Goal: Task Accomplishment & Management: Manage account settings

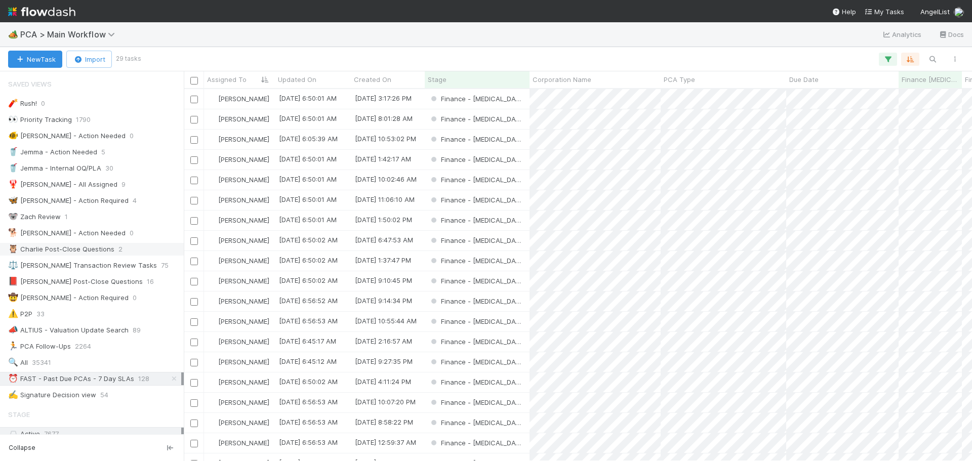
scroll to position [364, 781]
click at [955, 59] on icon "button" at bounding box center [955, 59] width 10 height 6
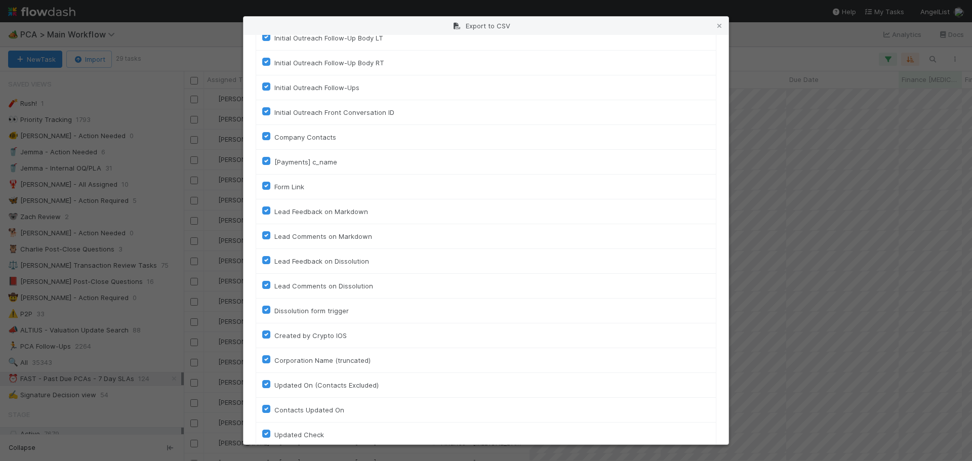
scroll to position [4506, 0]
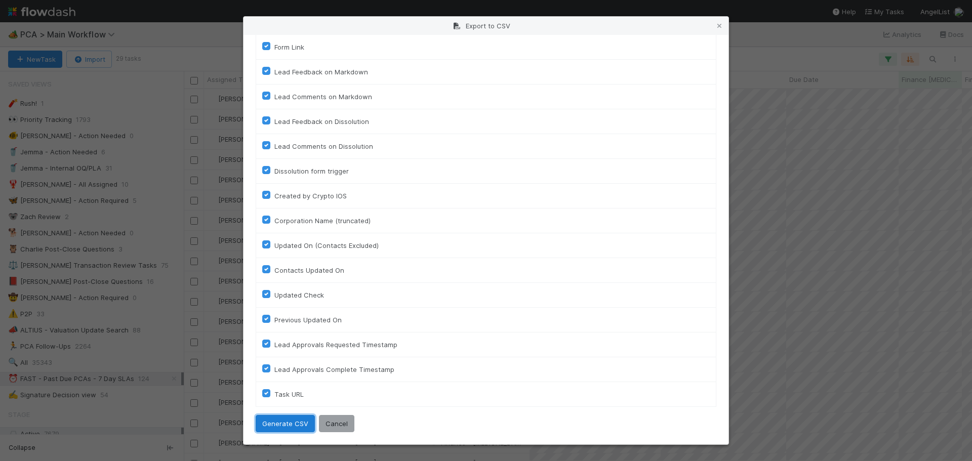
click at [286, 420] on button "Generate CSV" at bounding box center [285, 423] width 59 height 17
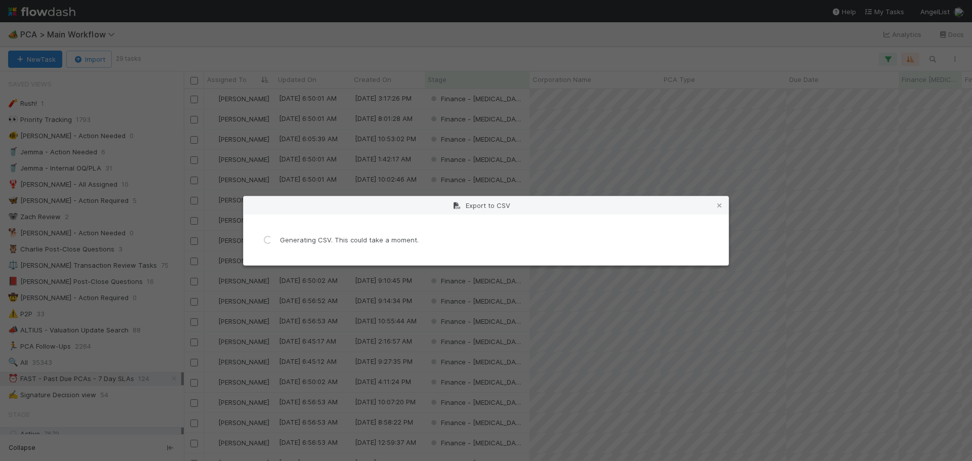
scroll to position [0, 0]
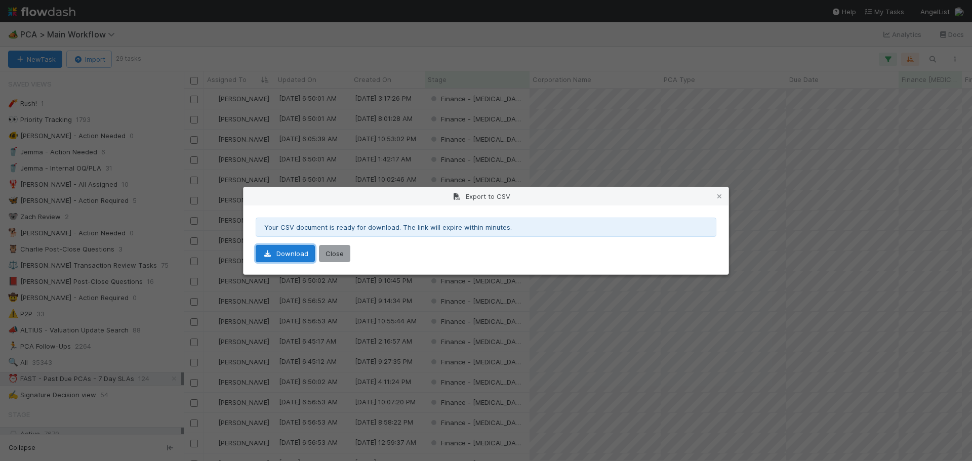
click at [269, 261] on link "Download" at bounding box center [285, 253] width 59 height 17
drag, startPoint x: 341, startPoint y: 251, endPoint x: 308, endPoint y: 212, distance: 50.7
click at [341, 251] on button "Close" at bounding box center [334, 253] width 31 height 17
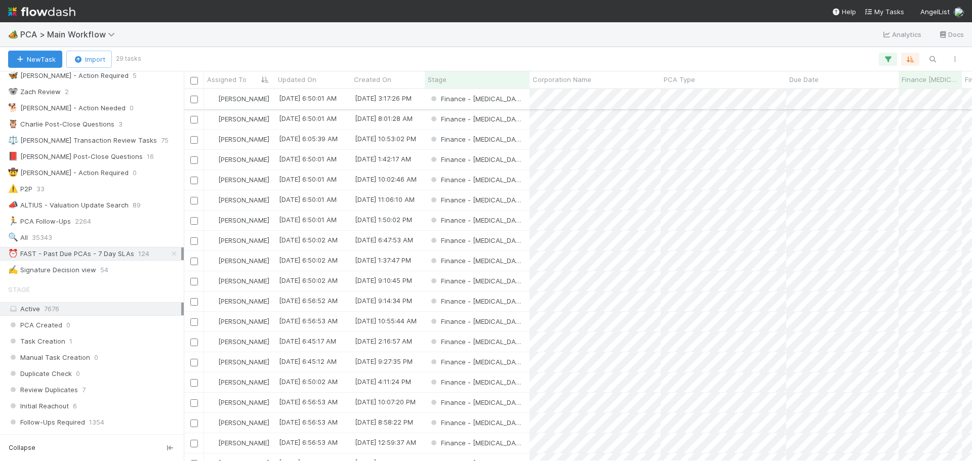
click at [519, 99] on div "Finance - [MEDICAL_DATA]" at bounding box center [477, 99] width 105 height 20
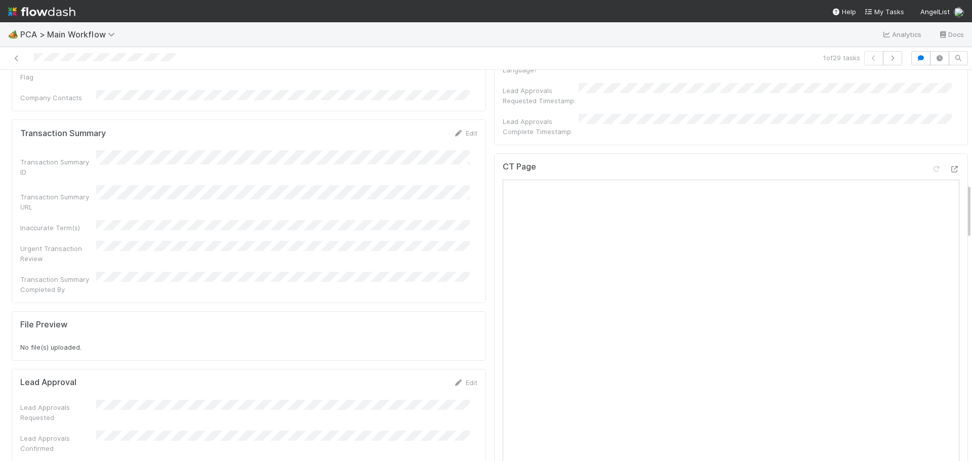
scroll to position [810, 0]
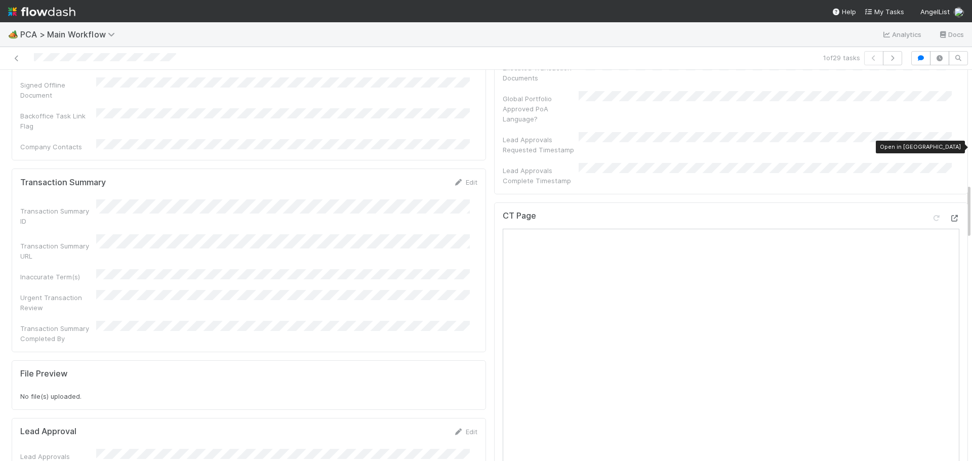
click at [949, 215] on icon at bounding box center [954, 218] width 10 height 7
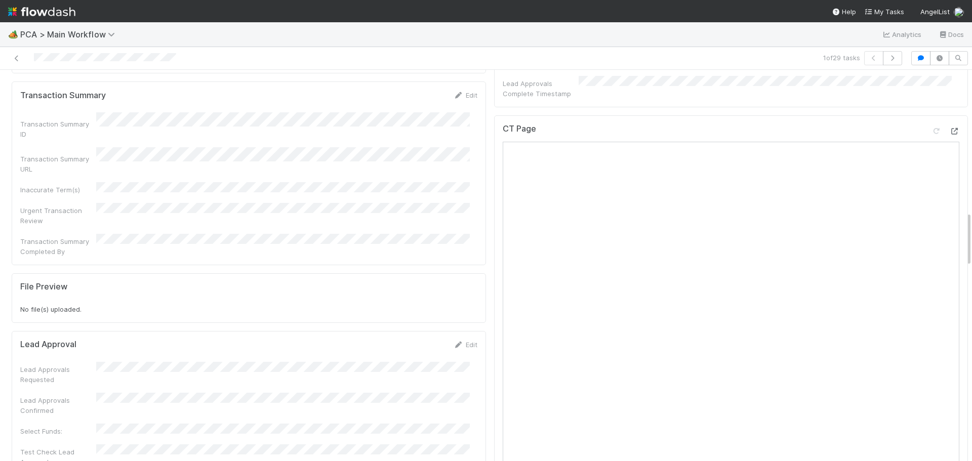
scroll to position [1012, 0]
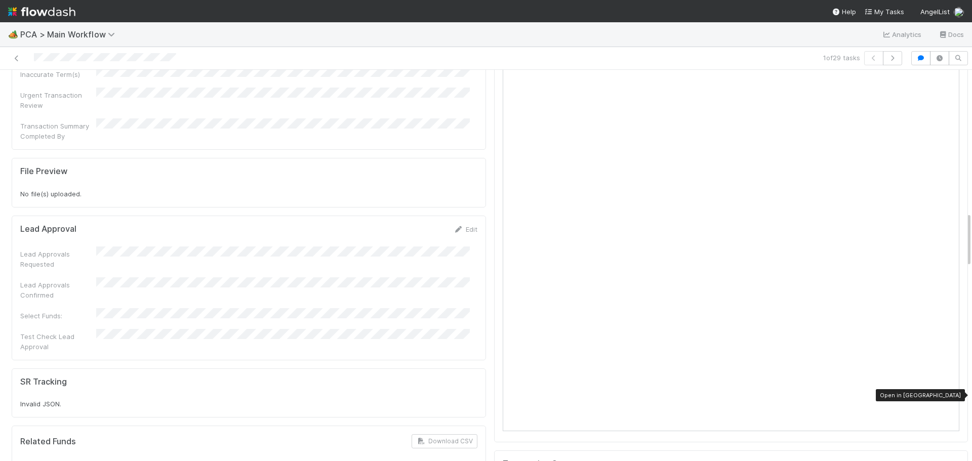
click at [949, 461] on icon at bounding box center [954, 466] width 10 height 7
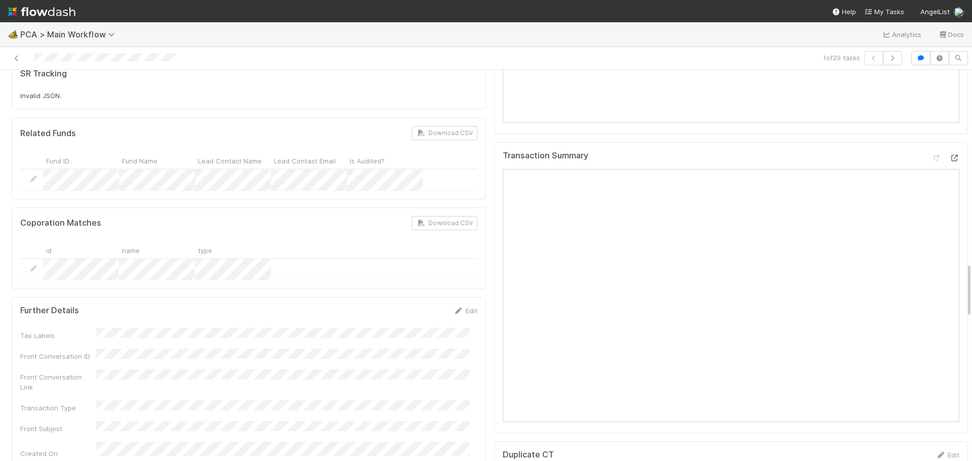
scroll to position [1265, 0]
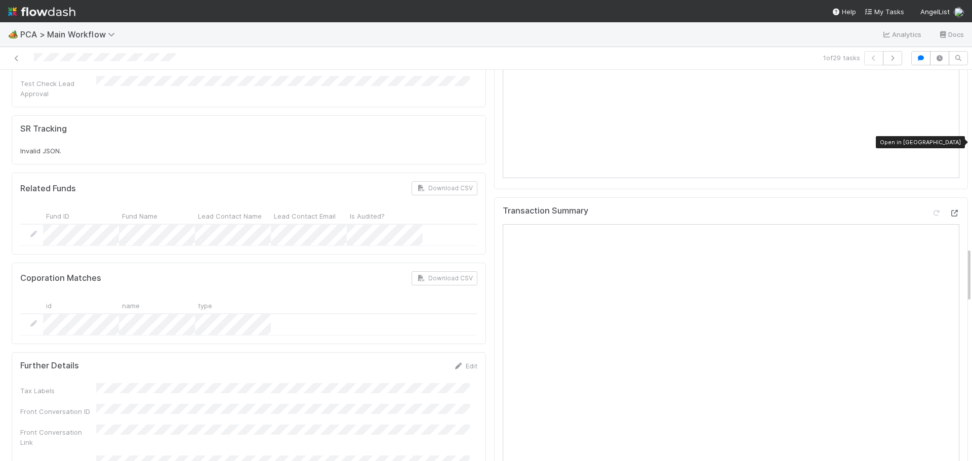
click at [949, 210] on icon at bounding box center [954, 213] width 10 height 7
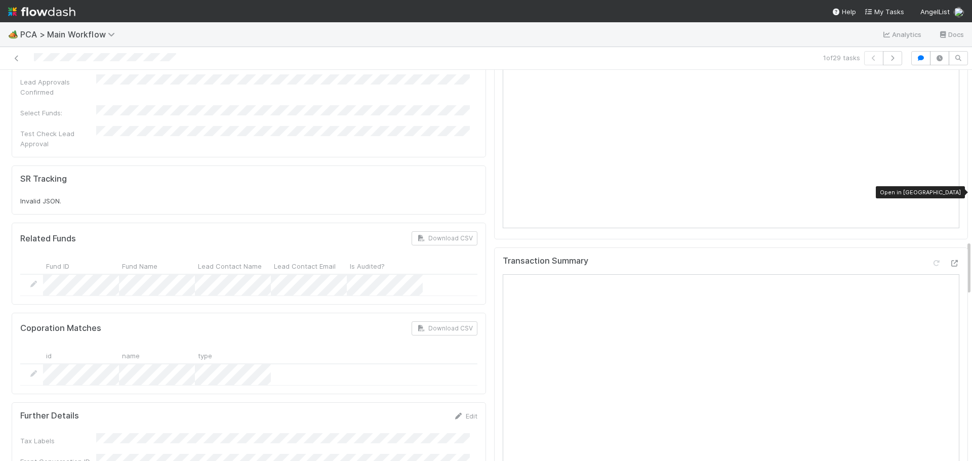
scroll to position [1215, 0]
click at [949, 261] on icon at bounding box center [954, 264] width 10 height 7
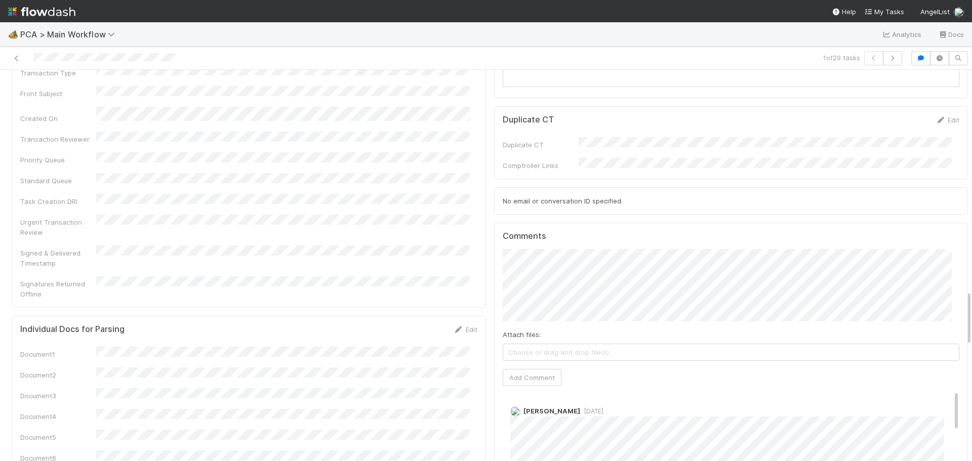
scroll to position [1569, 0]
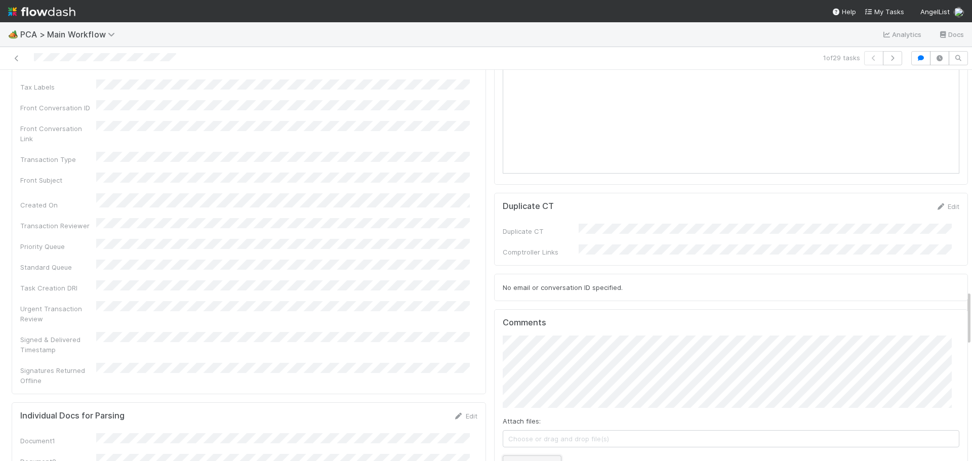
click at [516, 456] on button "Add Comment" at bounding box center [532, 464] width 59 height 17
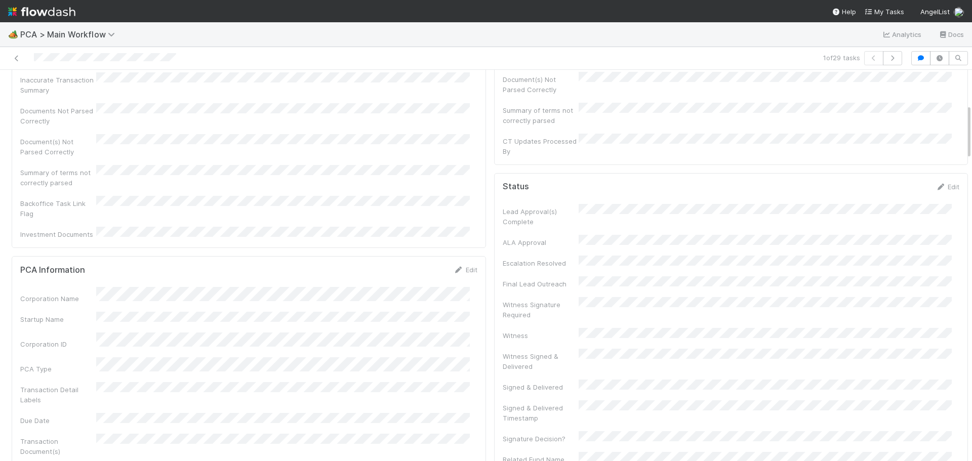
scroll to position [0, 0]
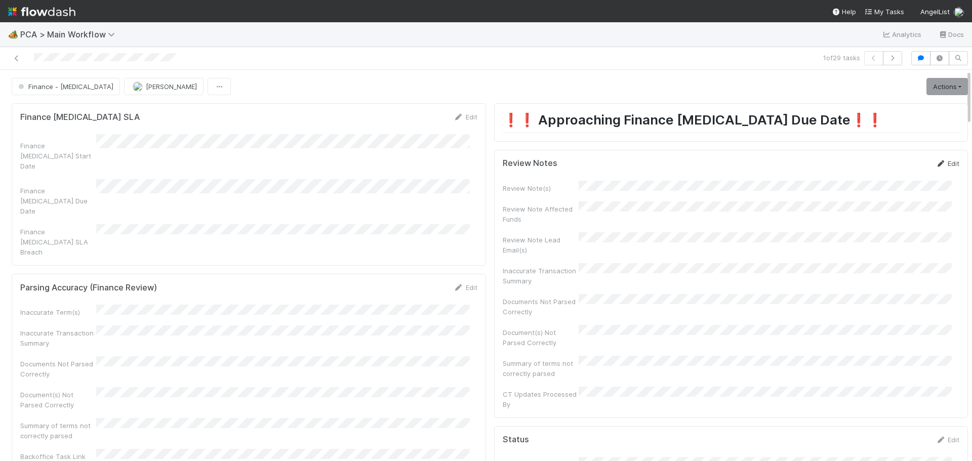
click at [939, 164] on link "Edit" at bounding box center [947, 163] width 24 height 8
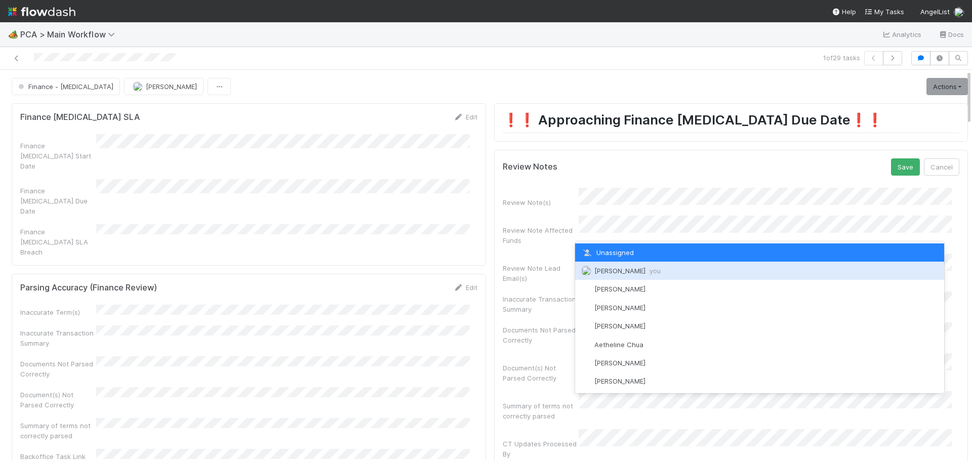
click at [605, 276] on div "[PERSON_NAME] you" at bounding box center [759, 271] width 369 height 18
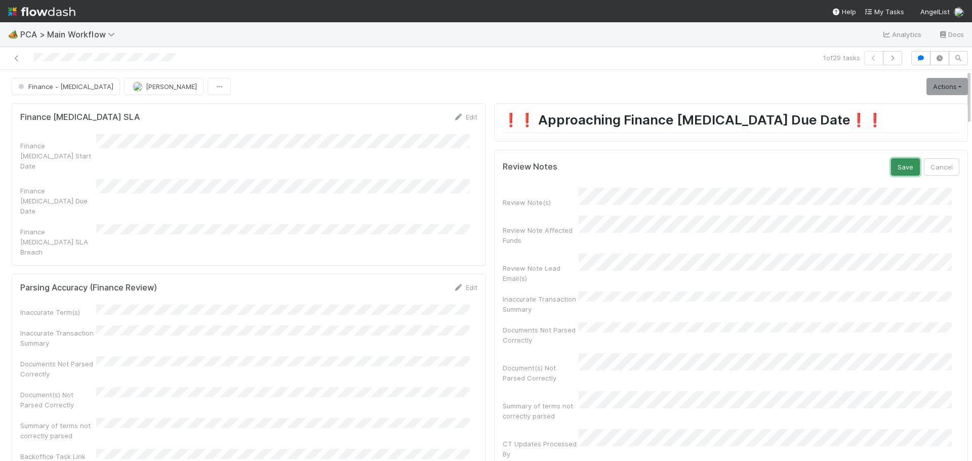
click at [891, 164] on button "Save" at bounding box center [905, 166] width 29 height 17
click at [931, 84] on link "Actions" at bounding box center [947, 86] width 42 height 17
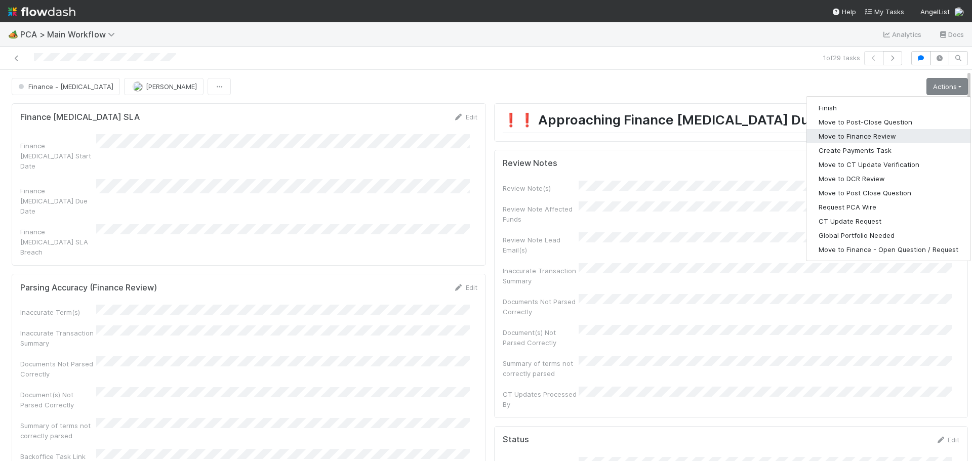
click at [865, 138] on button "Move to Finance Review" at bounding box center [888, 136] width 164 height 14
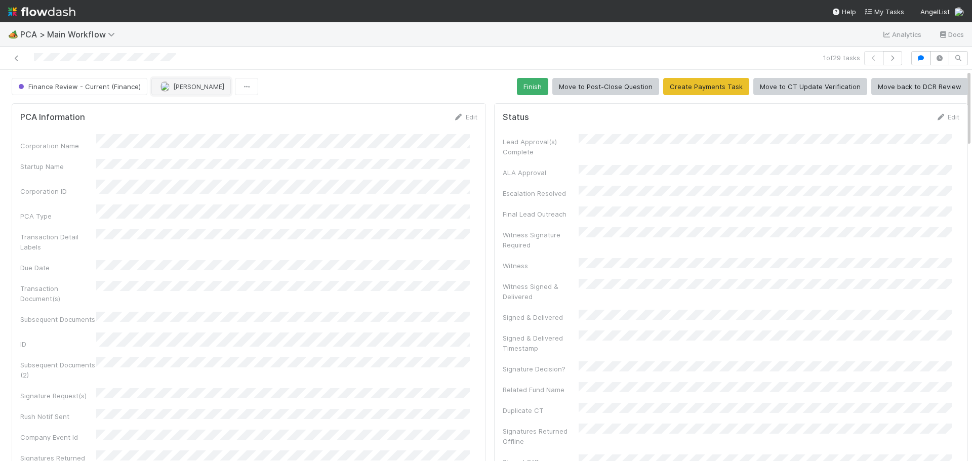
click at [207, 80] on button "[PERSON_NAME]" at bounding box center [190, 86] width 79 height 17
click at [231, 153] on div "Ronalie Nova" at bounding box center [216, 149] width 143 height 18
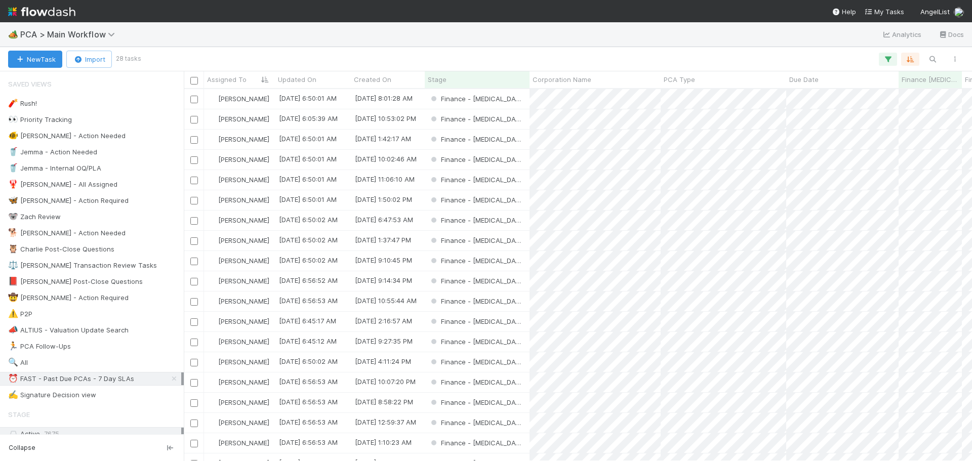
scroll to position [364, 781]
click at [513, 96] on div "Finance - [MEDICAL_DATA]" at bounding box center [477, 99] width 105 height 20
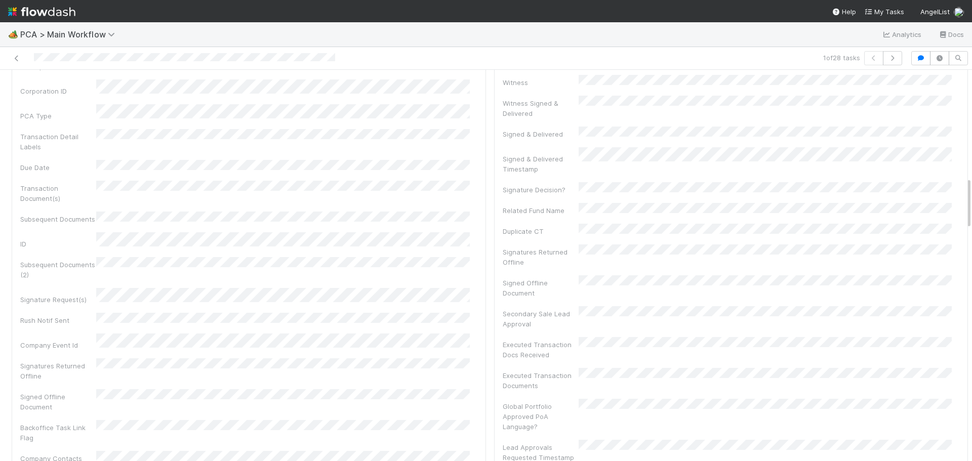
scroll to position [810, 0]
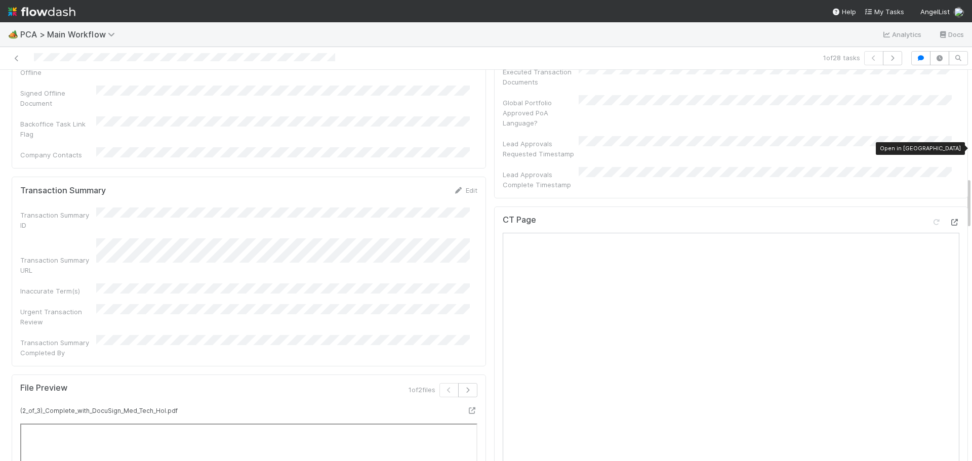
click at [949, 219] on icon at bounding box center [954, 222] width 10 height 7
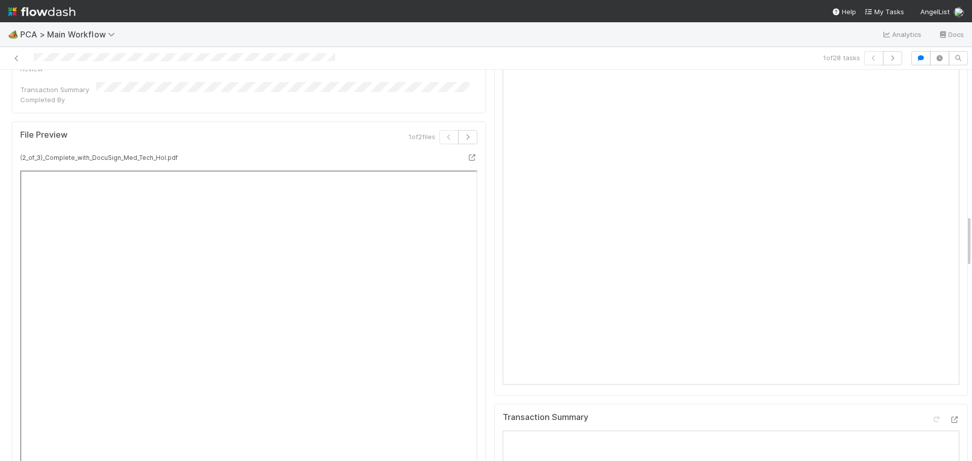
scroll to position [1265, 0]
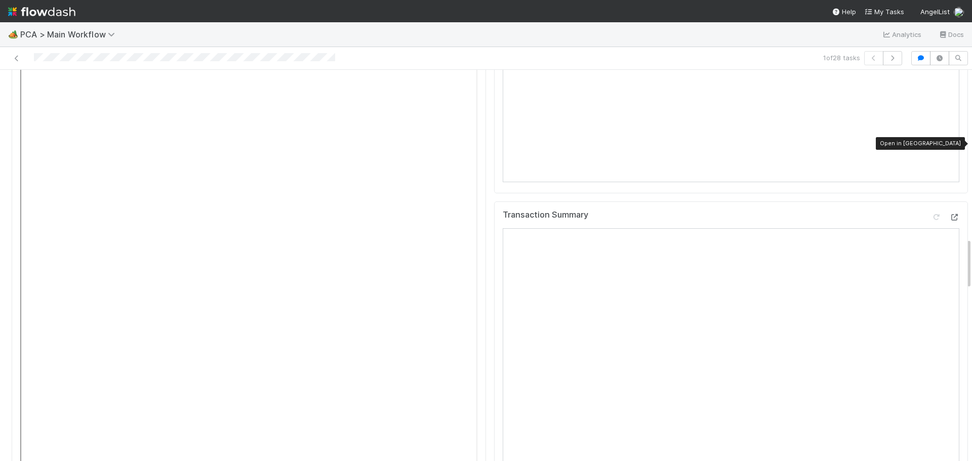
click at [949, 214] on icon at bounding box center [954, 217] width 10 height 7
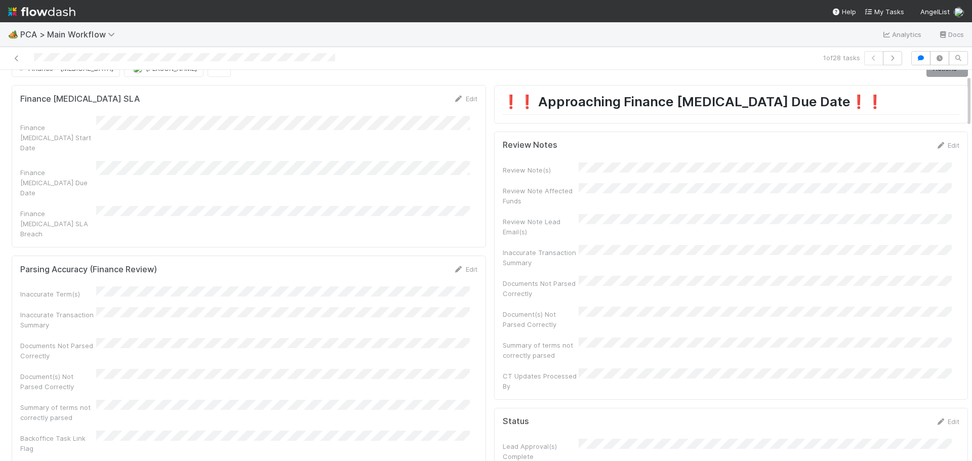
scroll to position [0, 0]
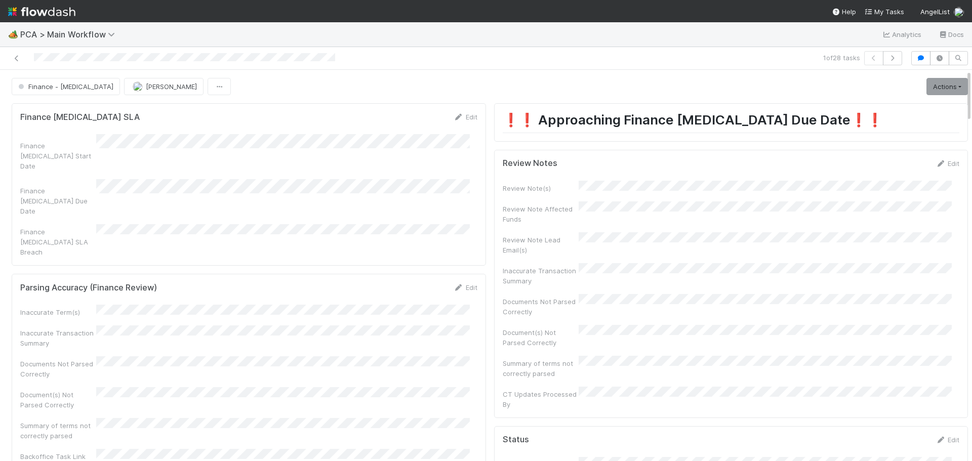
click at [107, 61] on div at bounding box center [230, 58] width 453 height 14
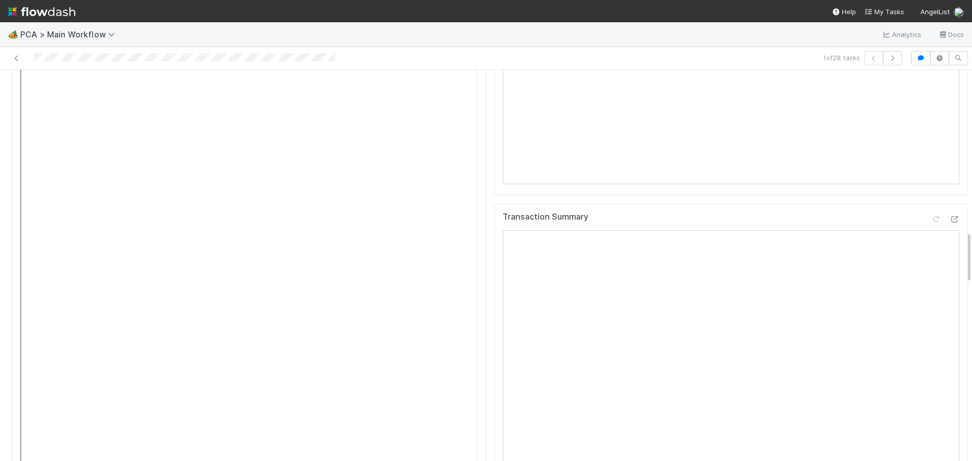
scroll to position [1215, 0]
click at [949, 265] on icon at bounding box center [954, 268] width 10 height 7
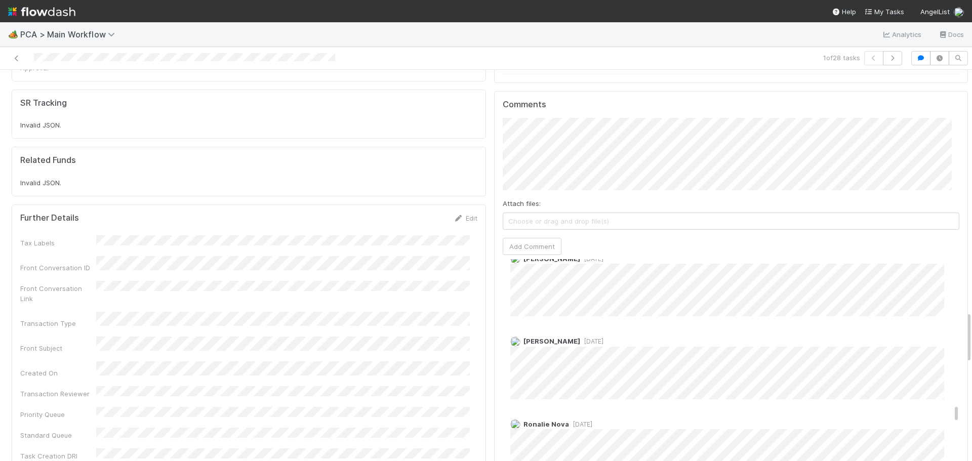
scroll to position [1424, 0]
click at [580, 347] on span "1 year ago" at bounding box center [591, 351] width 23 height 8
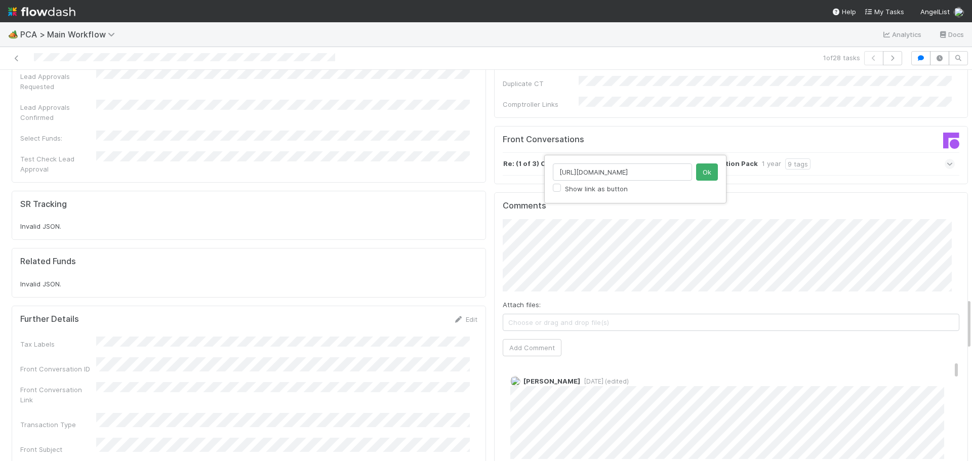
scroll to position [0, 0]
drag, startPoint x: 688, startPoint y: 172, endPoint x: 562, endPoint y: 165, distance: 125.8
click at [561, 169] on input "https://comptroller.internal.angellist.com/v/llcs/772cf8df5bf147bf8a975335b82e6…" at bounding box center [622, 171] width 139 height 17
click at [708, 173] on button "Ok" at bounding box center [707, 171] width 22 height 17
click at [517, 339] on button "Add Comment" at bounding box center [532, 347] width 59 height 17
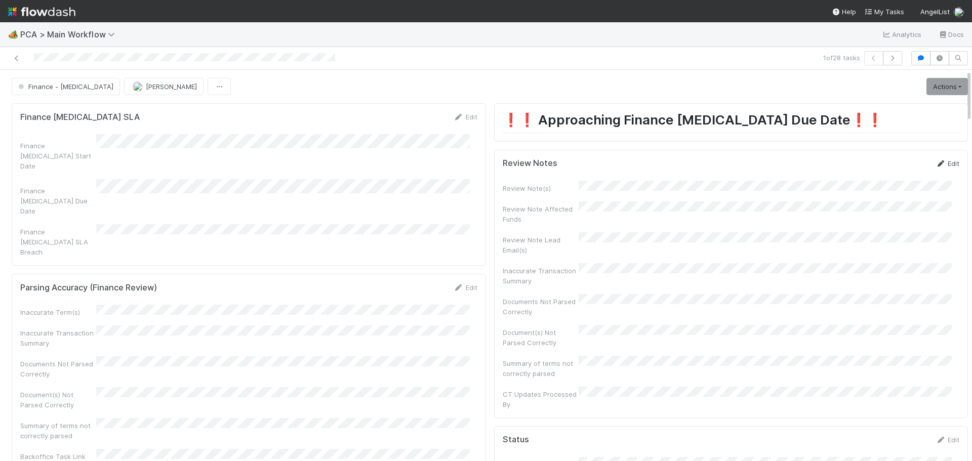
click at [935, 161] on link "Edit" at bounding box center [947, 163] width 24 height 8
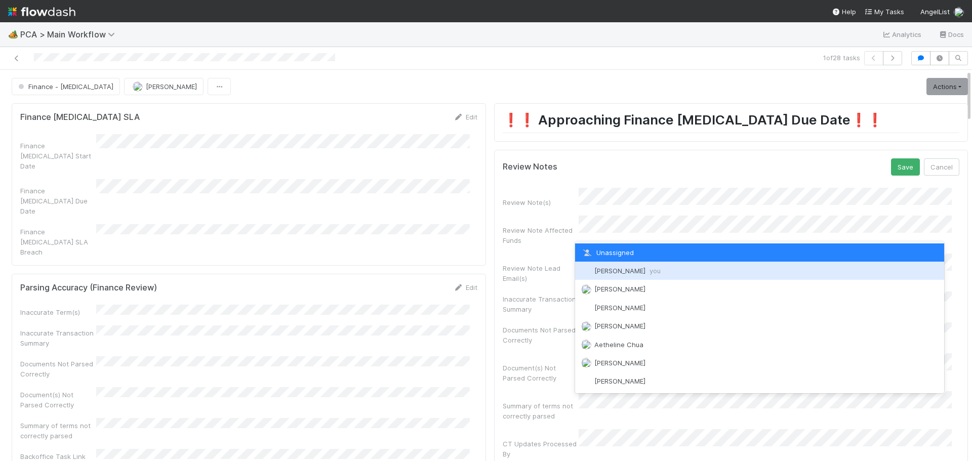
click at [624, 270] on span "Marenz Trajano you" at bounding box center [627, 271] width 66 height 8
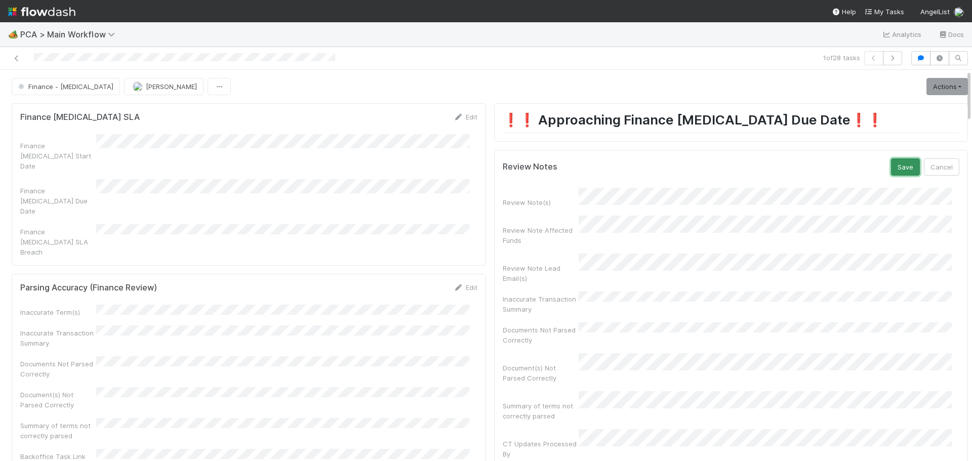
click at [891, 174] on button "Save" at bounding box center [905, 166] width 29 height 17
click at [935, 80] on link "Actions" at bounding box center [947, 86] width 42 height 17
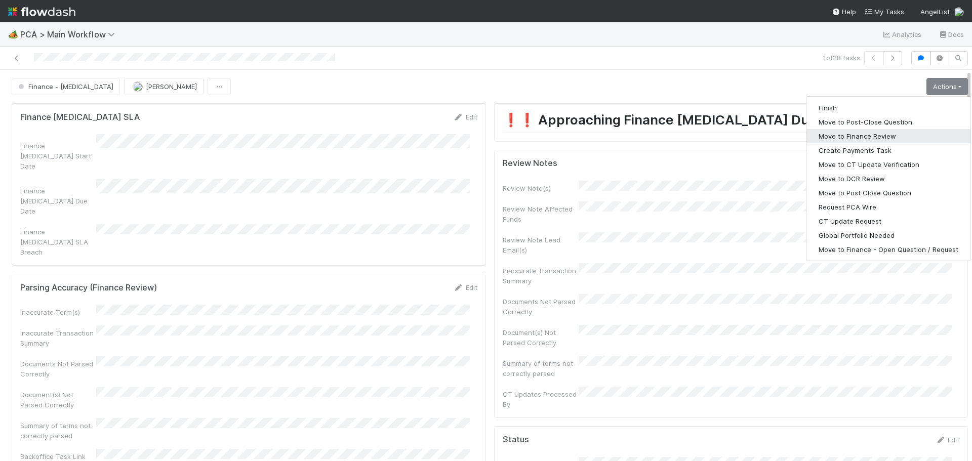
click at [850, 139] on button "Move to Finance Review" at bounding box center [888, 136] width 164 height 14
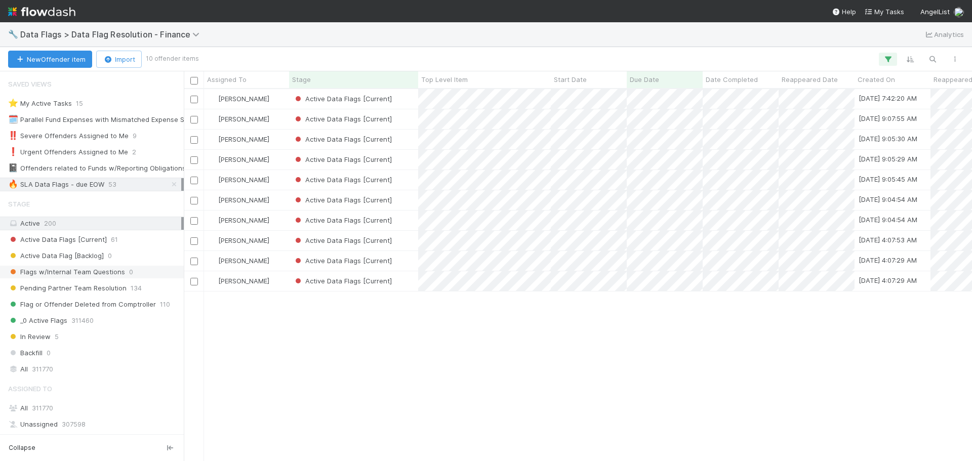
scroll to position [194, 0]
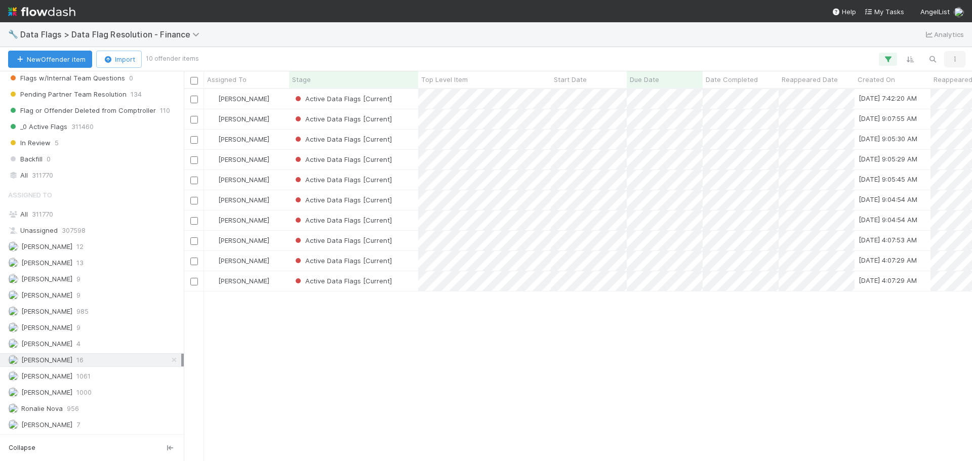
click at [953, 62] on icon "button" at bounding box center [955, 59] width 10 height 6
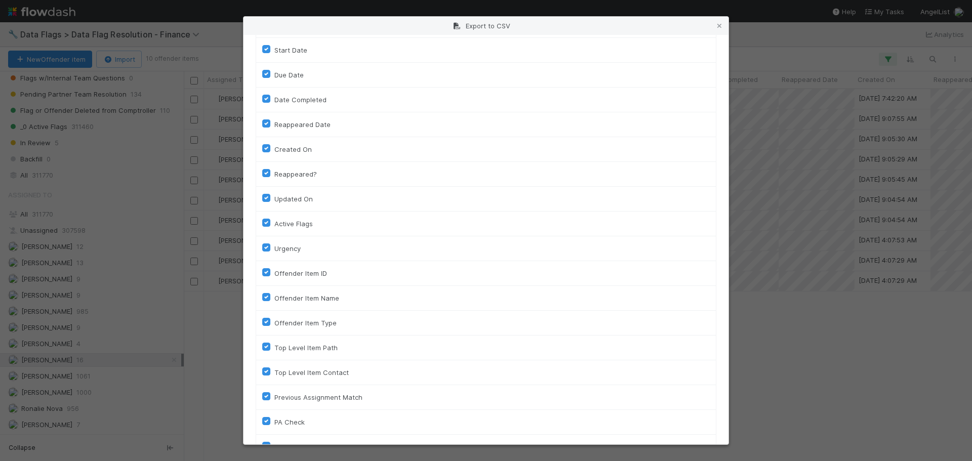
scroll to position [253, 0]
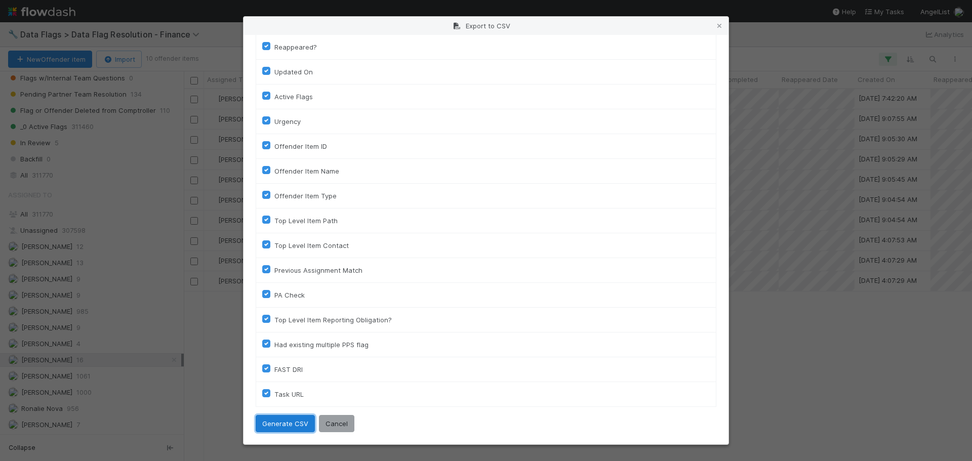
click at [285, 429] on button "Generate CSV" at bounding box center [285, 423] width 59 height 17
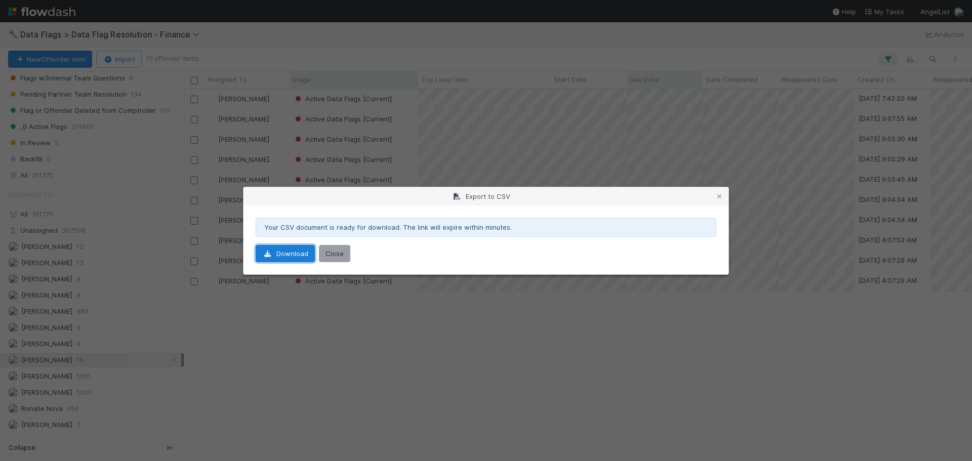
click at [296, 256] on link "Download" at bounding box center [285, 253] width 59 height 17
click at [783, 30] on div "Export to CSV Your CSV document is ready for download. The link will expire wit…" at bounding box center [486, 230] width 972 height 461
click at [336, 256] on button "Close" at bounding box center [334, 253] width 31 height 17
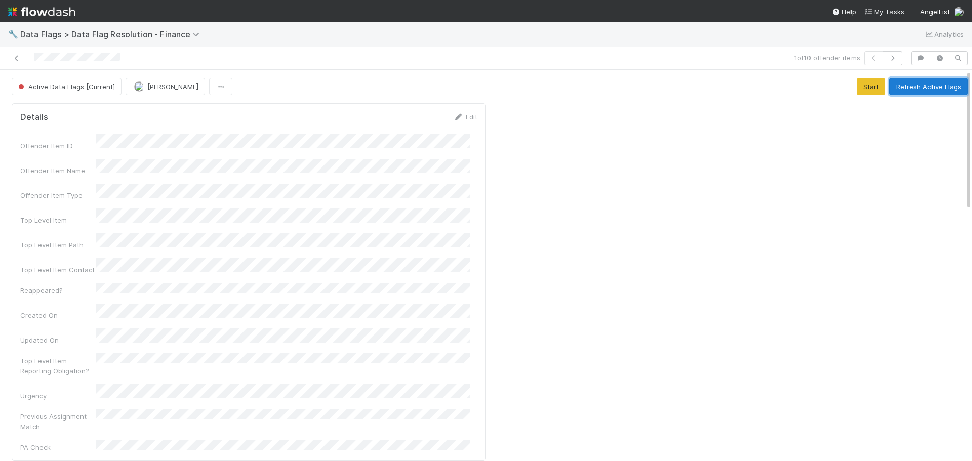
click at [912, 79] on button "Refresh Active Flags" at bounding box center [928, 86] width 78 height 17
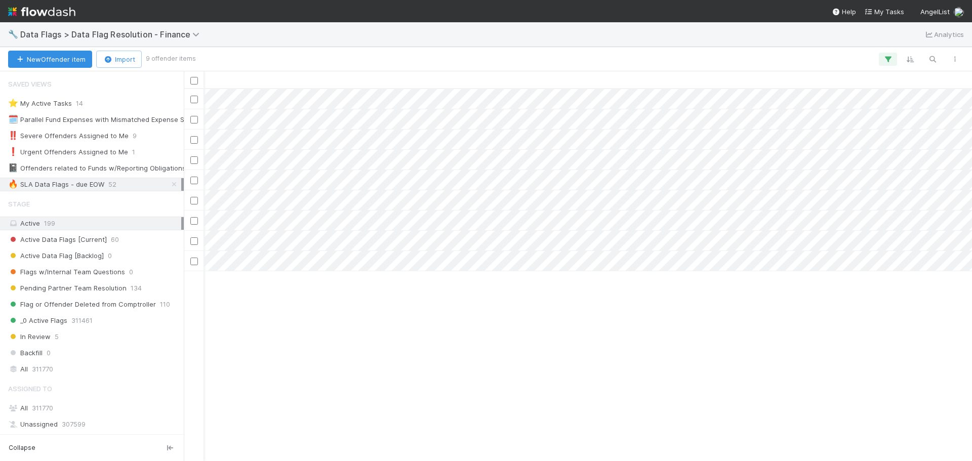
scroll to position [0, 881]
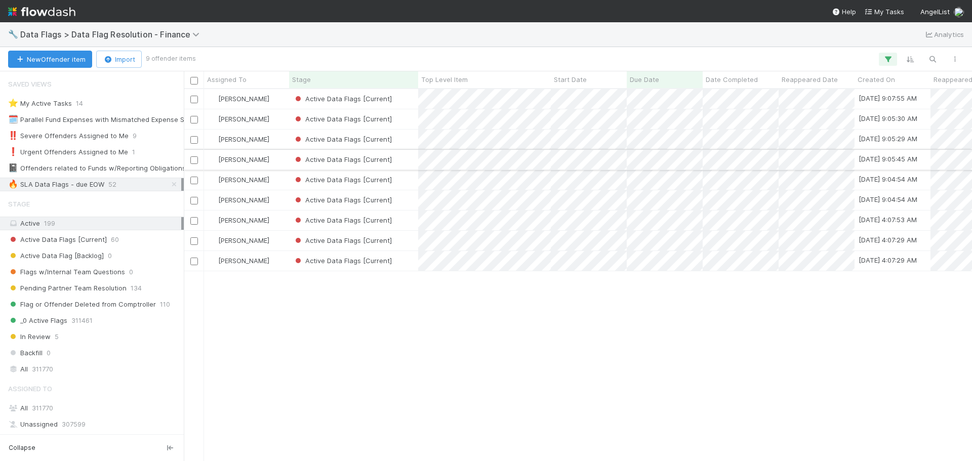
click at [404, 162] on div "Active Data Flags [Current]" at bounding box center [353, 160] width 129 height 20
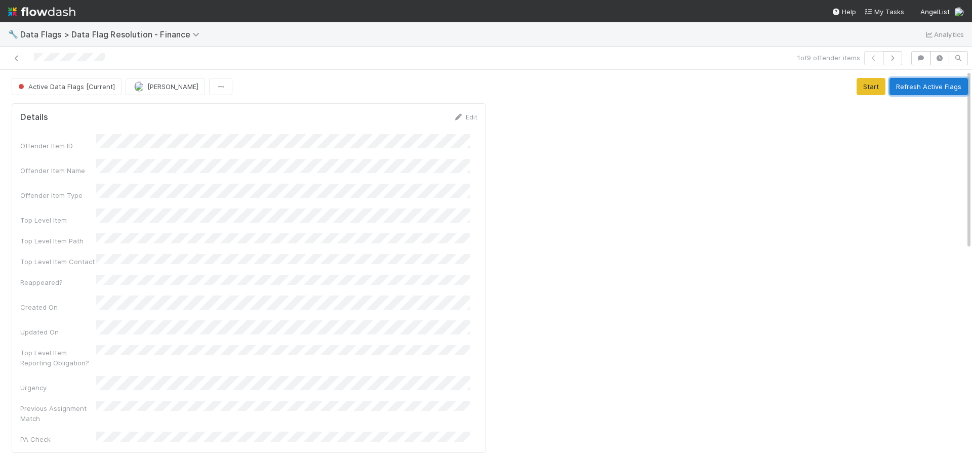
click at [923, 87] on button "Refresh Active Flags" at bounding box center [928, 86] width 78 height 17
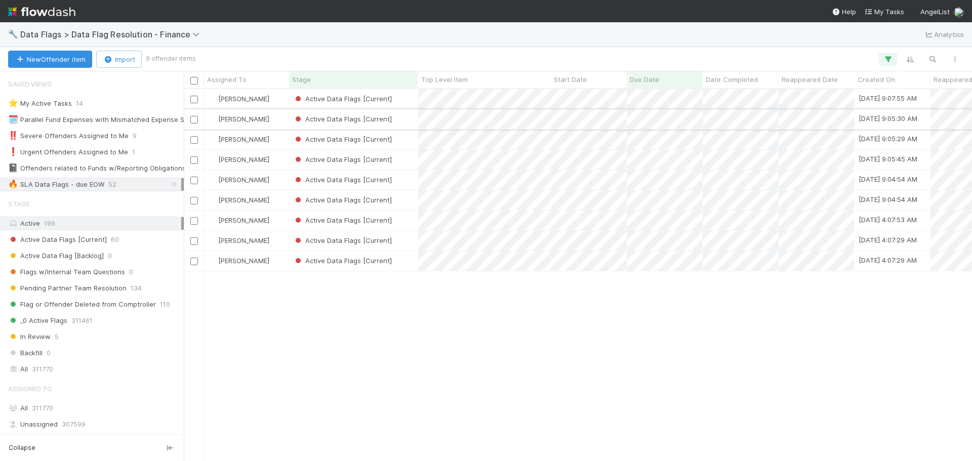
click at [410, 118] on div "Active Data Flags [Current]" at bounding box center [353, 119] width 129 height 20
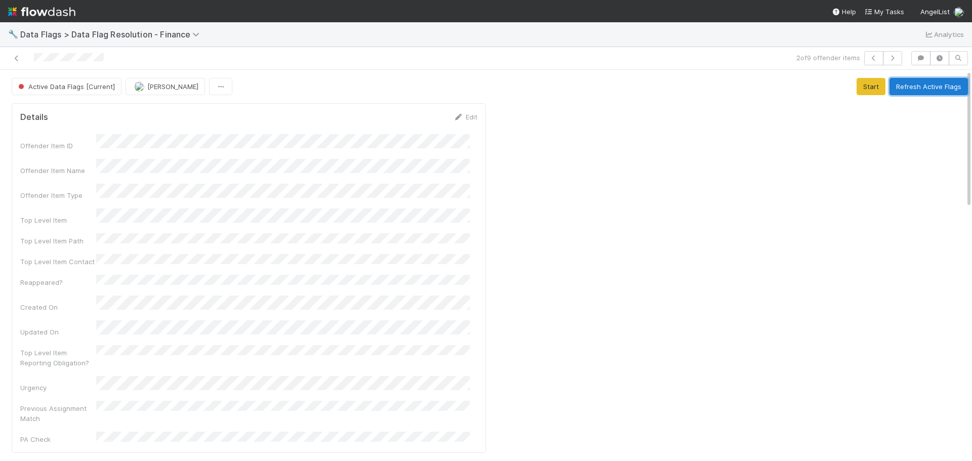
click at [919, 89] on button "Refresh Active Flags" at bounding box center [928, 86] width 78 height 17
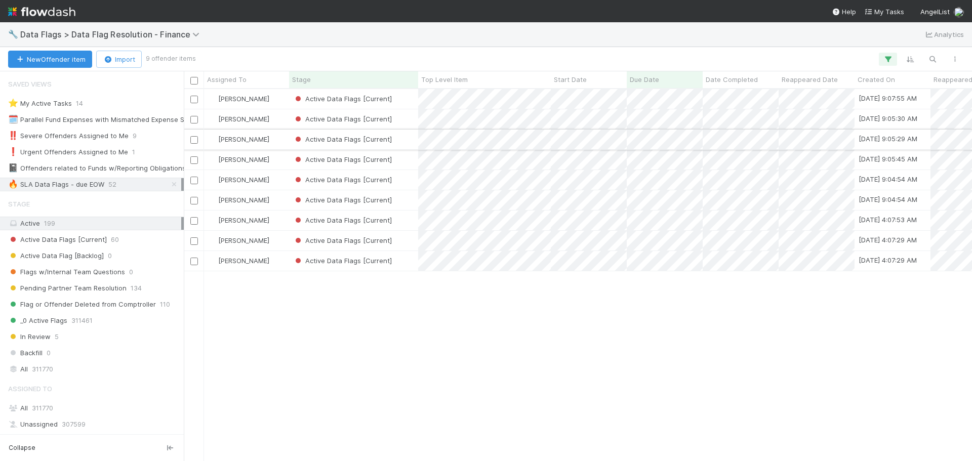
click at [401, 140] on div "Active Data Flags [Current]" at bounding box center [353, 140] width 129 height 20
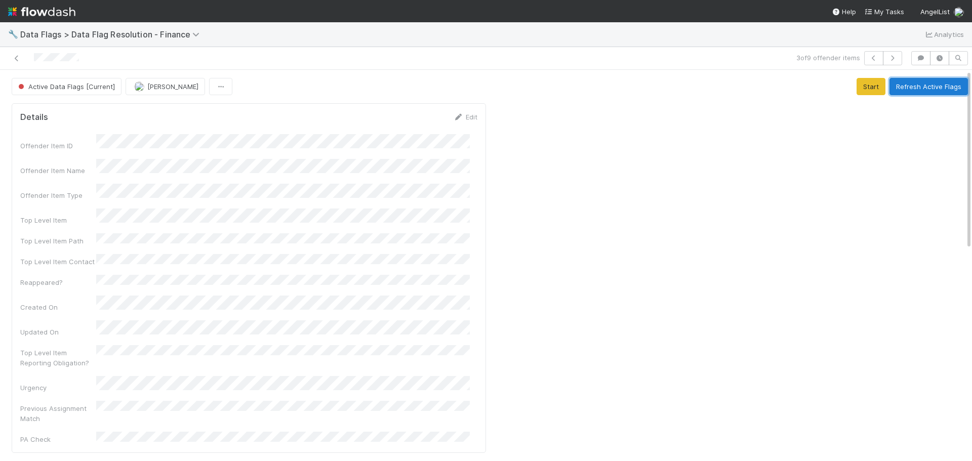
click at [909, 81] on button "Refresh Active Flags" at bounding box center [928, 86] width 78 height 17
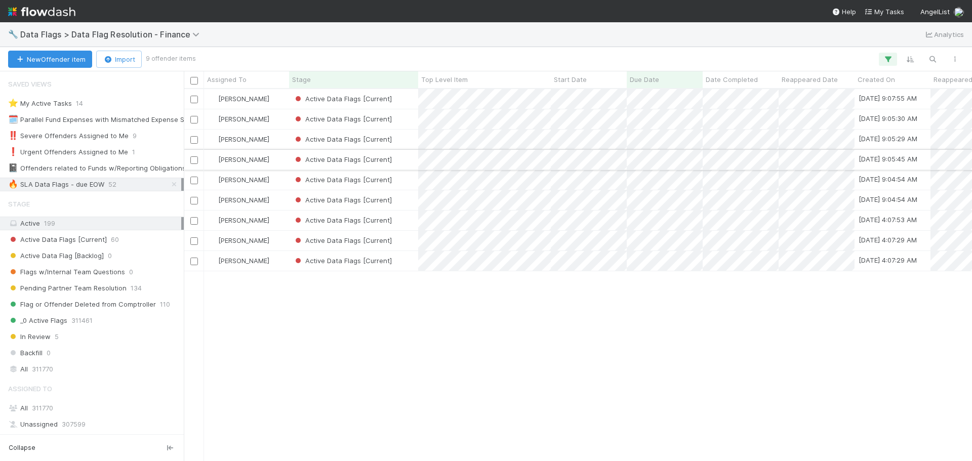
click at [407, 157] on div "Active Data Flags [Current]" at bounding box center [353, 160] width 129 height 20
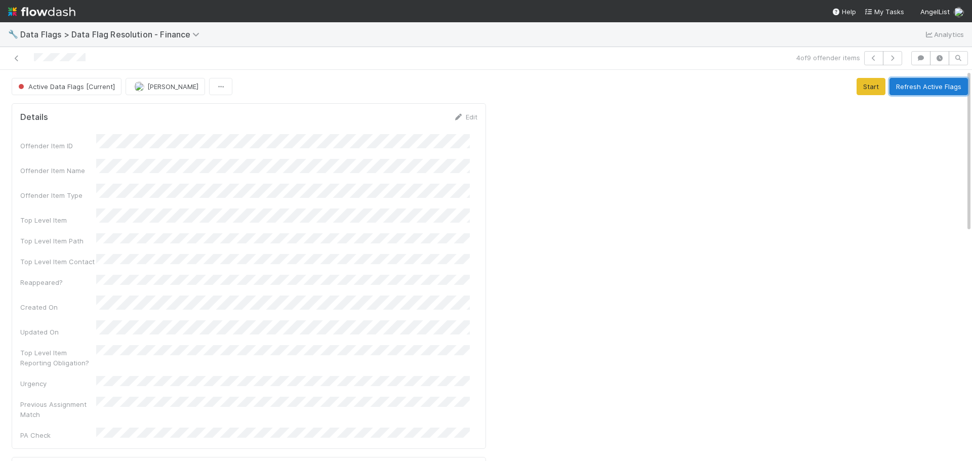
click at [917, 84] on button "Refresh Active Flags" at bounding box center [928, 86] width 78 height 17
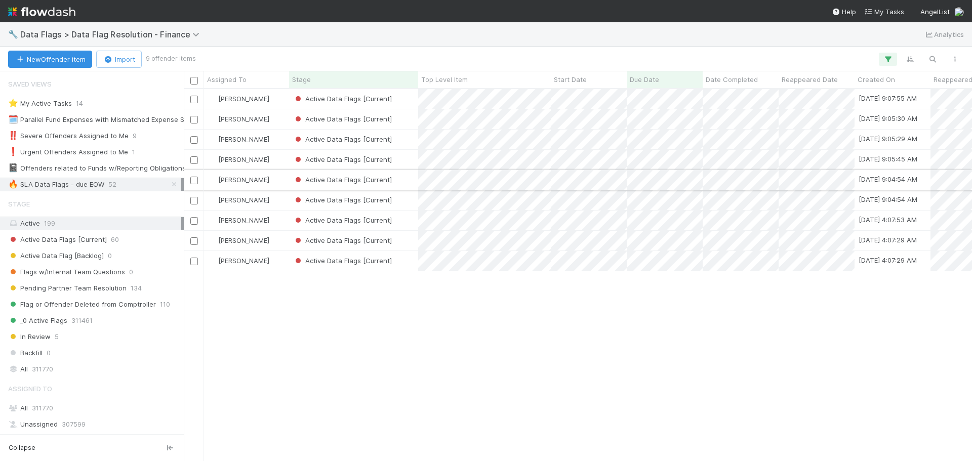
click at [410, 178] on div "Active Data Flags [Current]" at bounding box center [353, 180] width 129 height 20
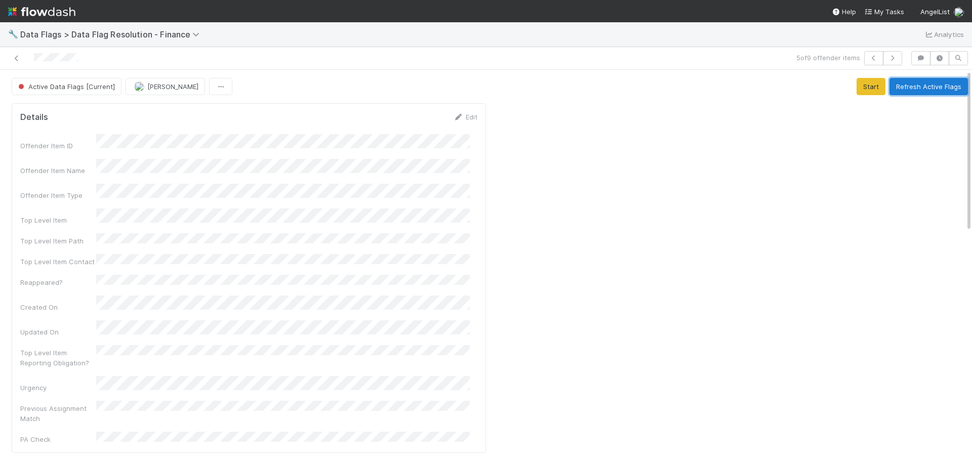
click at [914, 93] on button "Refresh Active Flags" at bounding box center [928, 86] width 78 height 17
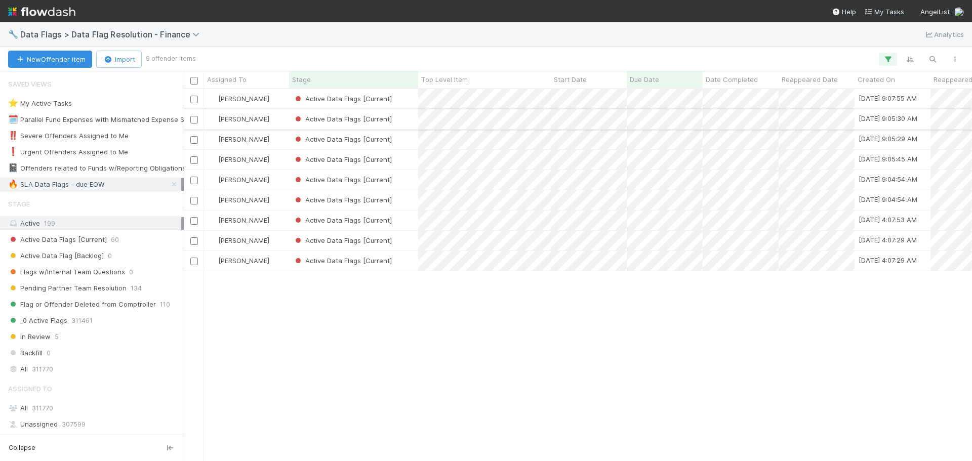
scroll to position [364, 781]
click at [410, 200] on div "Active Data Flags [Current]" at bounding box center [353, 200] width 129 height 20
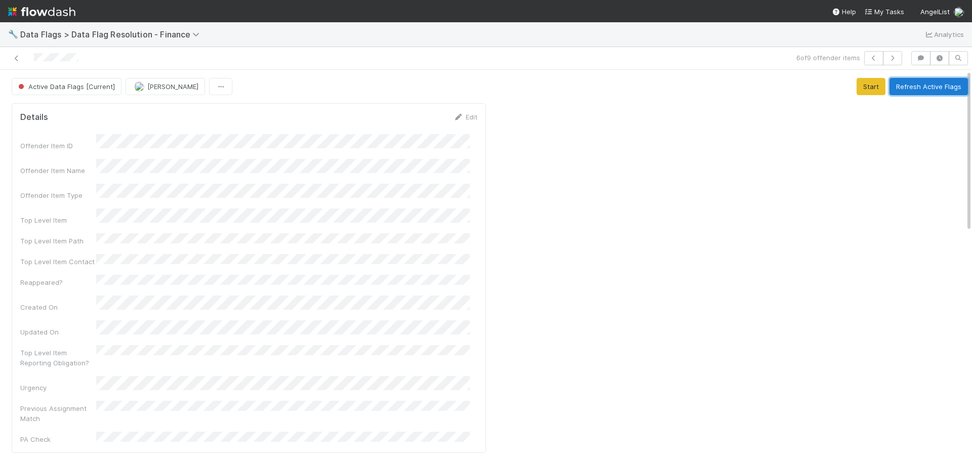
click at [935, 87] on button "Refresh Active Flags" at bounding box center [928, 86] width 78 height 17
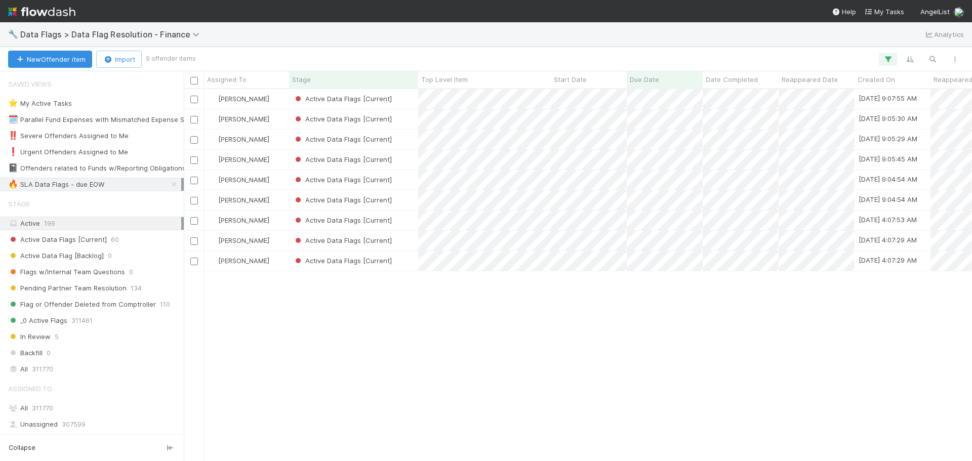
scroll to position [364, 781]
click at [402, 214] on div "Active Data Flags [Current]" at bounding box center [353, 221] width 129 height 20
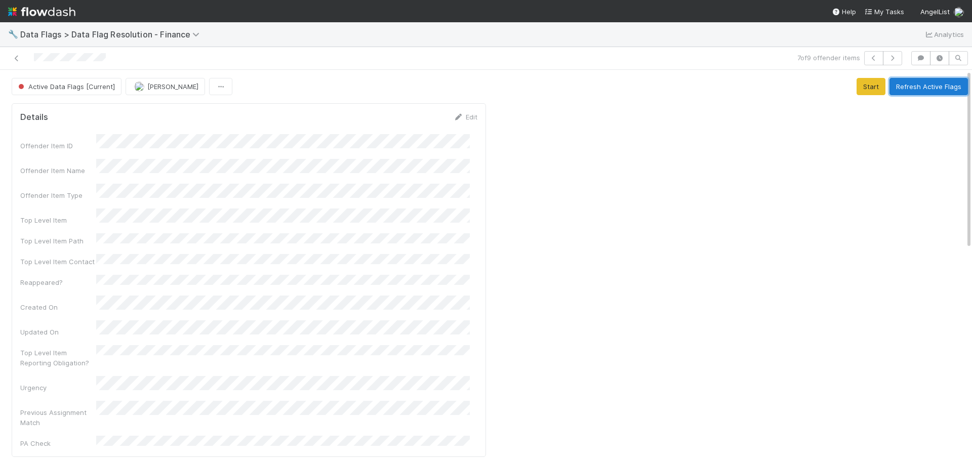
click at [908, 86] on button "Refresh Active Flags" at bounding box center [928, 86] width 78 height 17
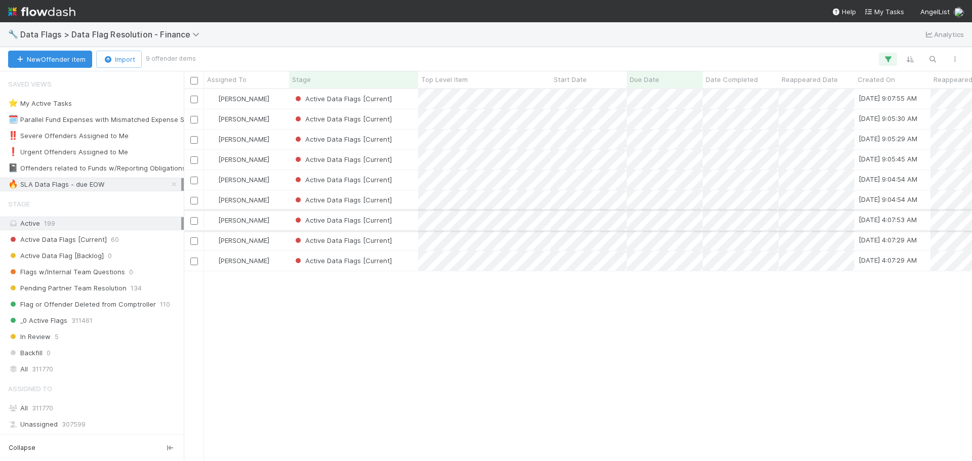
scroll to position [364, 781]
click at [403, 242] on div "Active Data Flags [Current]" at bounding box center [353, 241] width 129 height 20
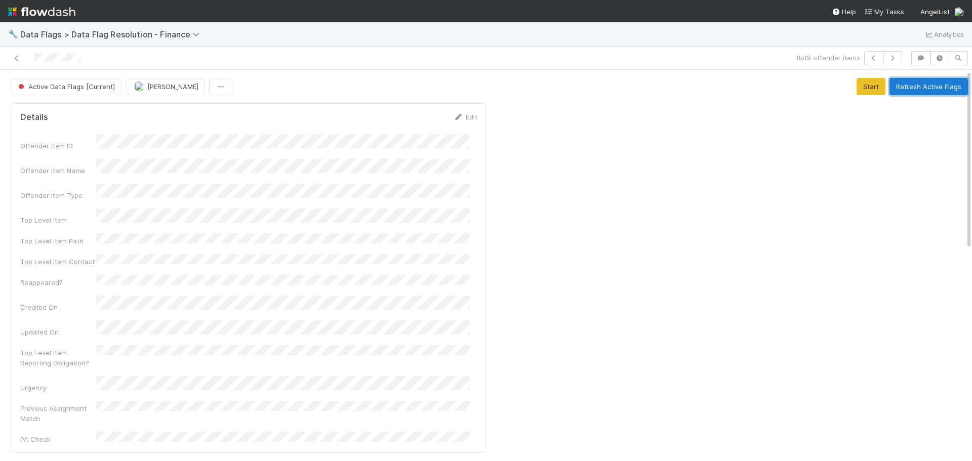
click at [916, 86] on button "Refresh Active Flags" at bounding box center [928, 86] width 78 height 17
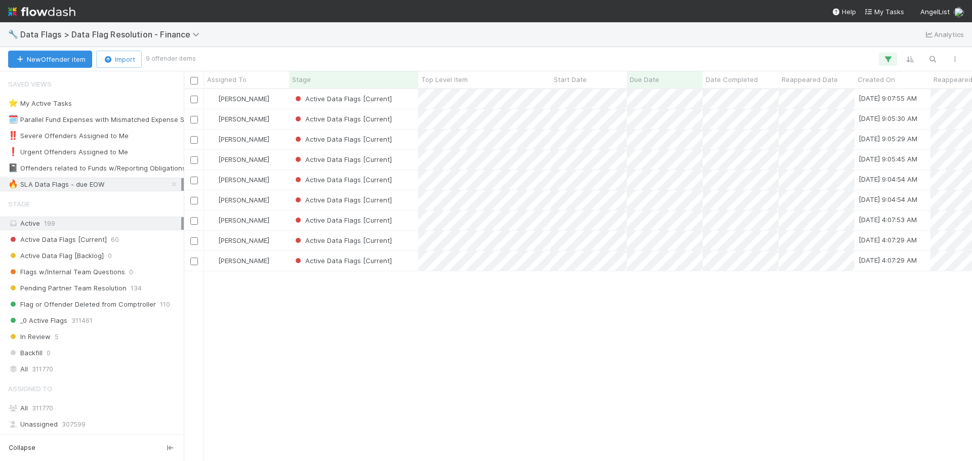
scroll to position [364, 781]
click at [406, 262] on div "Active Data Flags [Current]" at bounding box center [353, 261] width 129 height 20
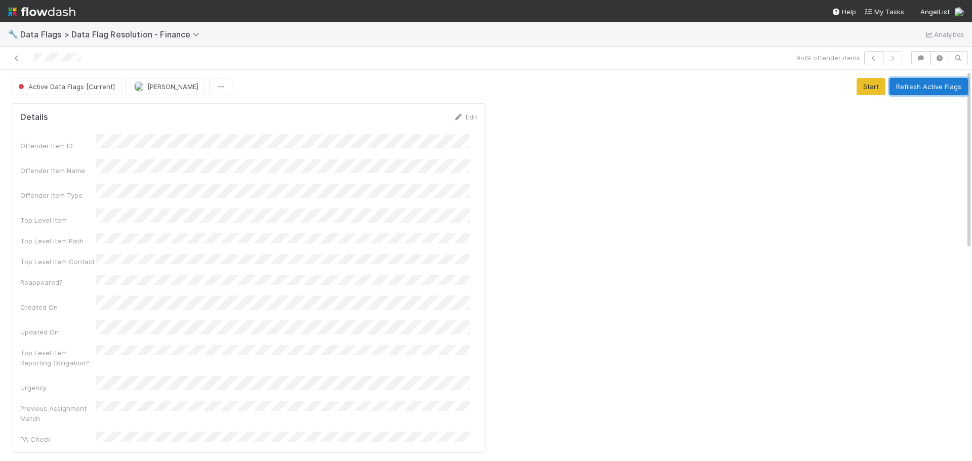
click at [922, 86] on button "Refresh Active Flags" at bounding box center [928, 86] width 78 height 17
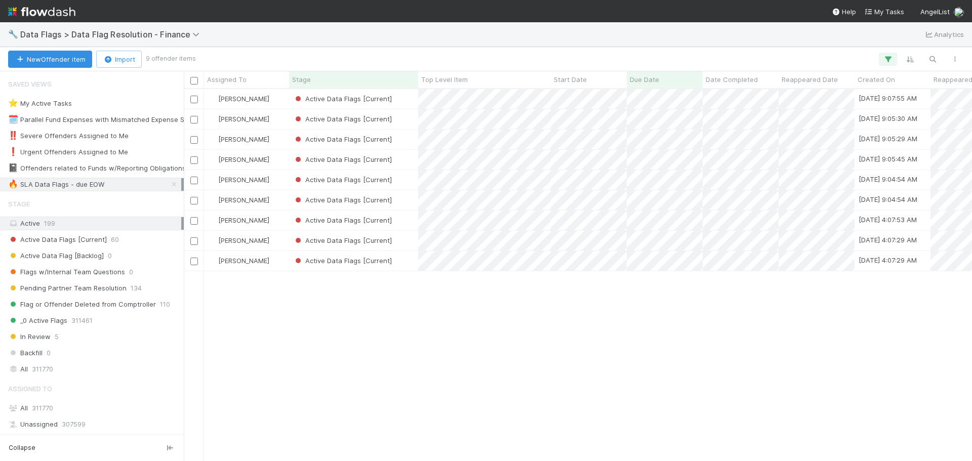
scroll to position [364, 781]
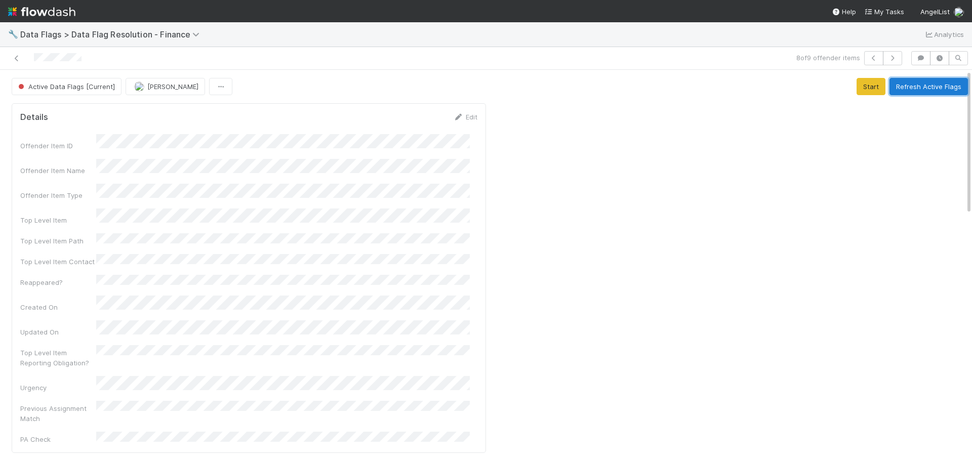
click at [900, 84] on button "Refresh Active Flags" at bounding box center [928, 86] width 78 height 17
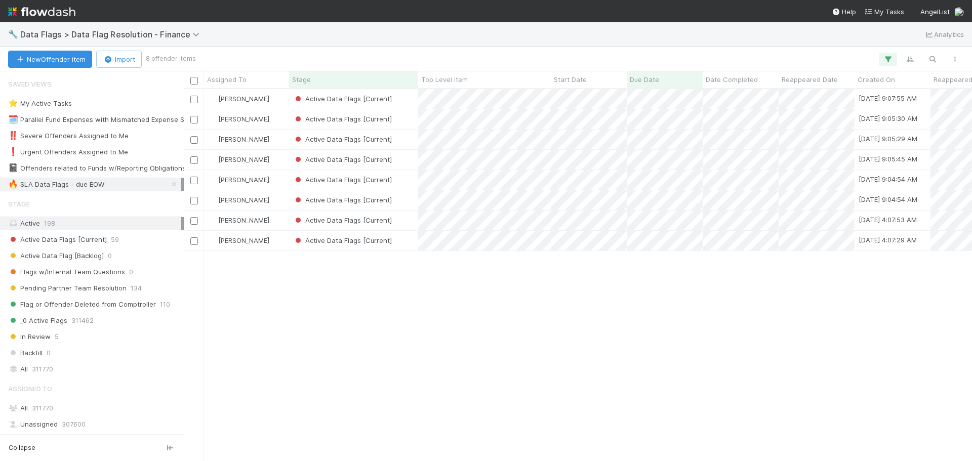
scroll to position [364, 781]
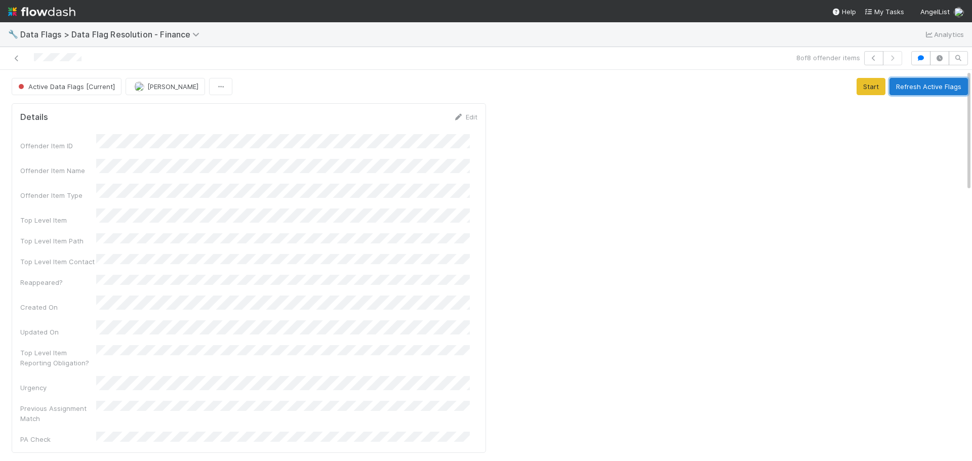
click at [900, 89] on button "Refresh Active Flags" at bounding box center [928, 86] width 78 height 17
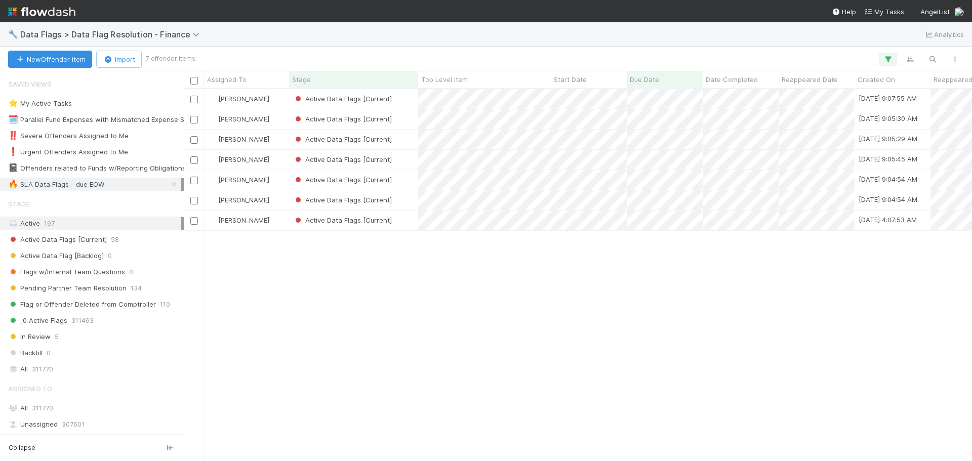
scroll to position [364, 781]
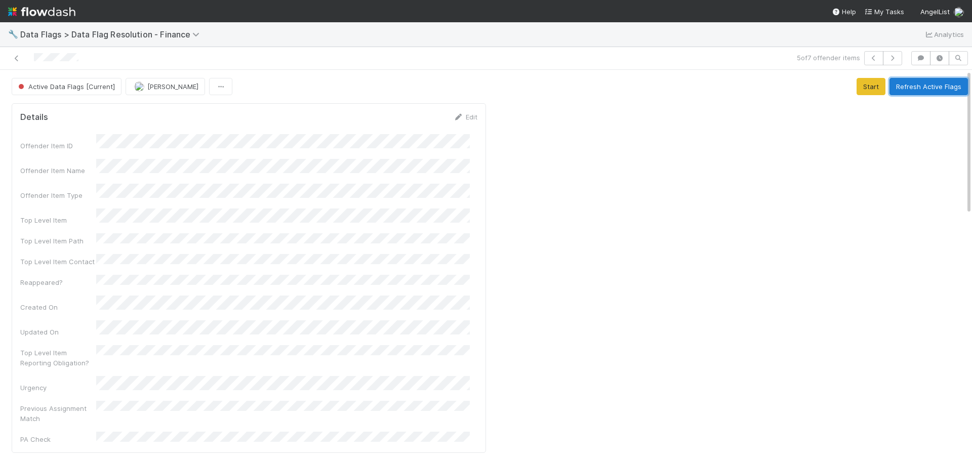
click at [900, 92] on button "Refresh Active Flags" at bounding box center [928, 86] width 78 height 17
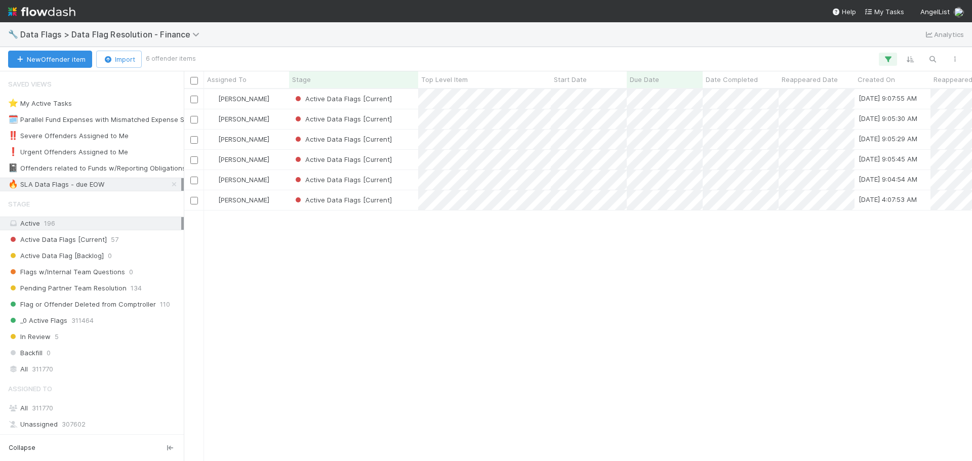
scroll to position [364, 781]
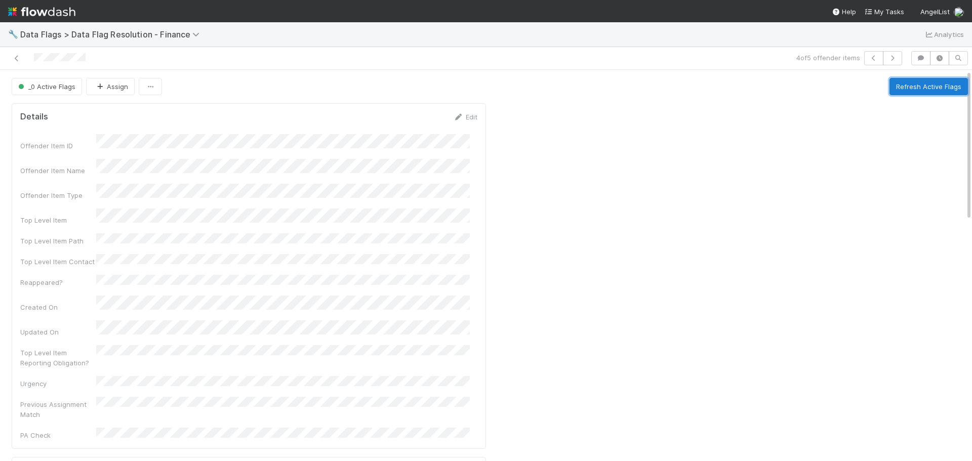
click at [902, 86] on button "Refresh Active Flags" at bounding box center [928, 86] width 78 height 17
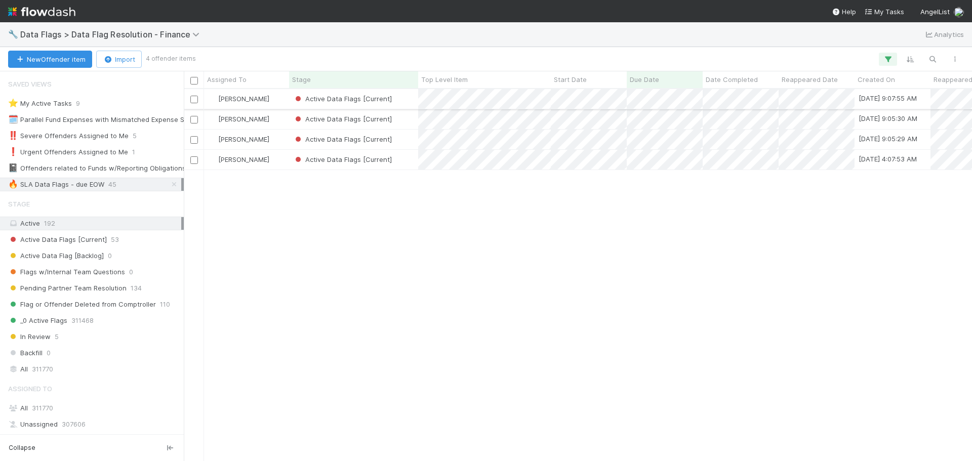
click at [405, 101] on div "Active Data Flags [Current]" at bounding box center [353, 99] width 129 height 20
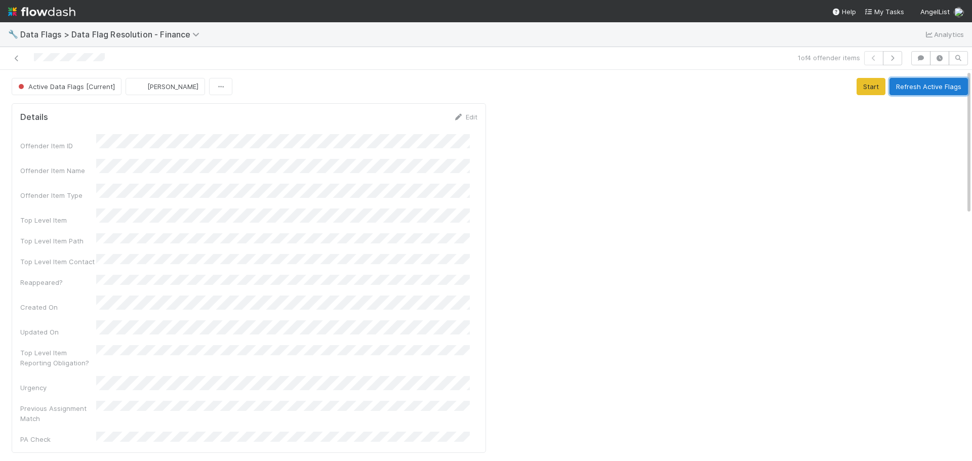
click at [898, 88] on button "Refresh Active Flags" at bounding box center [928, 86] width 78 height 17
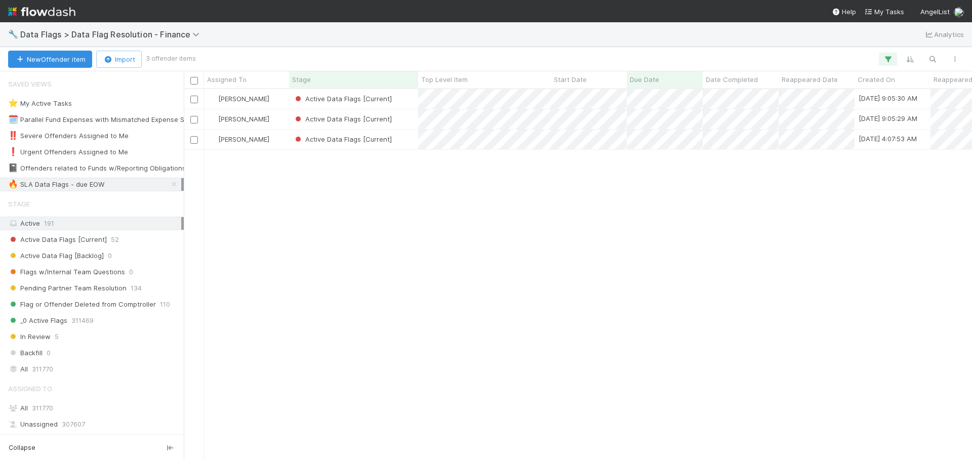
scroll to position [364, 781]
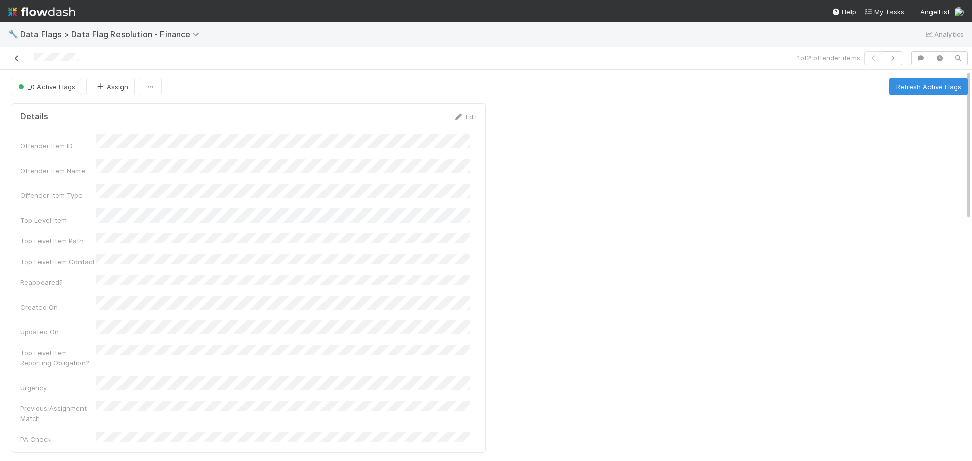
click at [12, 59] on icon at bounding box center [17, 58] width 10 height 7
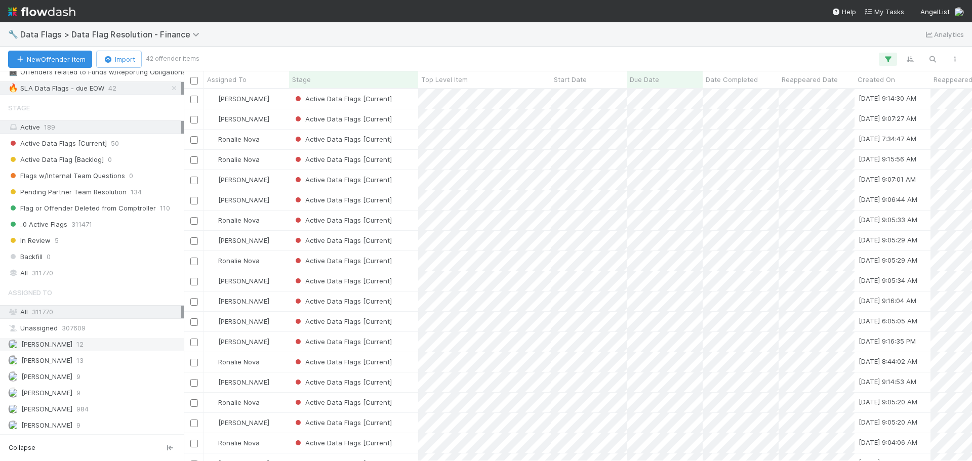
scroll to position [194, 0]
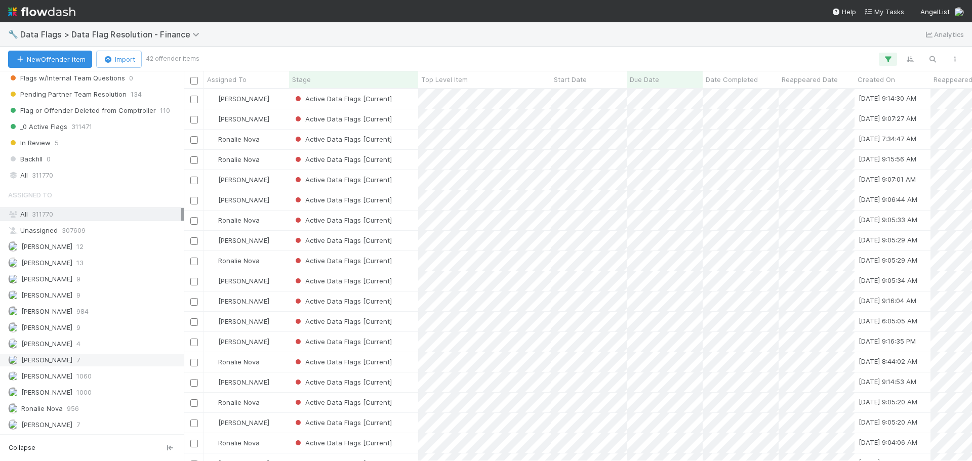
click at [71, 362] on div "Marenz Trajano 7" at bounding box center [94, 360] width 173 height 13
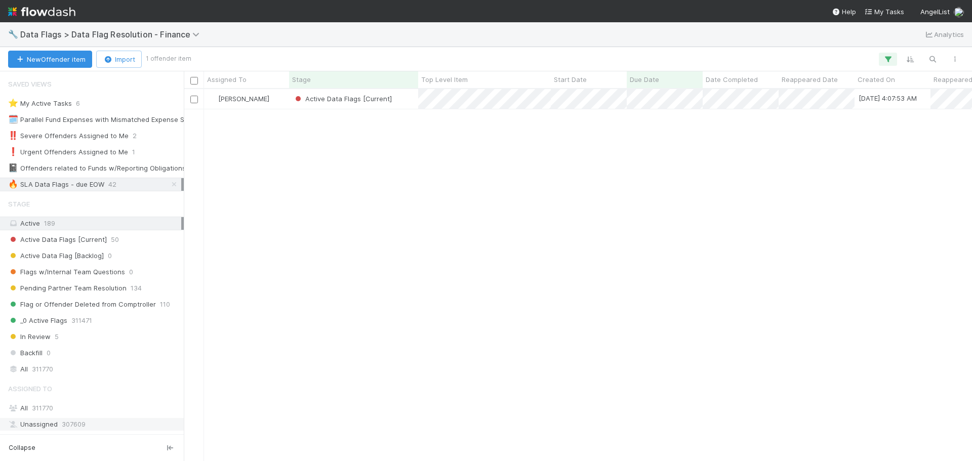
scroll to position [364, 781]
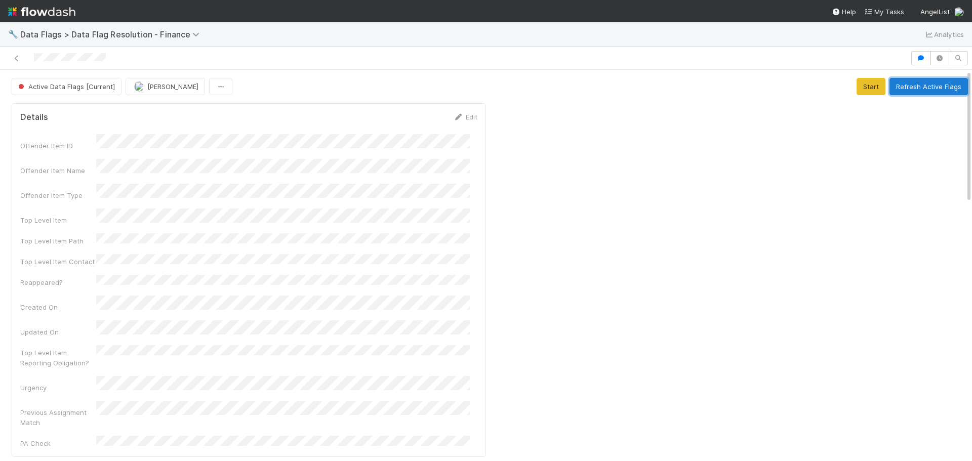
click at [906, 85] on button "Refresh Active Flags" at bounding box center [928, 86] width 78 height 17
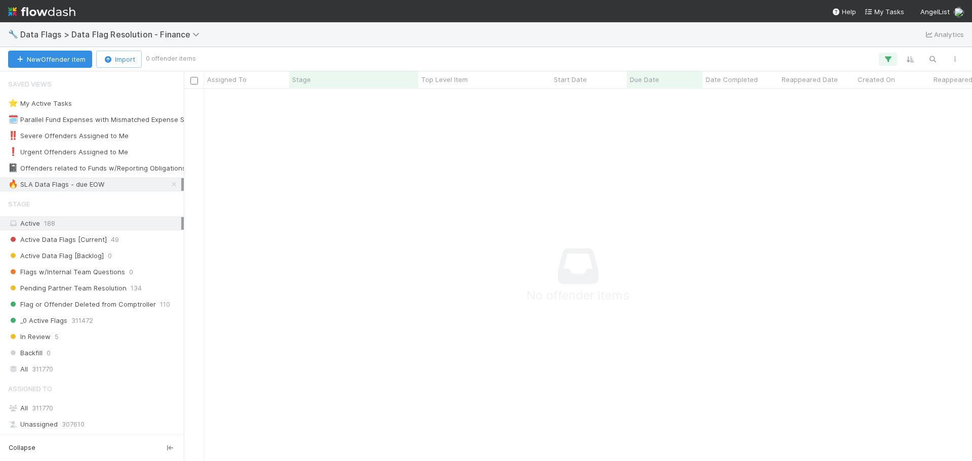
scroll to position [357, 781]
click at [169, 184] on icon at bounding box center [174, 184] width 10 height 7
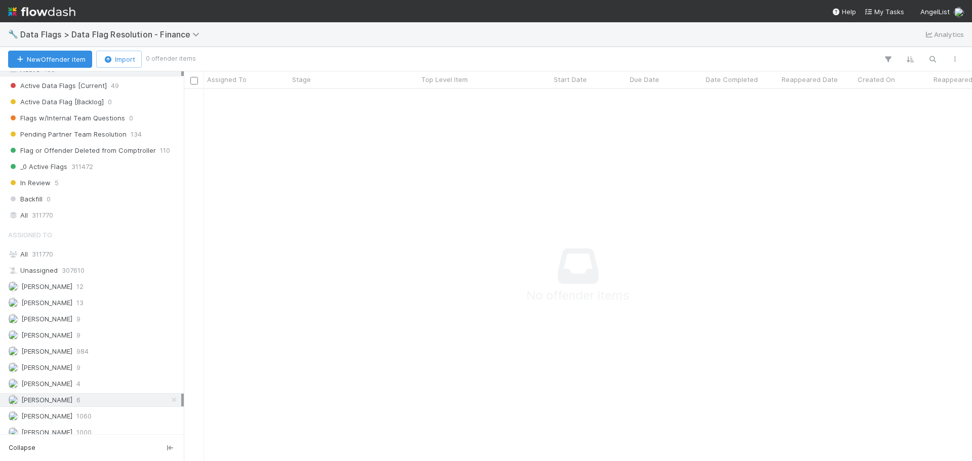
scroll to position [194, 0]
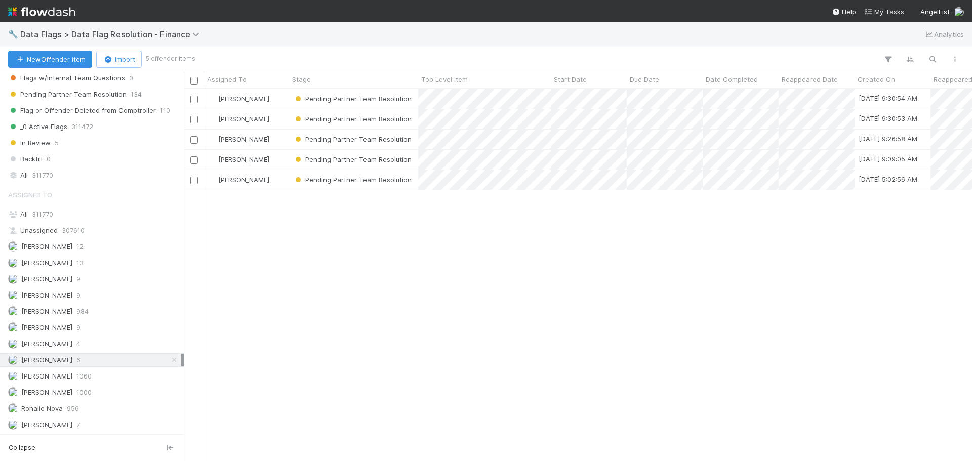
click at [115, 362] on div "Marenz Trajano 6" at bounding box center [94, 360] width 173 height 13
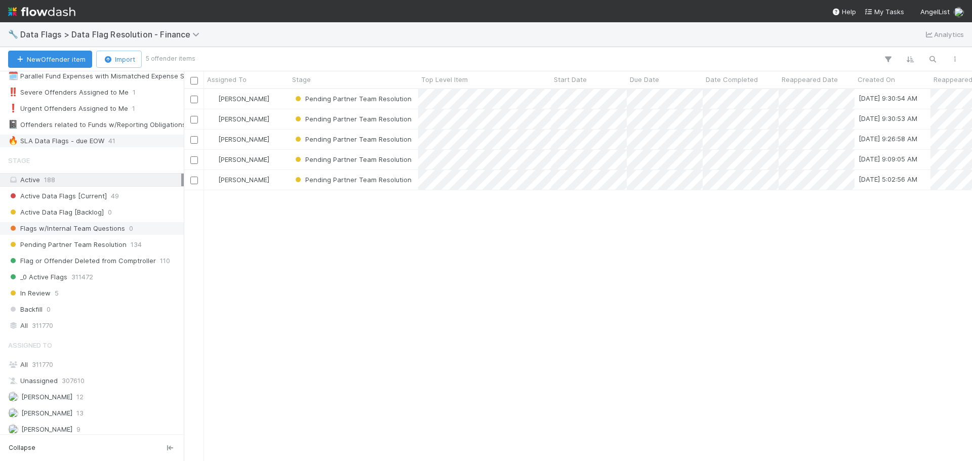
scroll to position [0, 0]
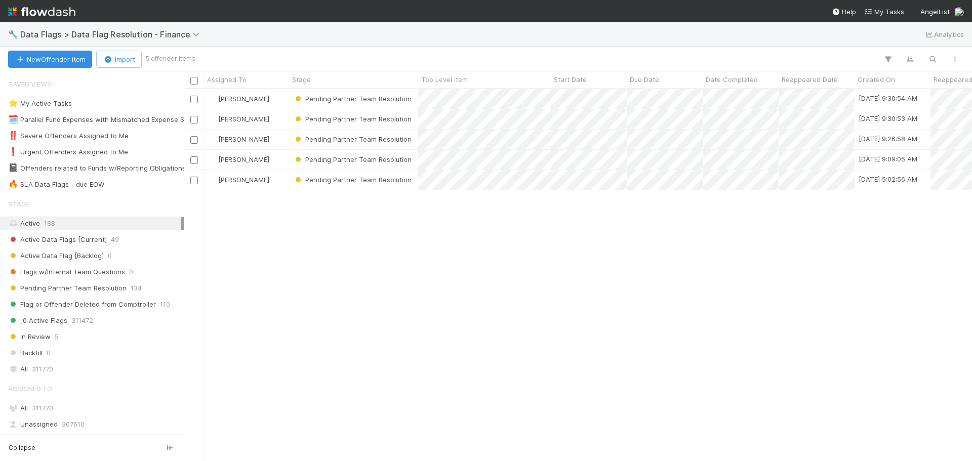
scroll to position [364, 781]
click at [102, 183] on div "🔥 SLA Data Flags - due EOW" at bounding box center [56, 184] width 96 height 13
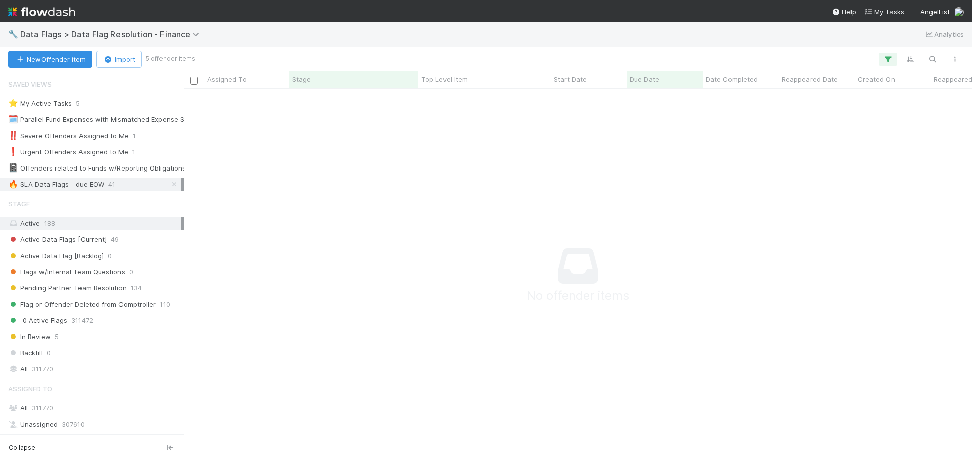
scroll to position [357, 781]
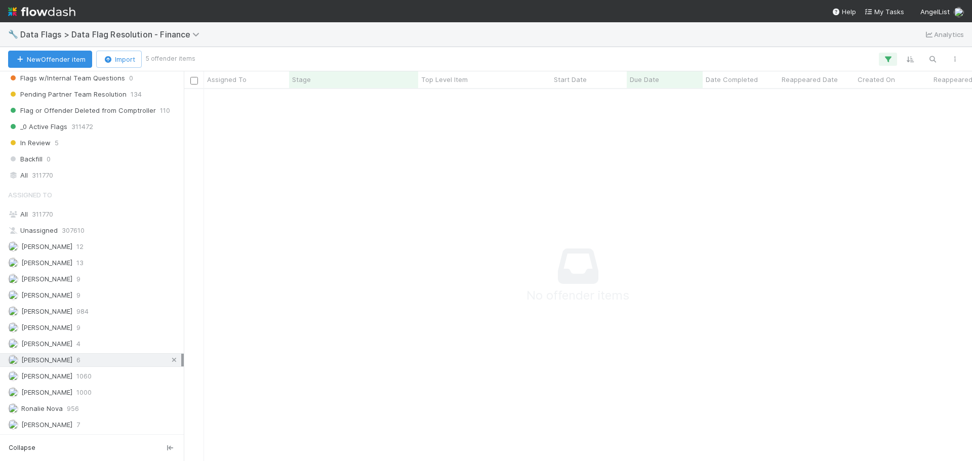
click at [169, 360] on icon at bounding box center [174, 360] width 10 height 7
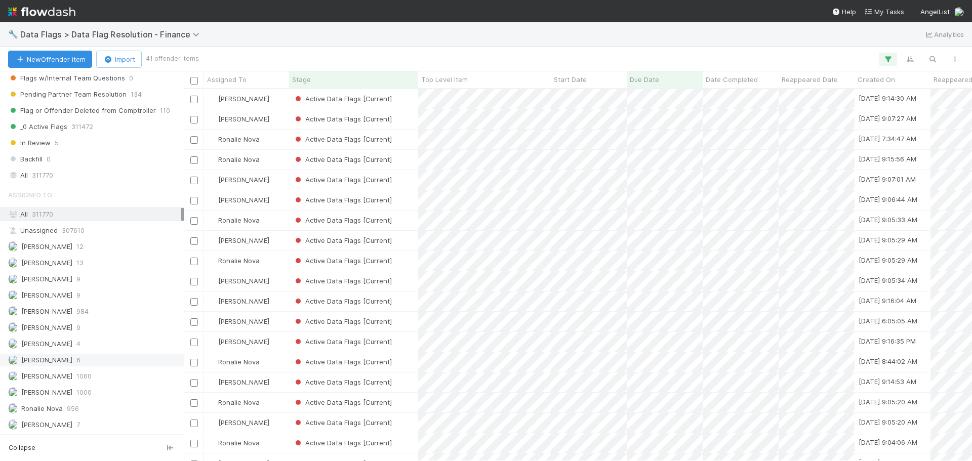
scroll to position [364, 781]
click at [241, 77] on span "Assigned To" at bounding box center [226, 79] width 39 height 10
click at [242, 101] on div "Sort A → Z" at bounding box center [265, 98] width 115 height 15
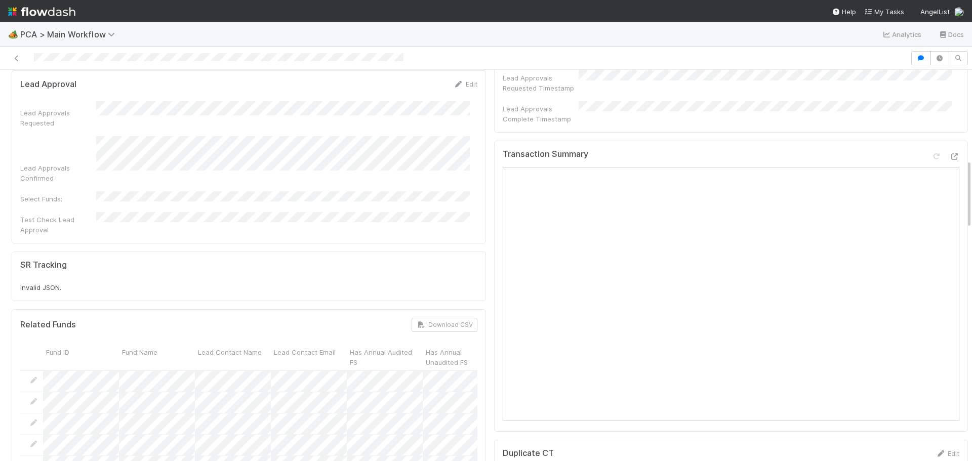
scroll to position [405, 0]
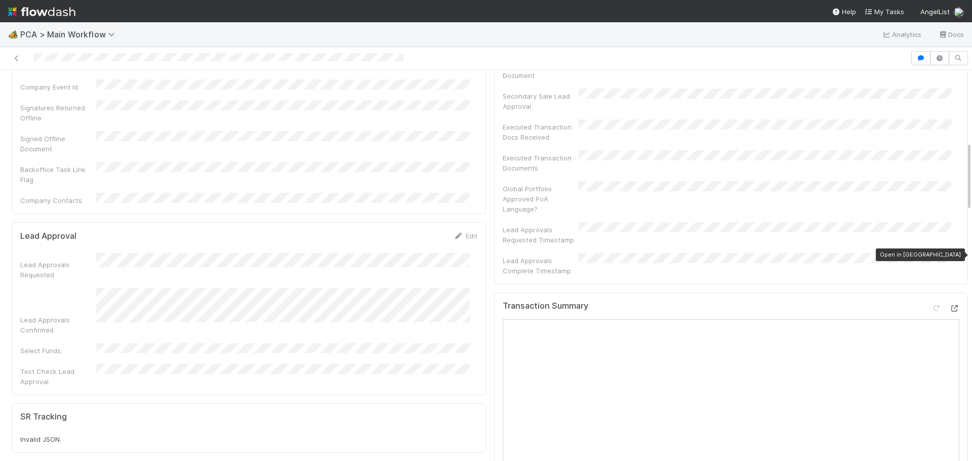
click at [949, 305] on icon at bounding box center [954, 308] width 10 height 7
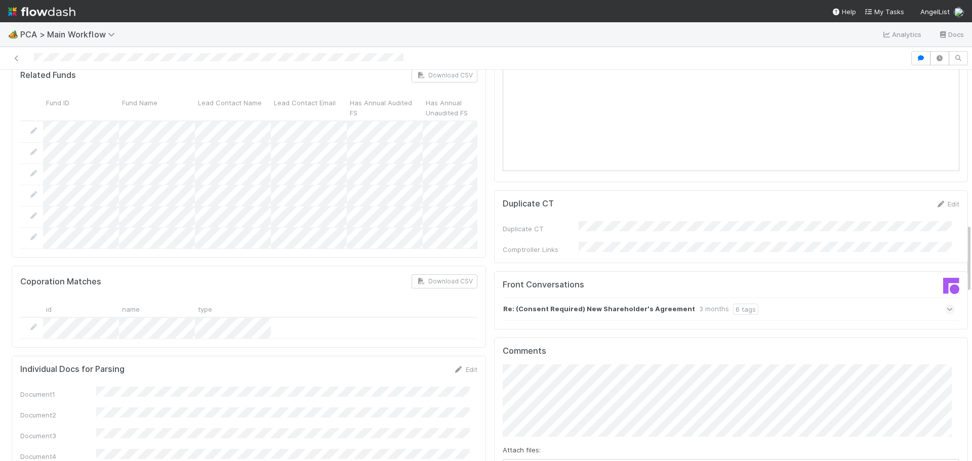
scroll to position [1012, 0]
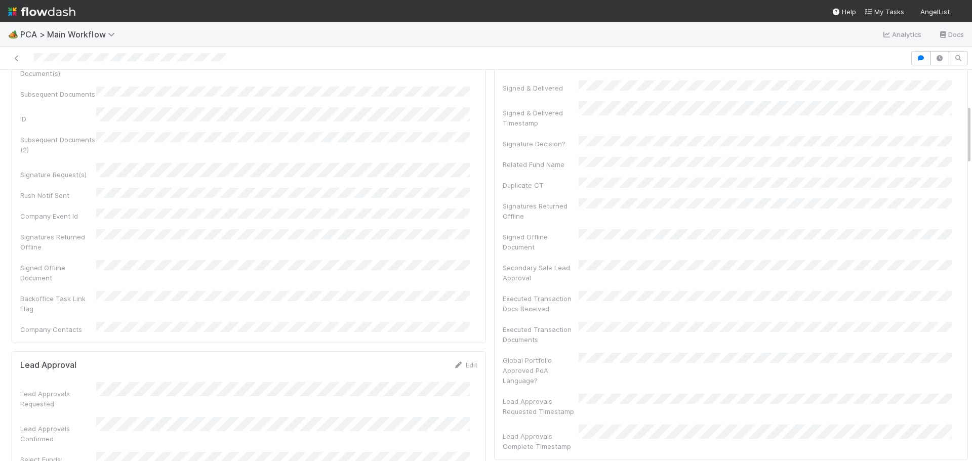
scroll to position [152, 0]
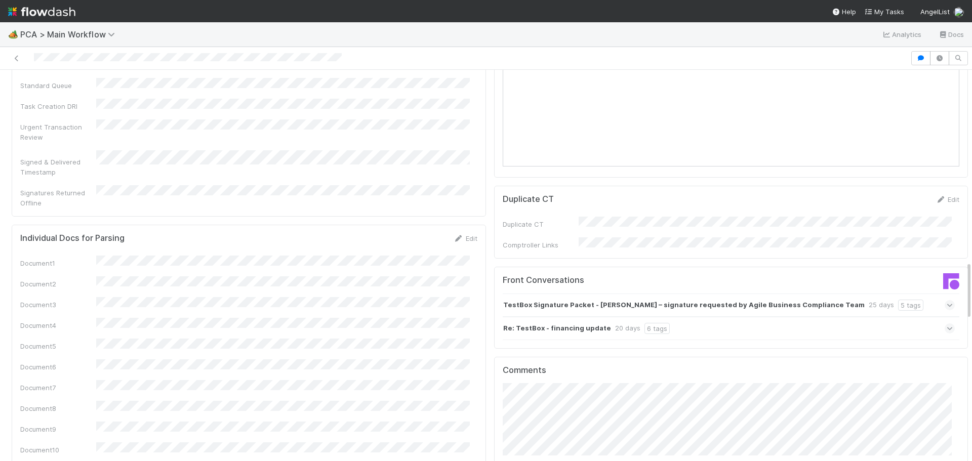
scroll to position [1620, 0]
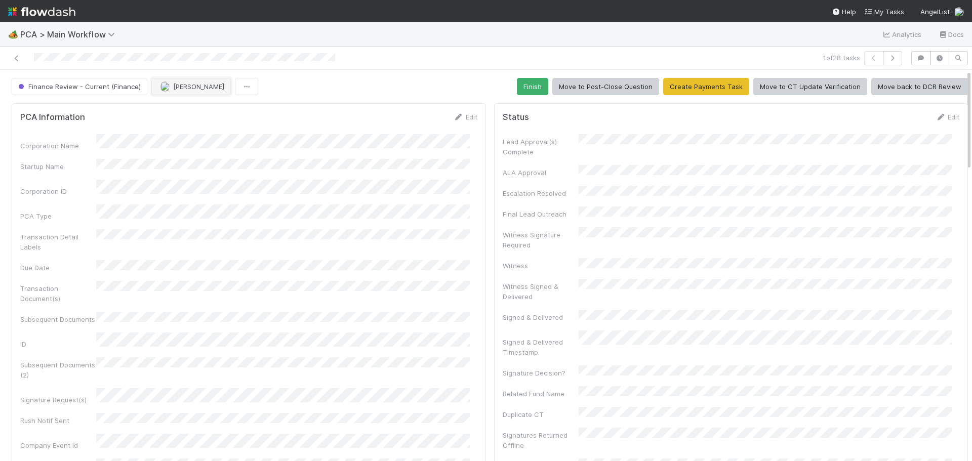
click at [186, 91] on button "[PERSON_NAME]" at bounding box center [190, 86] width 79 height 17
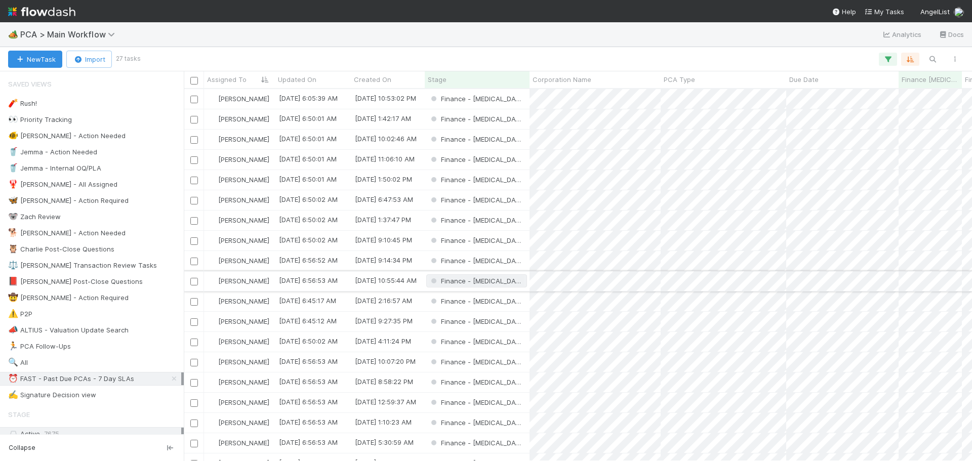
scroll to position [364, 781]
click at [519, 99] on div "Finance - [MEDICAL_DATA]" at bounding box center [477, 99] width 105 height 20
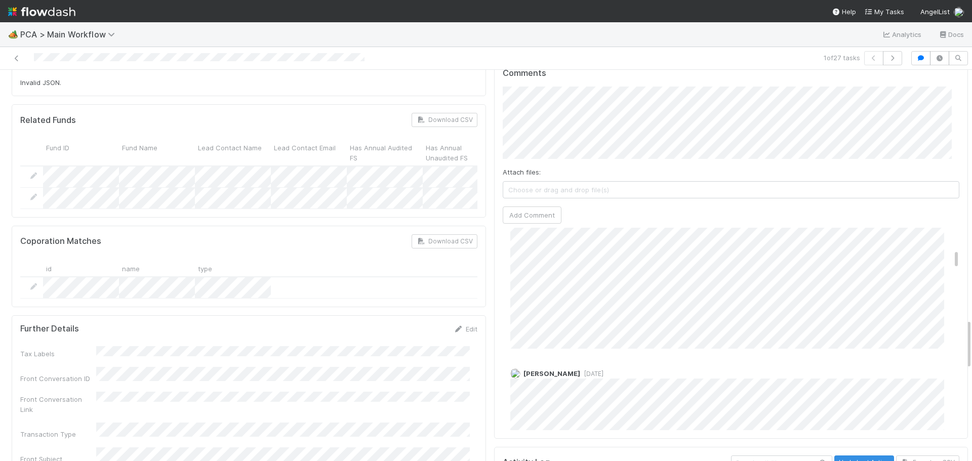
scroll to position [304, 0]
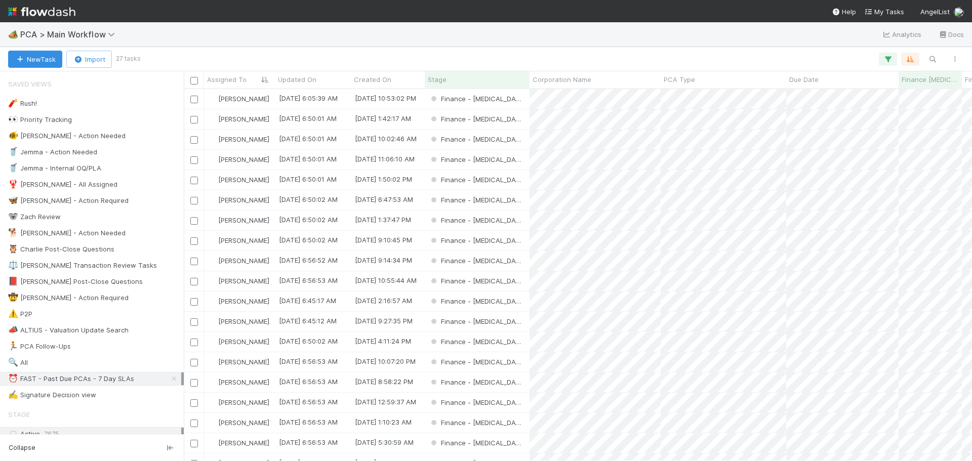
scroll to position [364, 781]
click at [515, 122] on div "Finance - [MEDICAL_DATA]" at bounding box center [477, 119] width 105 height 20
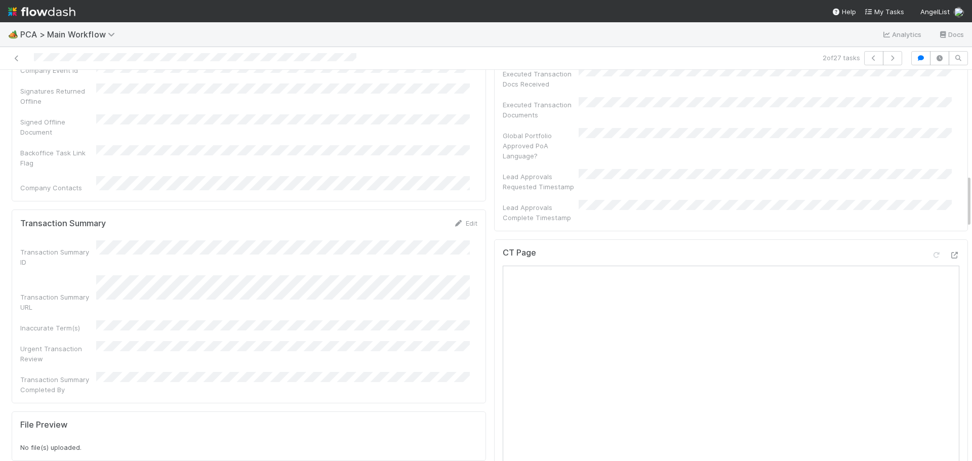
scroll to position [759, 0]
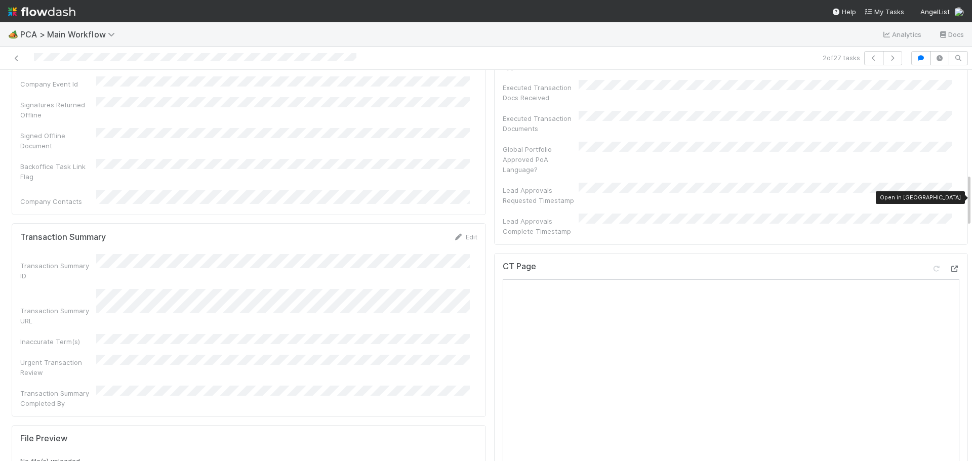
click at [949, 266] on icon at bounding box center [954, 269] width 10 height 7
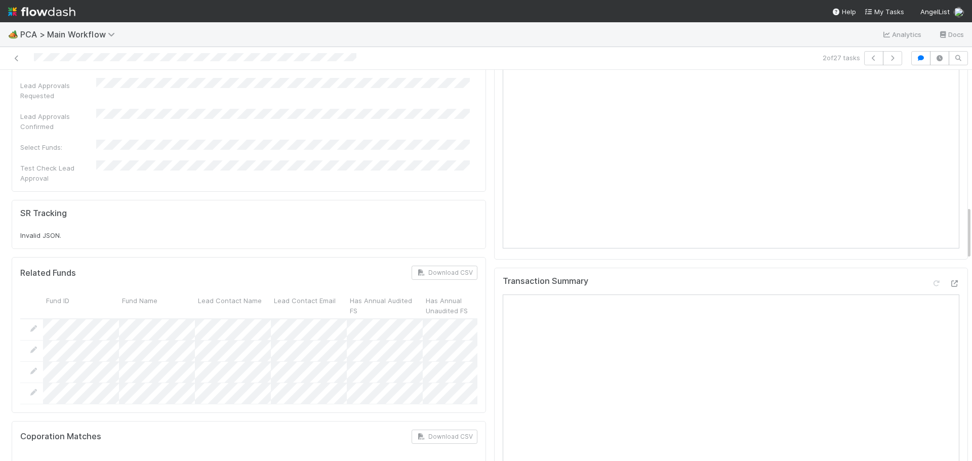
scroll to position [1316, 0]
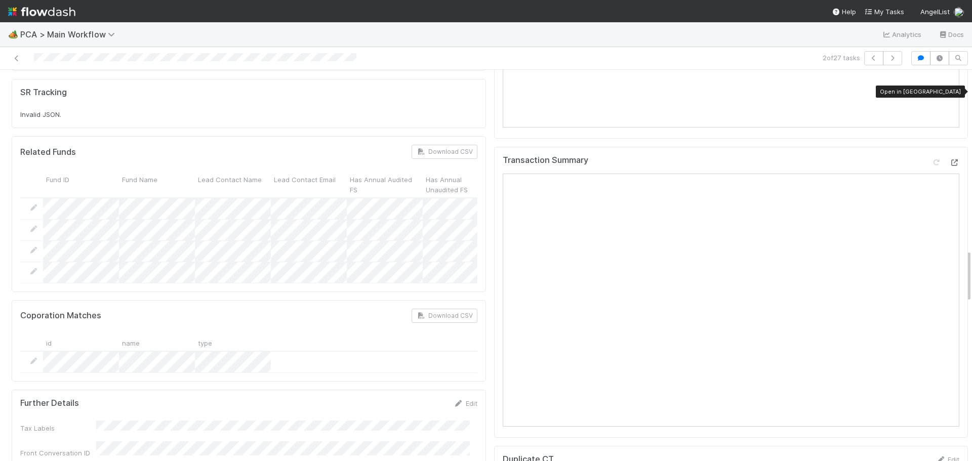
click at [949, 159] on icon at bounding box center [954, 162] width 10 height 7
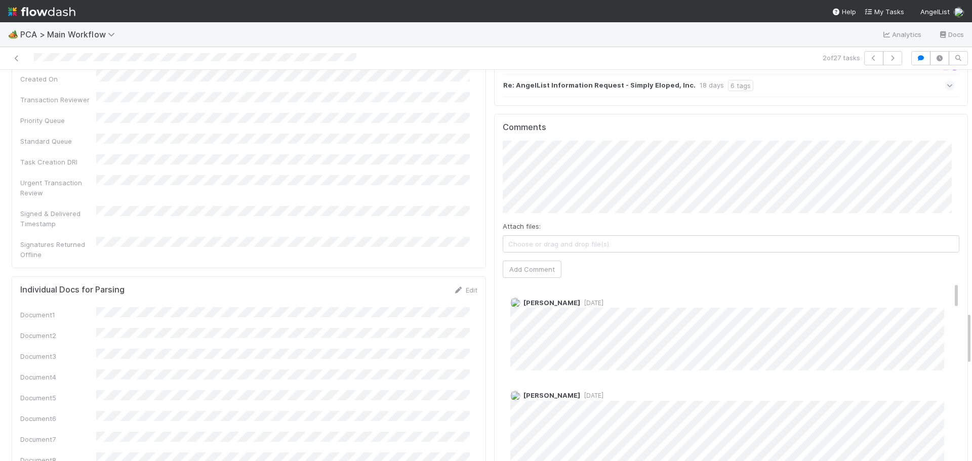
scroll to position [1721, 0]
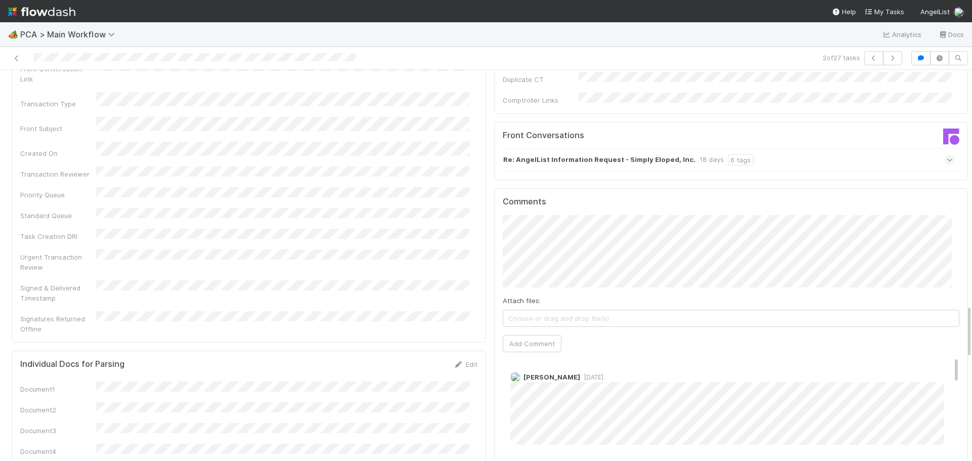
click at [531, 335] on button "Add Comment" at bounding box center [532, 343] width 59 height 17
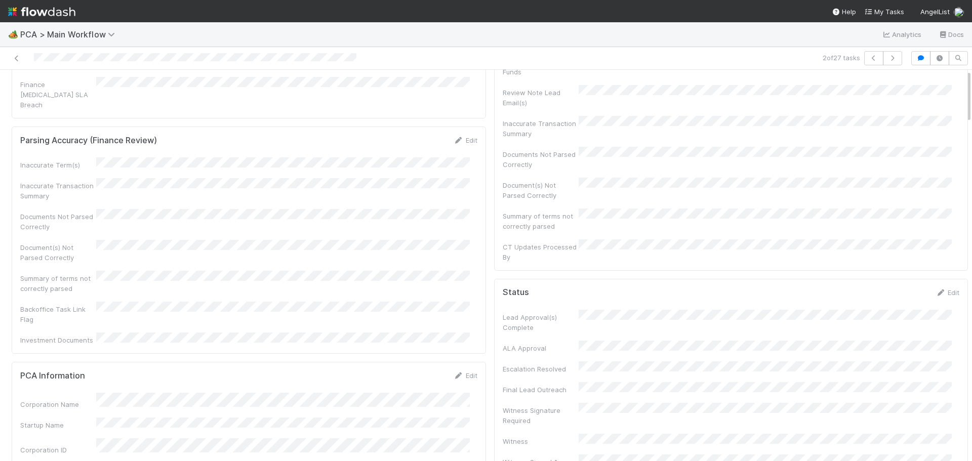
scroll to position [0, 0]
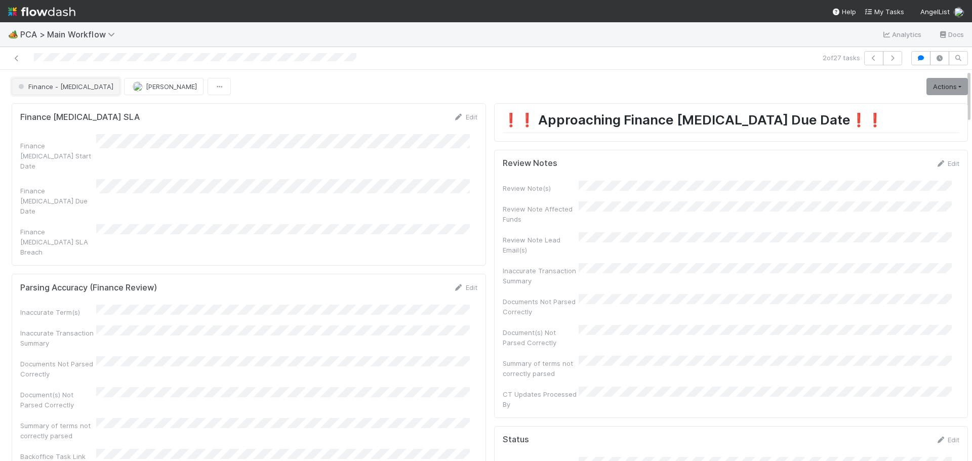
click at [62, 91] on button "Finance - [MEDICAL_DATA]" at bounding box center [66, 86] width 108 height 17
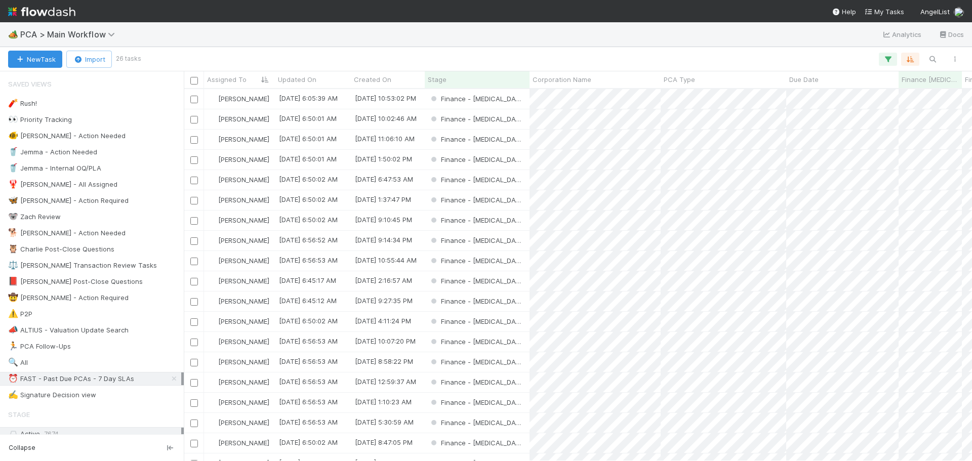
scroll to position [364, 781]
click at [514, 118] on div "Finance - [MEDICAL_DATA]" at bounding box center [477, 119] width 105 height 20
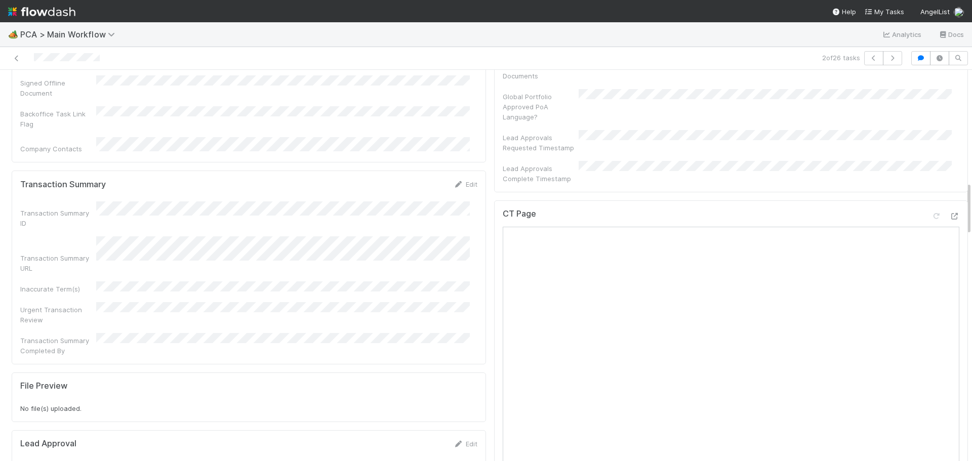
scroll to position [810, 0]
click at [949, 215] on icon at bounding box center [954, 218] width 10 height 7
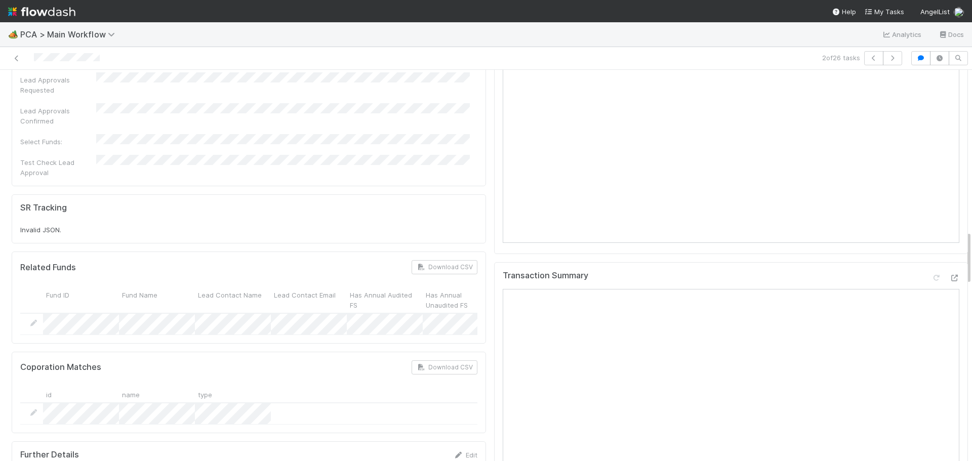
scroll to position [1265, 0]
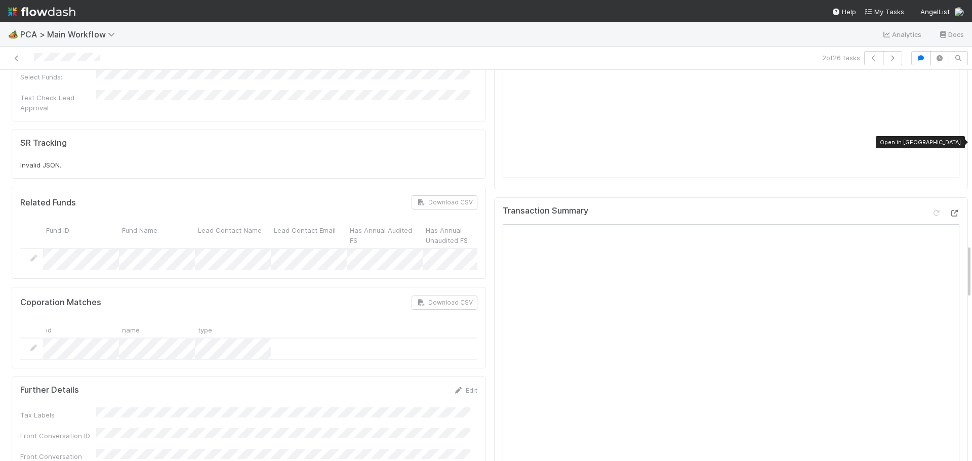
click at [949, 210] on icon at bounding box center [954, 213] width 10 height 7
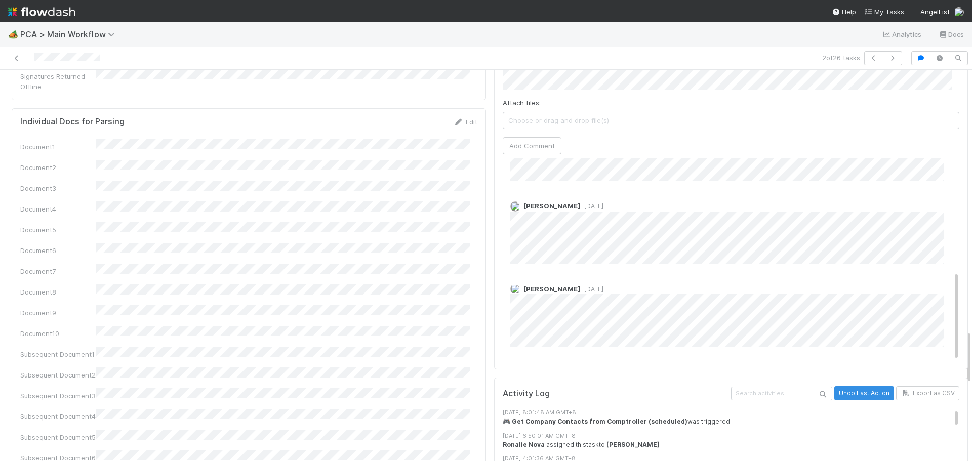
scroll to position [256, 0]
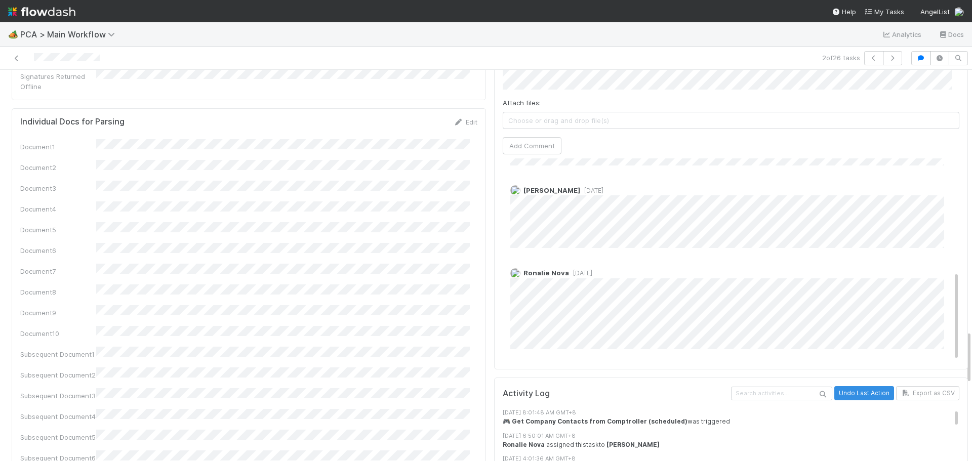
click at [570, 269] on span "8 months ago" at bounding box center [580, 273] width 23 height 8
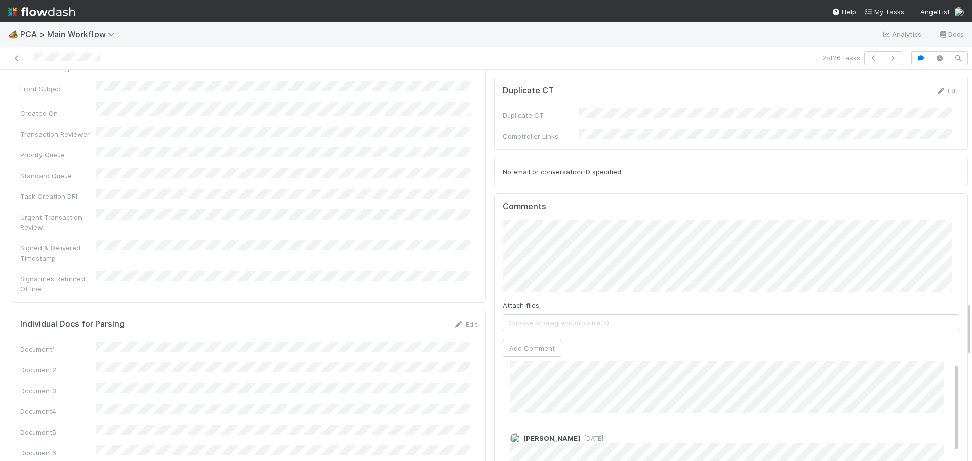
scroll to position [3, 0]
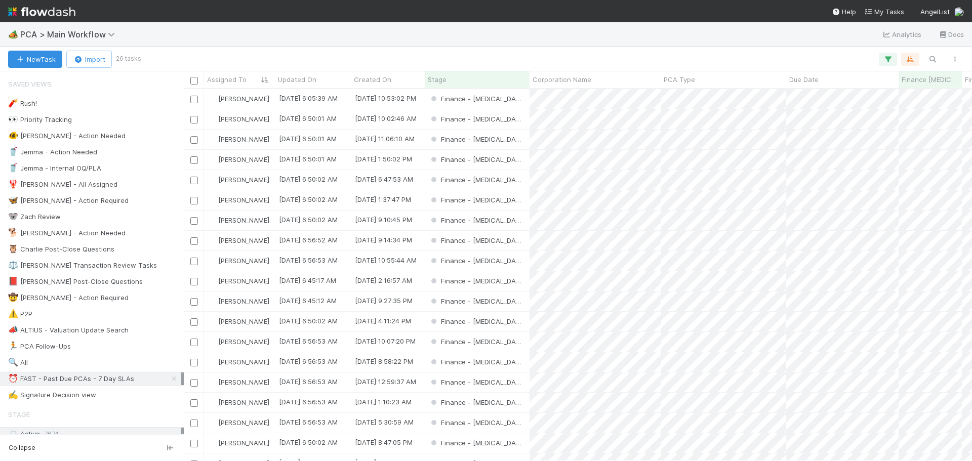
scroll to position [364, 781]
click at [507, 137] on div "Finance - [MEDICAL_DATA]" at bounding box center [477, 140] width 105 height 20
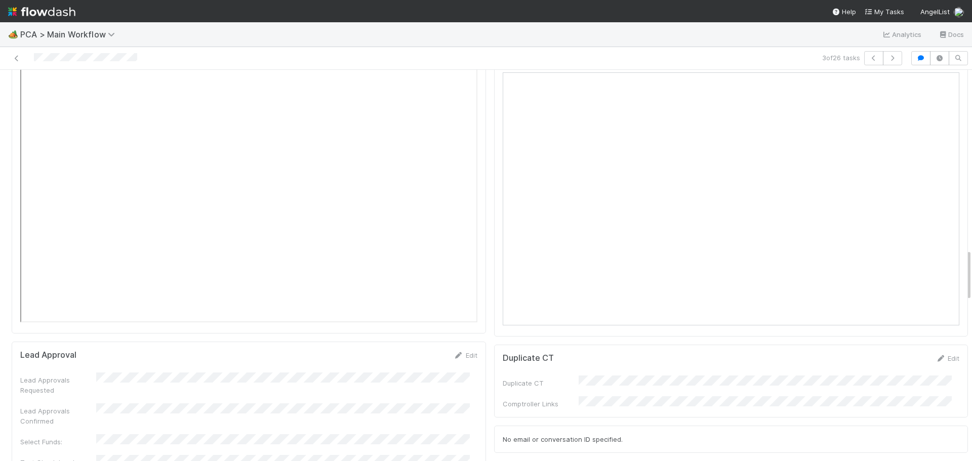
scroll to position [1063, 0]
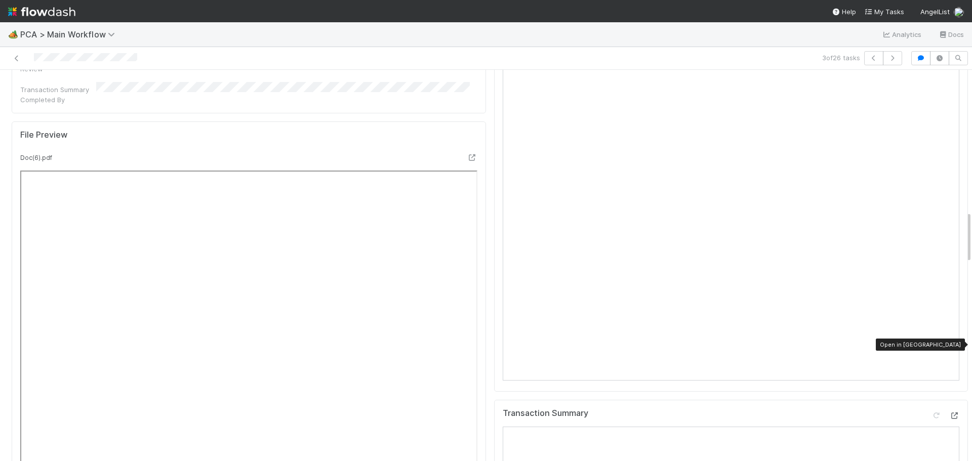
click at [949, 413] on icon at bounding box center [954, 416] width 10 height 7
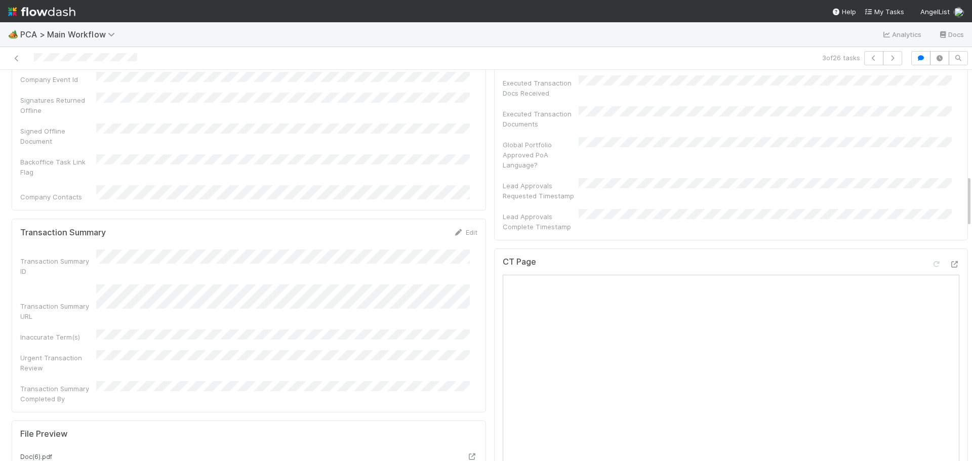
scroll to position [759, 0]
click at [949, 266] on icon at bounding box center [954, 269] width 10 height 7
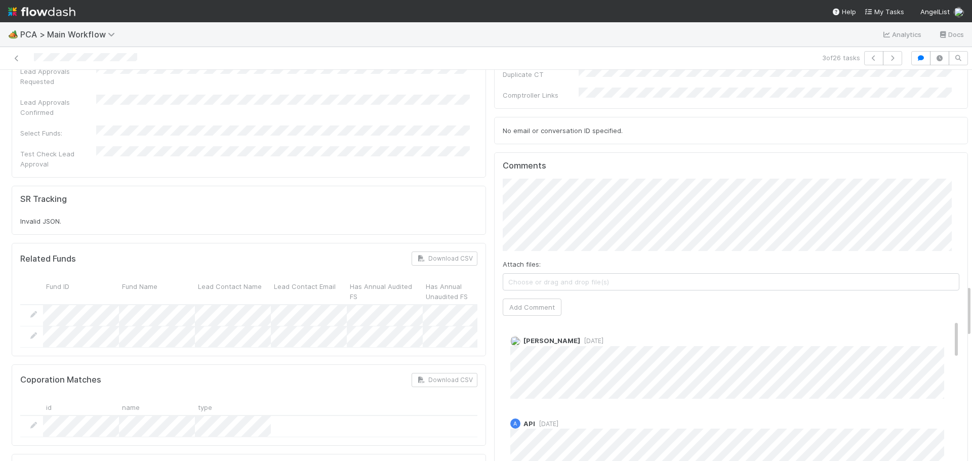
scroll to position [1620, 0]
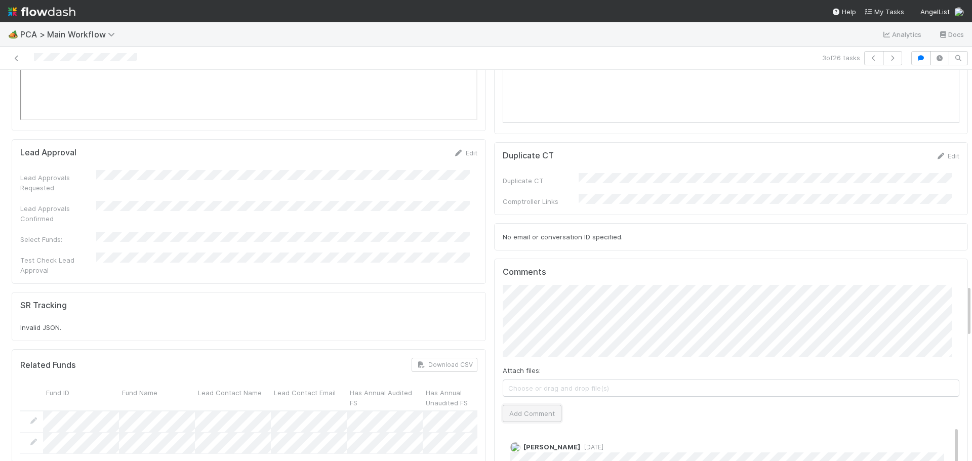
click at [540, 405] on button "Add Comment" at bounding box center [532, 413] width 59 height 17
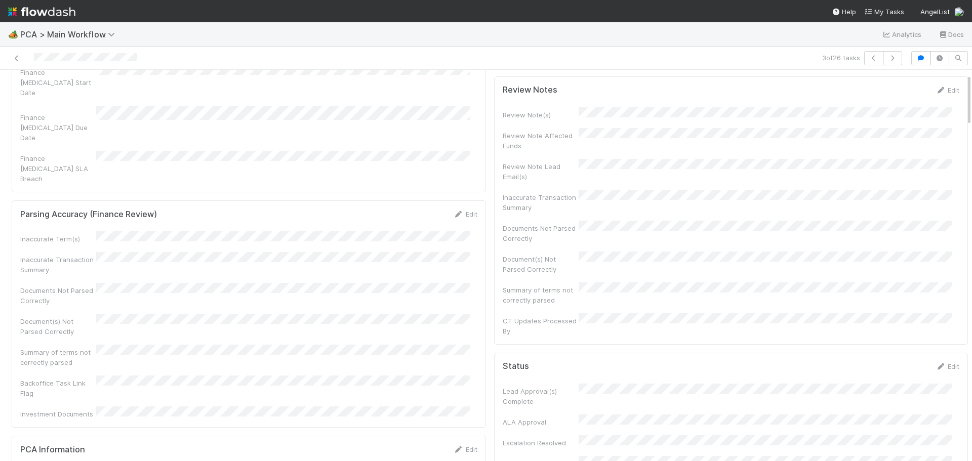
scroll to position [0, 0]
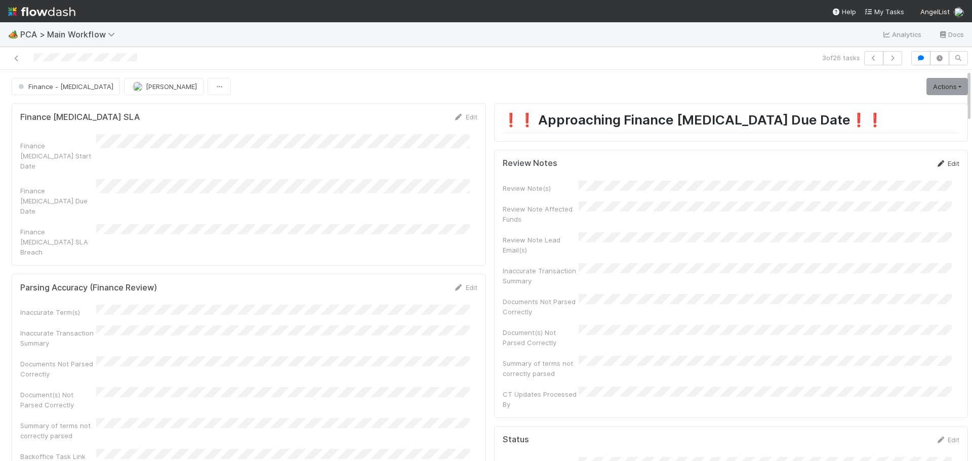
click at [937, 162] on link "Edit" at bounding box center [947, 163] width 24 height 8
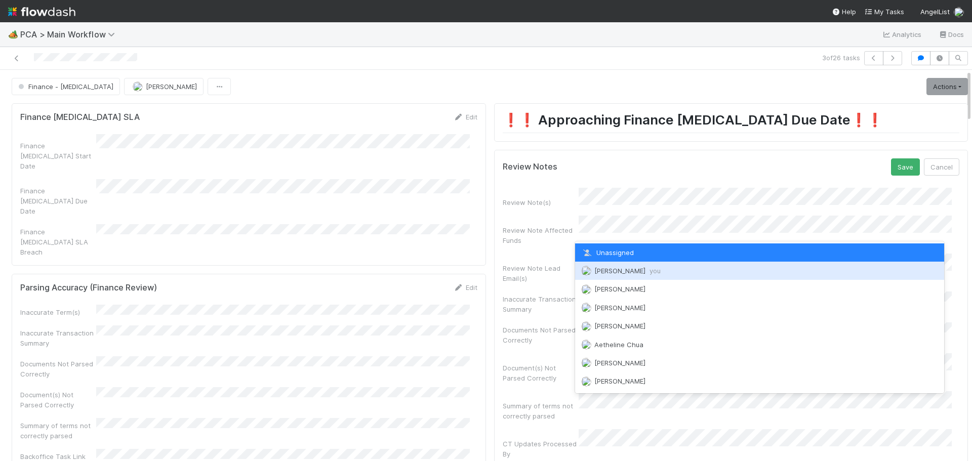
click at [632, 271] on span "Marenz Trajano you" at bounding box center [627, 271] width 66 height 8
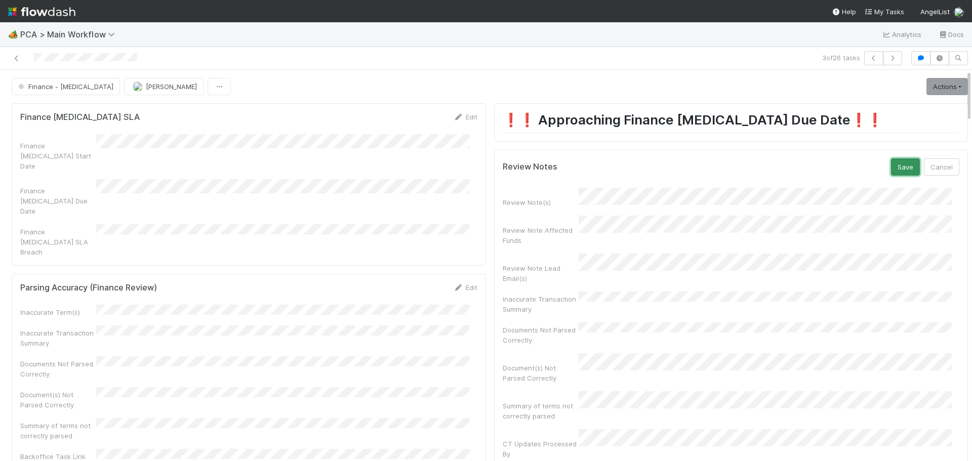
click at [891, 171] on button "Save" at bounding box center [905, 166] width 29 height 17
click at [932, 92] on link "Actions" at bounding box center [947, 86] width 42 height 17
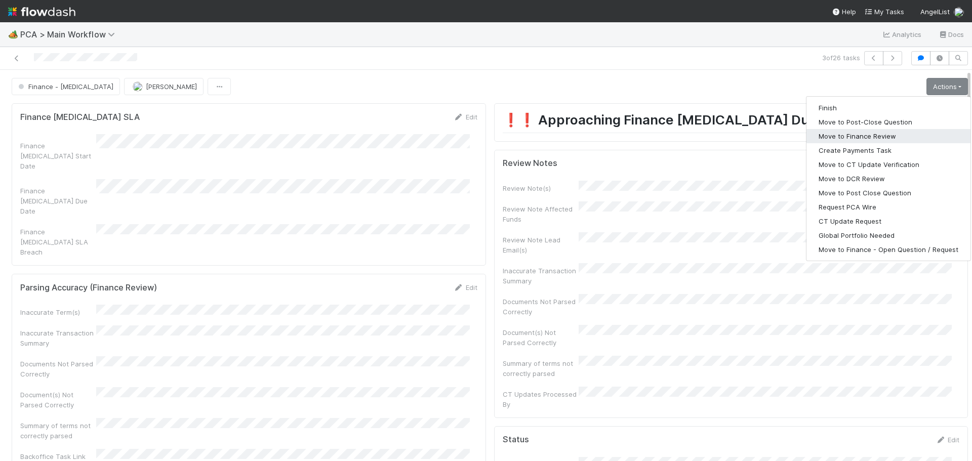
click at [848, 141] on button "Move to Finance Review" at bounding box center [888, 136] width 164 height 14
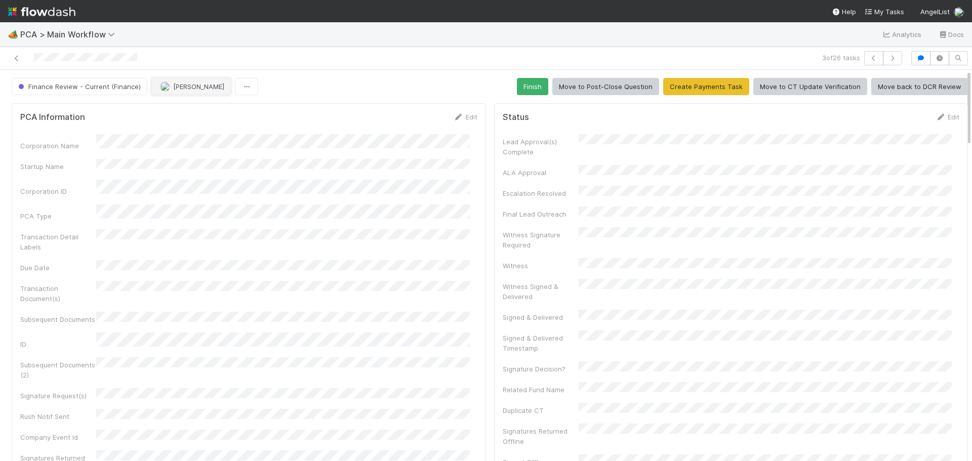
click at [193, 85] on span "Marenz Trajano" at bounding box center [198, 87] width 51 height 8
click at [192, 110] on span "Ronalie Nova" at bounding box center [185, 112] width 42 height 8
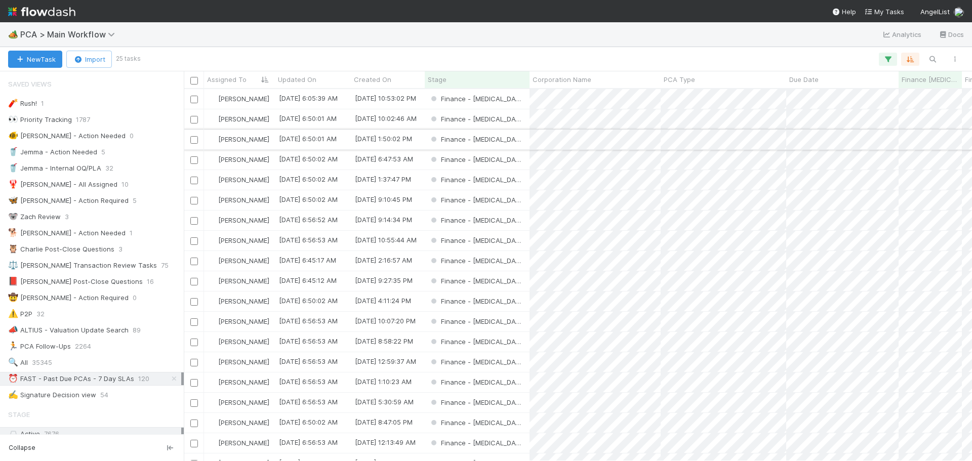
click at [512, 139] on div "Finance - ICU" at bounding box center [477, 140] width 105 height 20
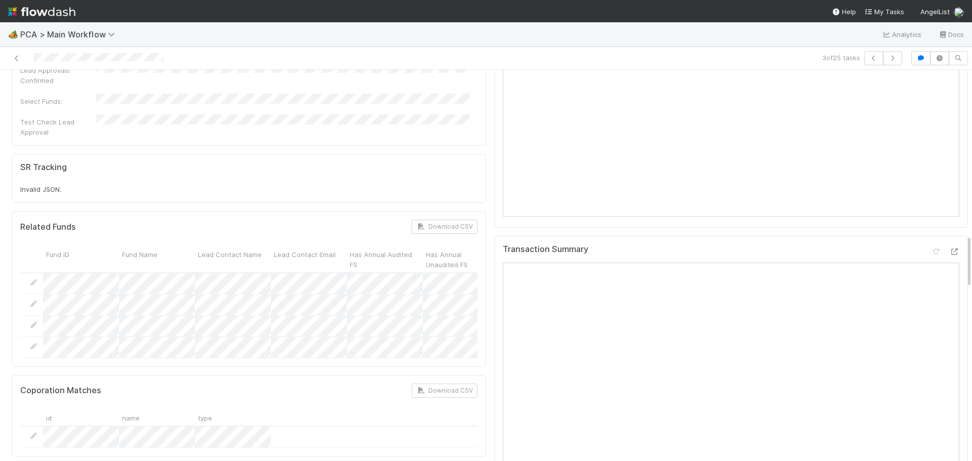
scroll to position [1215, 0]
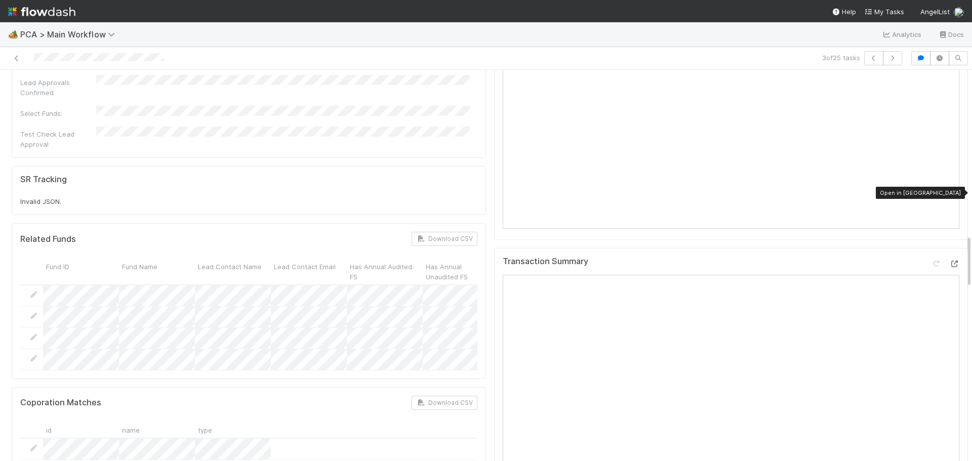
click at [949, 261] on icon at bounding box center [954, 264] width 10 height 7
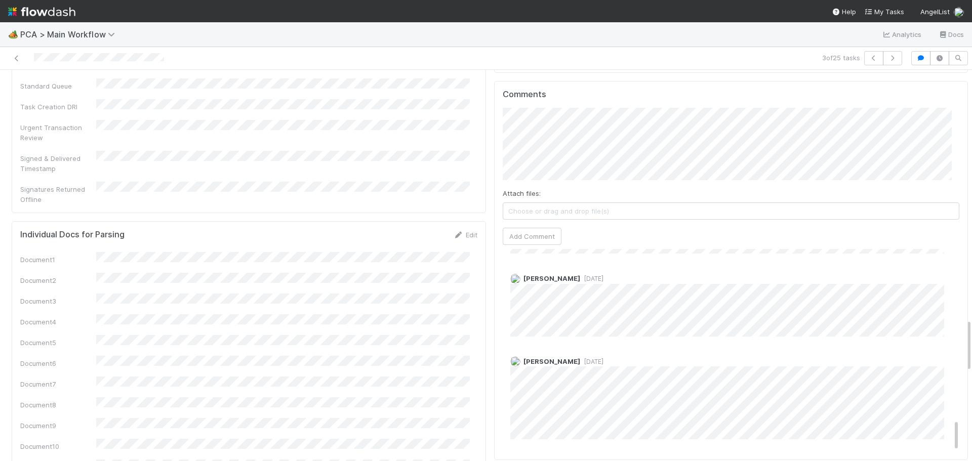
scroll to position [1822, 0]
click at [580, 364] on span "4 months ago" at bounding box center [591, 368] width 23 height 8
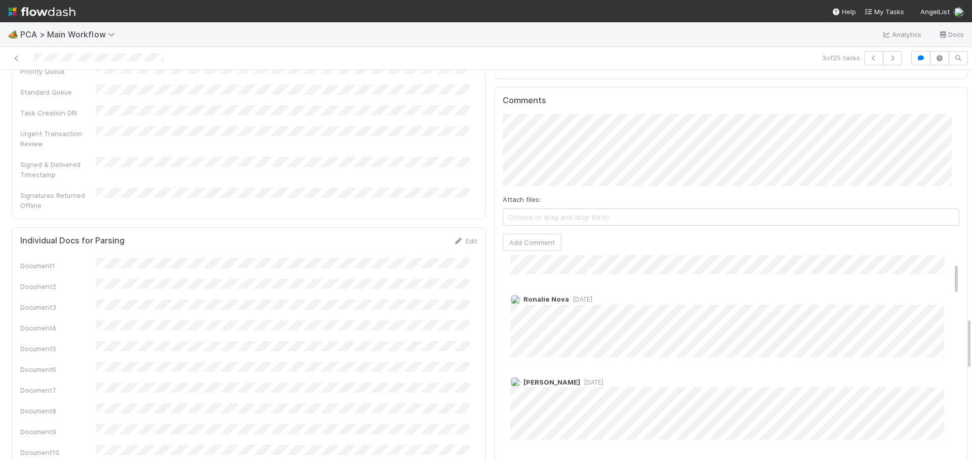
scroll to position [47, 0]
click at [580, 391] on span "1 month ago" at bounding box center [591, 395] width 23 height 8
click at [580, 308] on span "1 week ago" at bounding box center [580, 312] width 23 height 8
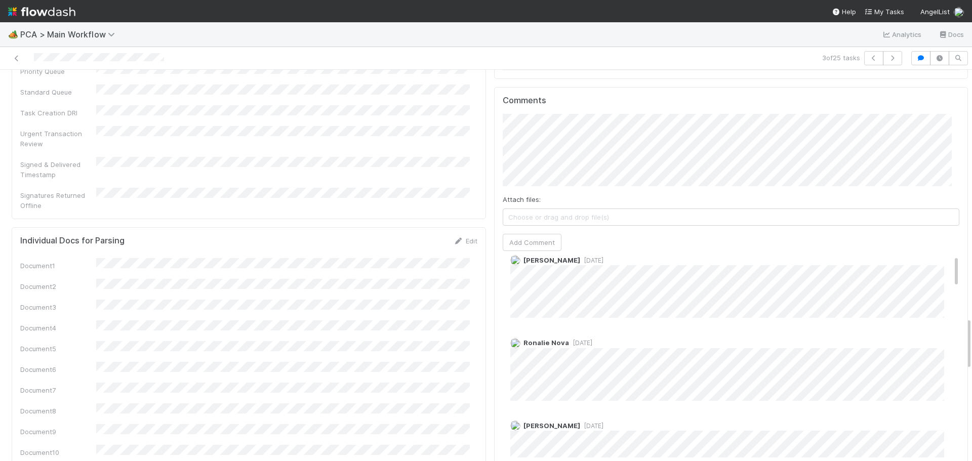
scroll to position [0, 0]
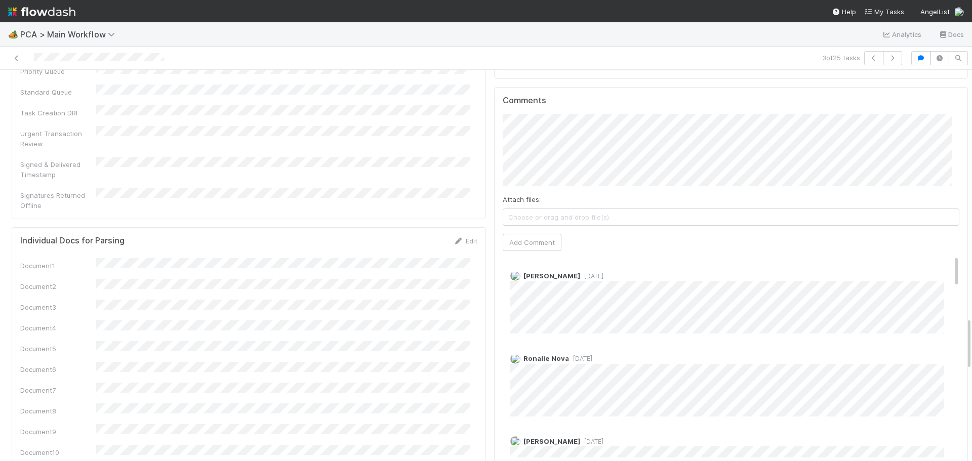
click at [574, 355] on span "1 week ago" at bounding box center [580, 359] width 23 height 8
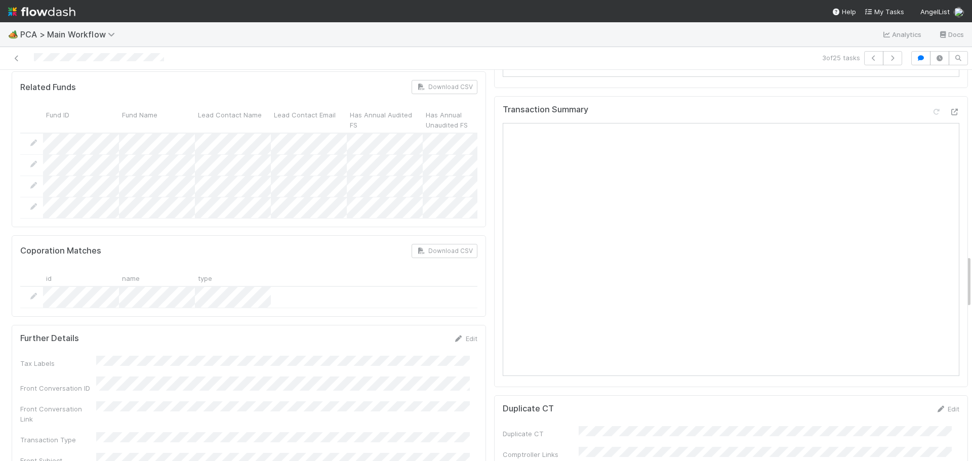
scroll to position [1316, 0]
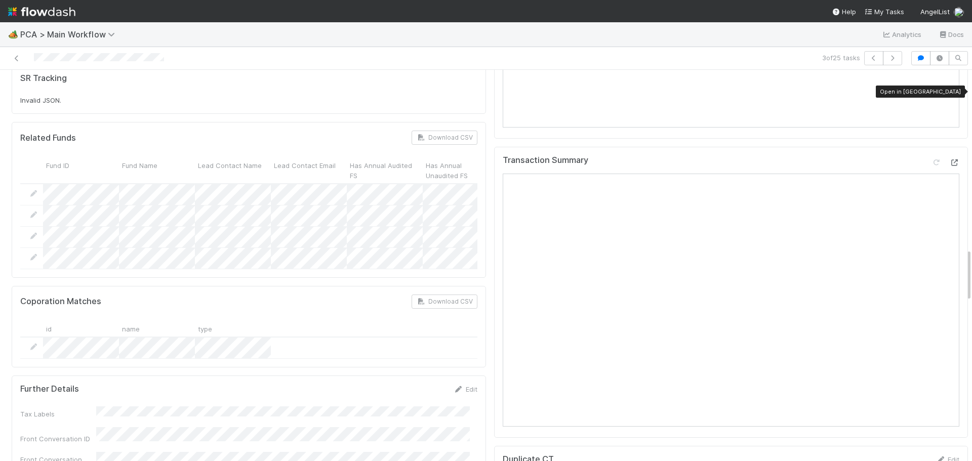
click at [949, 159] on icon at bounding box center [954, 162] width 10 height 7
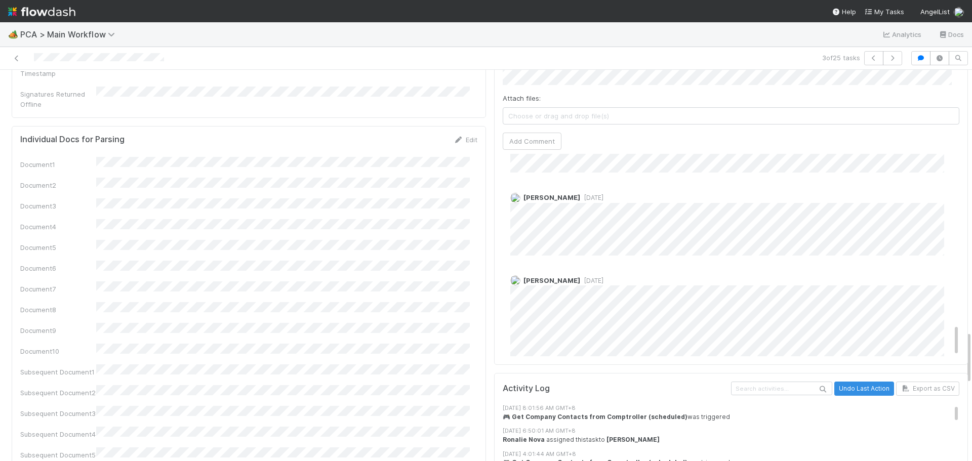
scroll to position [1059, 0]
click at [592, 263] on span "4 months ago" at bounding box center [591, 267] width 23 height 8
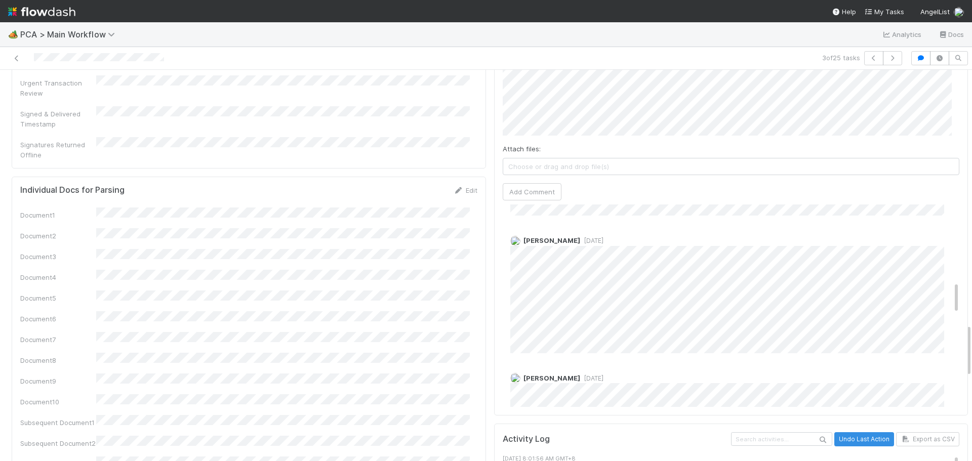
scroll to position [502, 0]
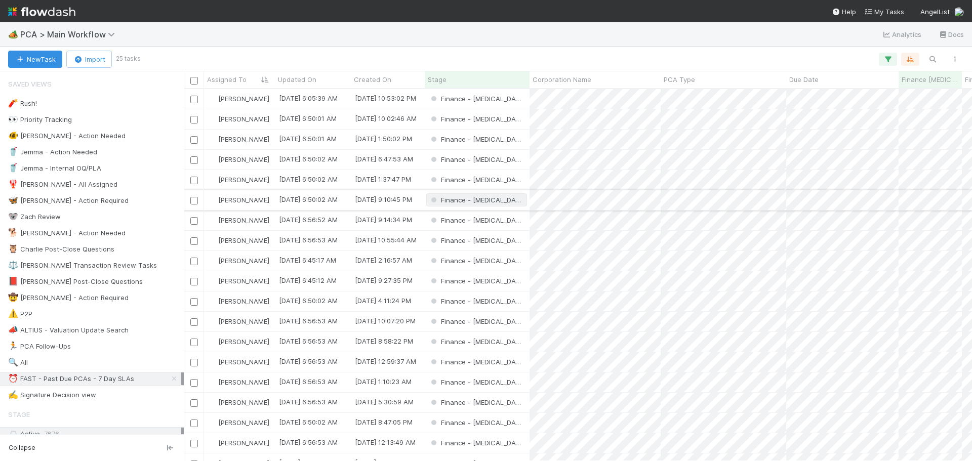
scroll to position [364, 781]
click at [519, 160] on div "Finance - ICU" at bounding box center [477, 160] width 105 height 20
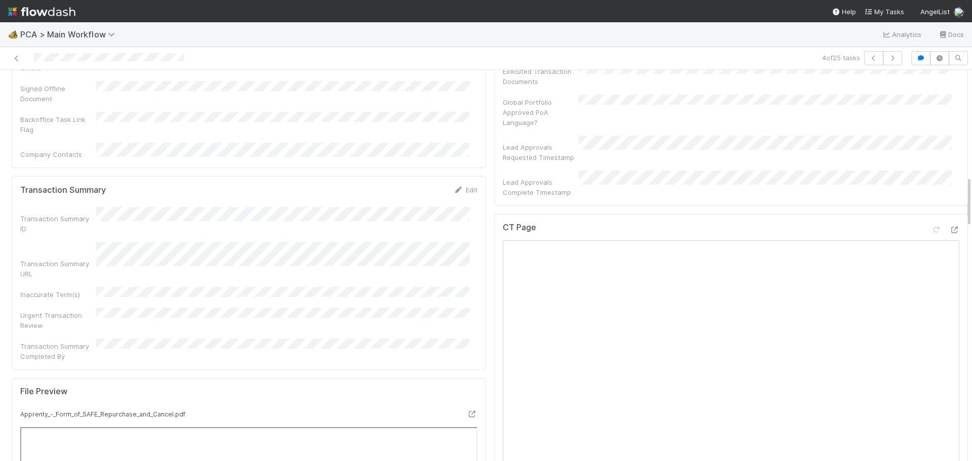
scroll to position [810, 0]
click at [949, 227] on icon at bounding box center [954, 230] width 10 height 7
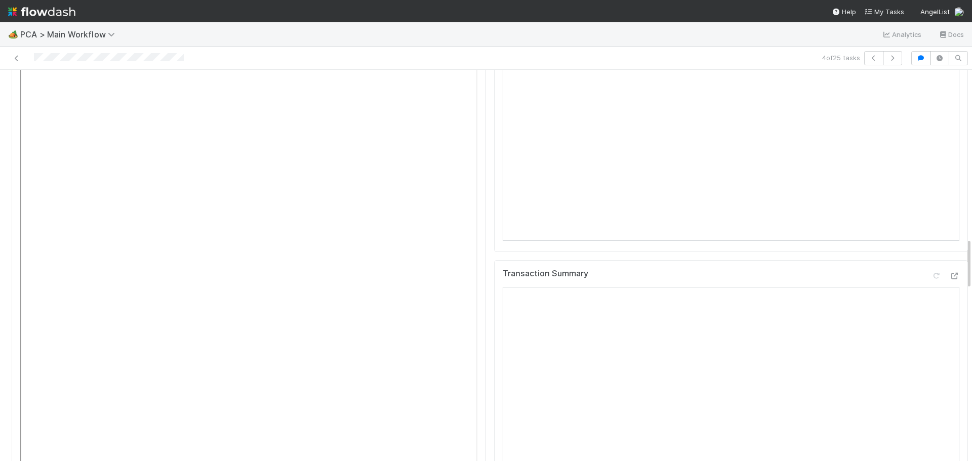
scroll to position [1316, 0]
click at [949, 172] on icon at bounding box center [954, 175] width 10 height 7
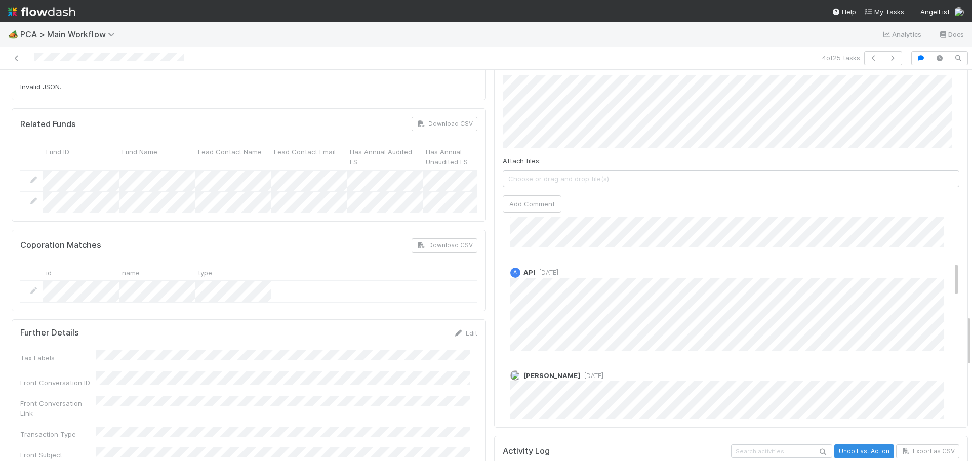
scroll to position [354, 0]
click at [580, 354] on span "2 months ago" at bounding box center [591, 358] width 23 height 8
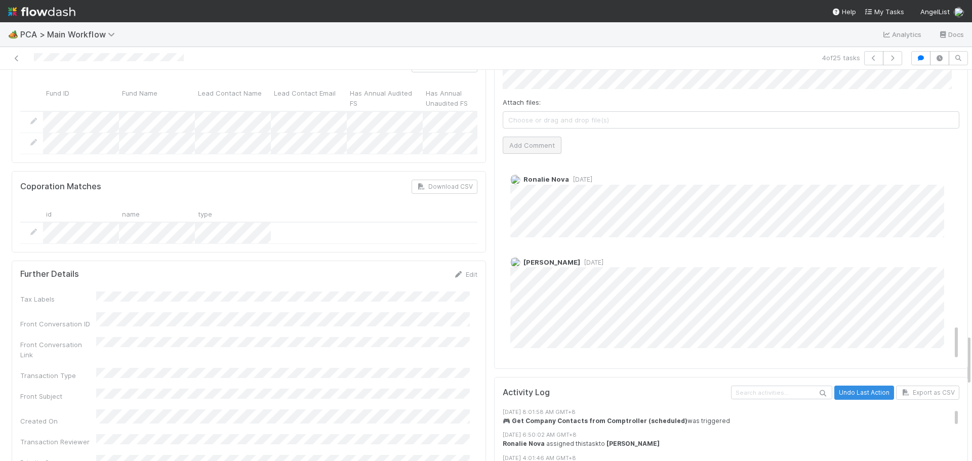
scroll to position [1670, 0]
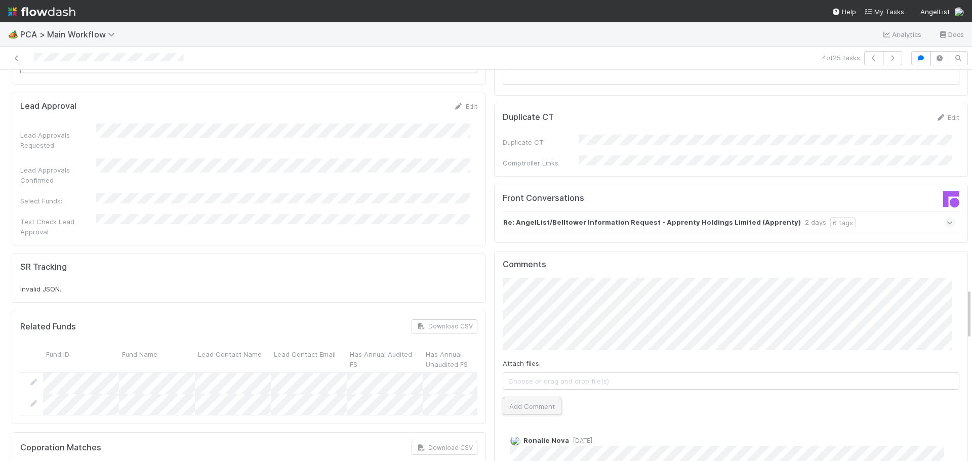
click at [532, 398] on button "Add Comment" at bounding box center [532, 406] width 59 height 17
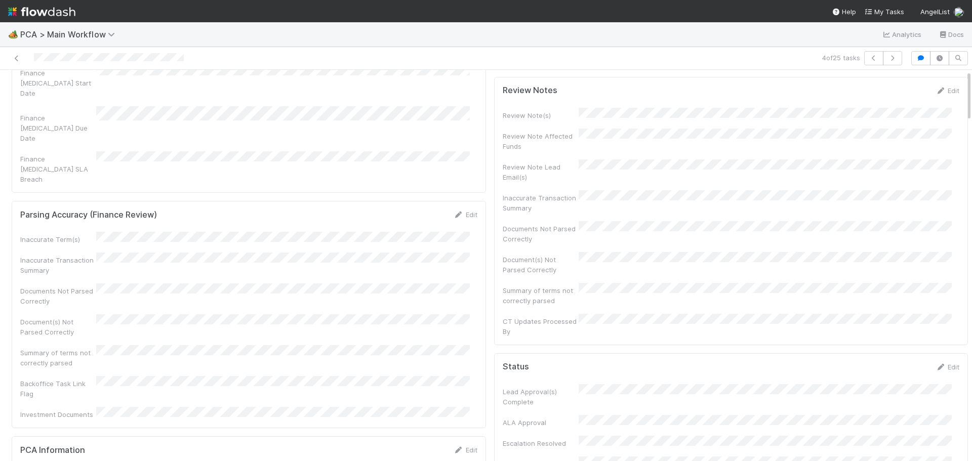
scroll to position [0, 0]
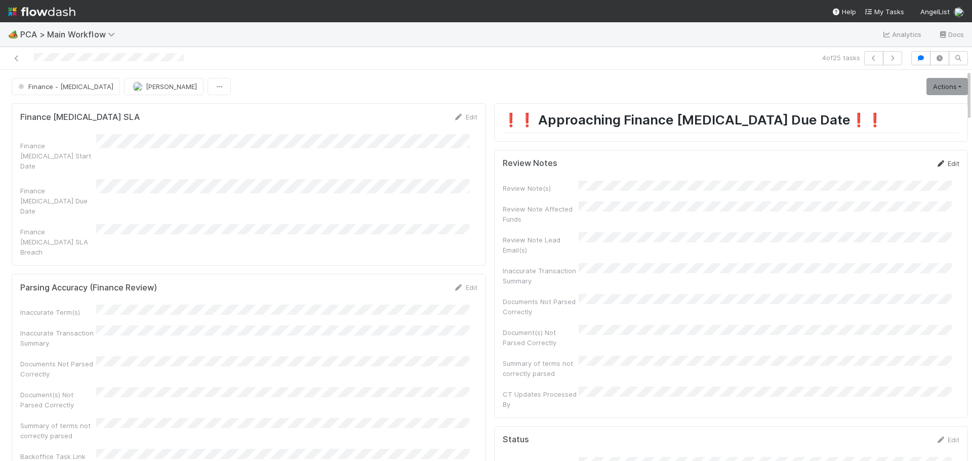
click at [935, 163] on link "Edit" at bounding box center [947, 163] width 24 height 8
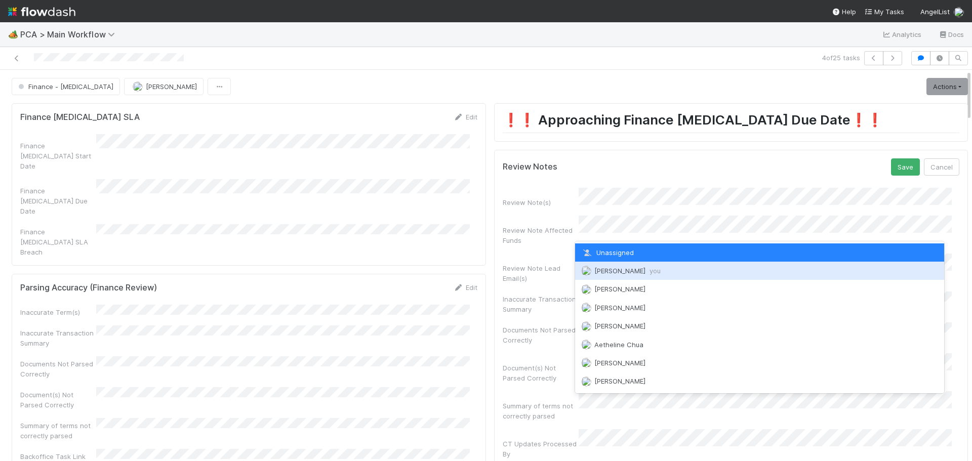
click at [617, 273] on span "Marenz Trajano you" at bounding box center [627, 271] width 66 height 8
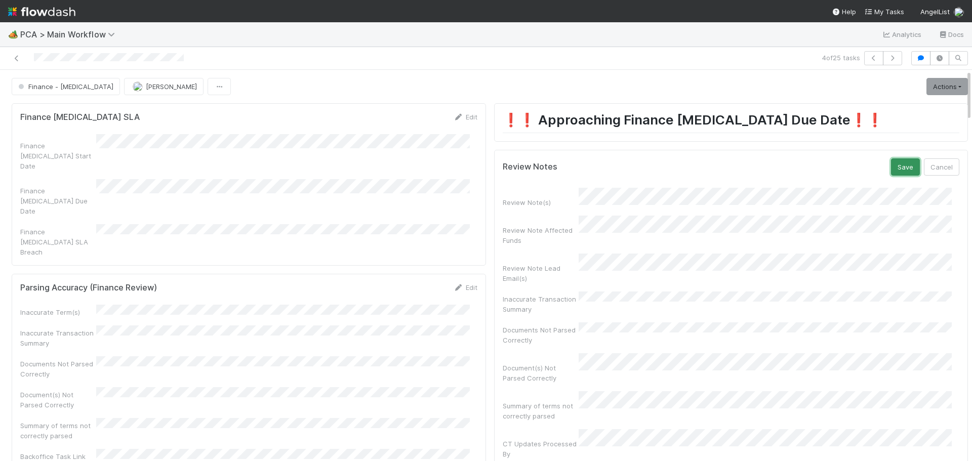
click at [891, 168] on button "Save" at bounding box center [905, 166] width 29 height 17
click at [926, 86] on link "Actions" at bounding box center [947, 86] width 42 height 17
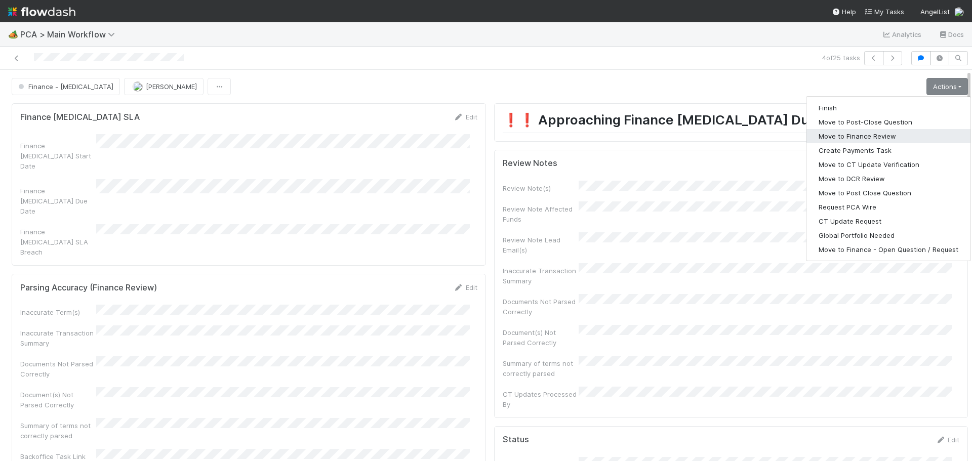
click at [840, 138] on button "Move to Finance Review" at bounding box center [888, 136] width 164 height 14
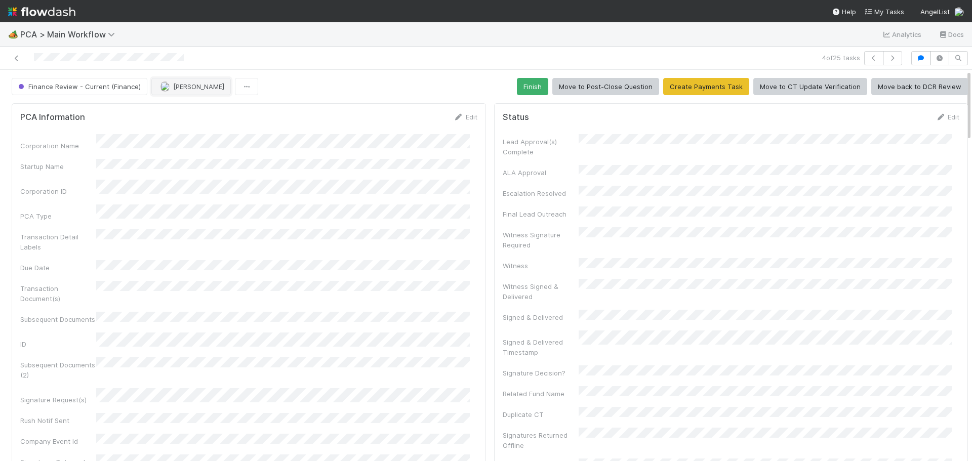
click at [177, 92] on button "Marenz Trajano" at bounding box center [190, 86] width 79 height 17
click at [202, 112] on span "Ronalie Nova" at bounding box center [185, 112] width 42 height 8
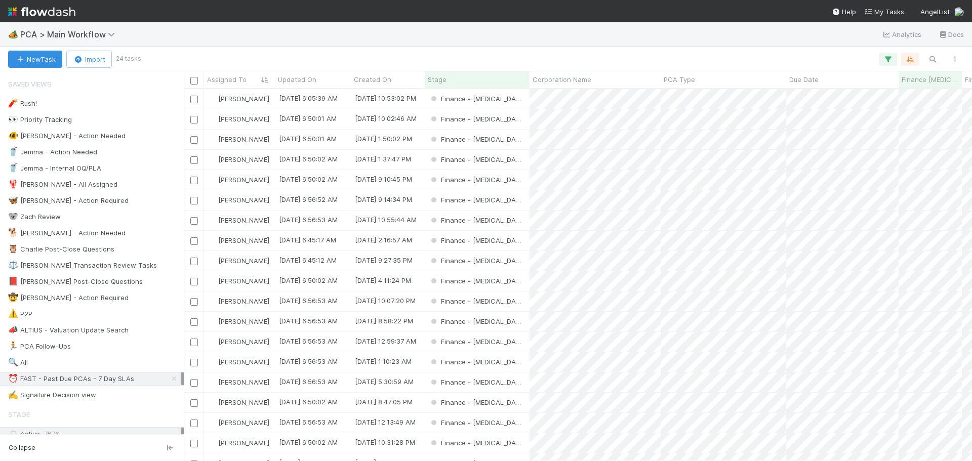
scroll to position [364, 781]
click at [519, 167] on div "Finance - ICU" at bounding box center [477, 160] width 105 height 20
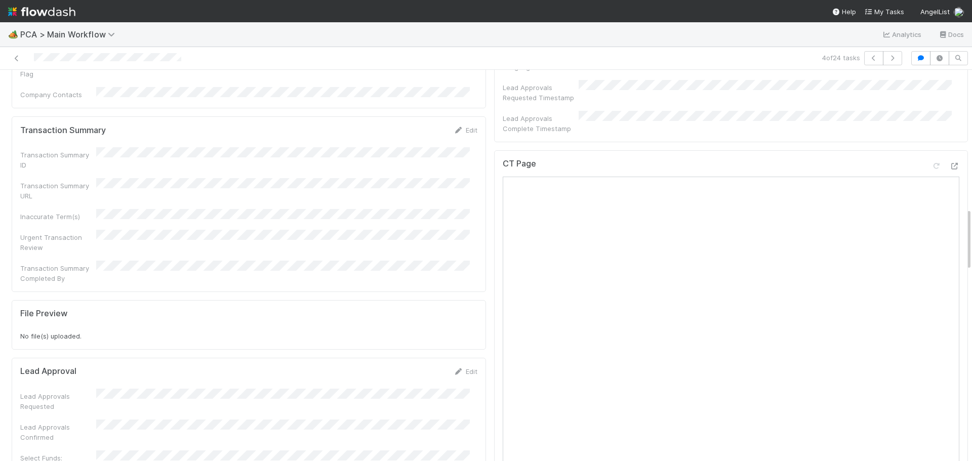
scroll to position [860, 0]
click at [949, 165] on icon at bounding box center [954, 168] width 10 height 7
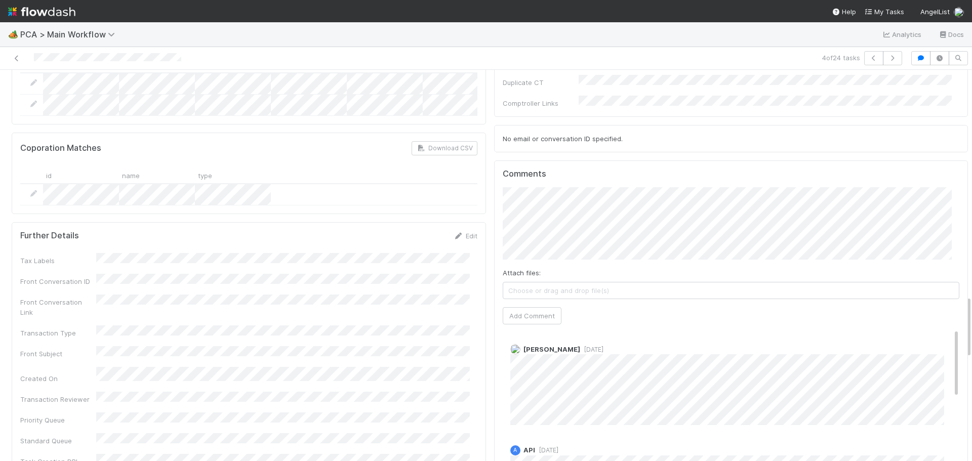
scroll to position [1367, 0]
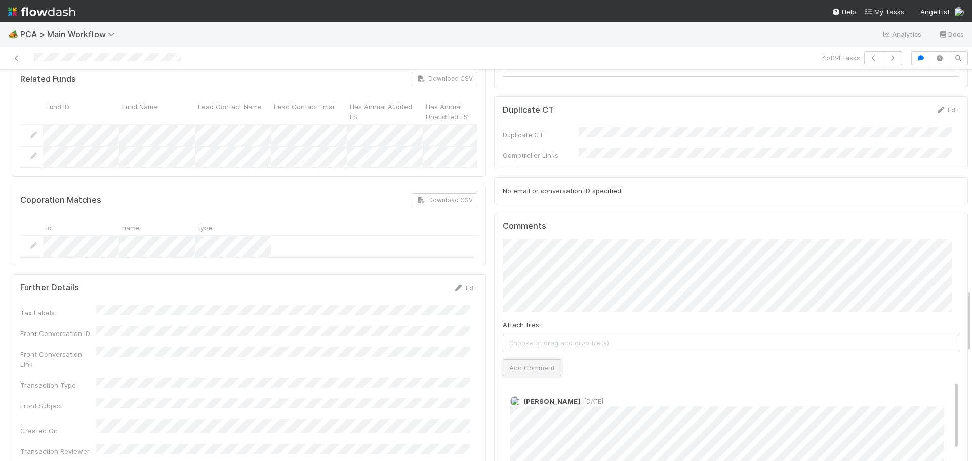
click at [531, 359] on button "Add Comment" at bounding box center [532, 367] width 59 height 17
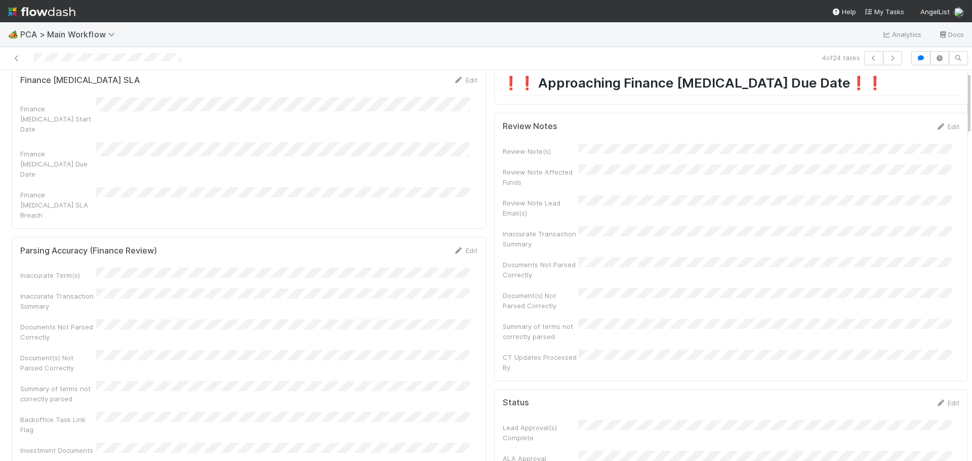
scroll to position [0, 0]
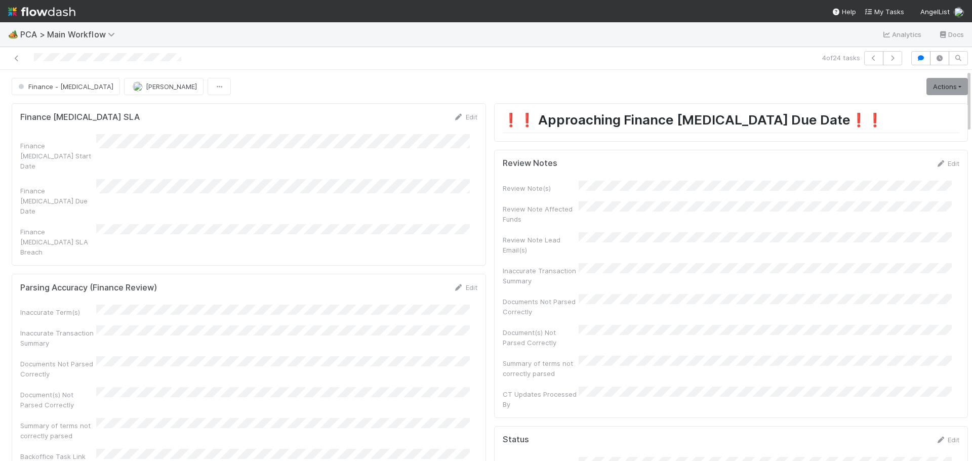
click at [930, 169] on form "Review Notes Edit Review Note(s) Review Note Affected Funds Review Note Lead Em…" at bounding box center [731, 283] width 457 height 251
click at [935, 165] on icon at bounding box center [940, 163] width 10 height 7
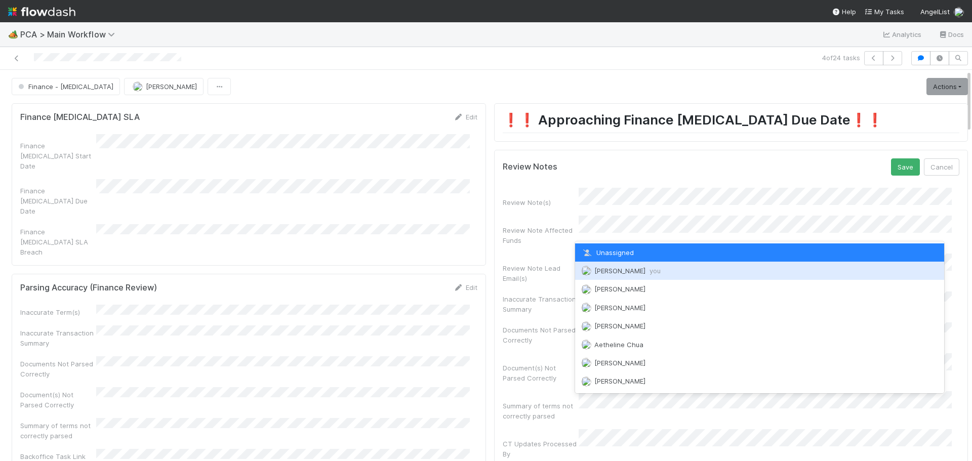
click at [611, 274] on span "Marenz Trajano you" at bounding box center [627, 271] width 66 height 8
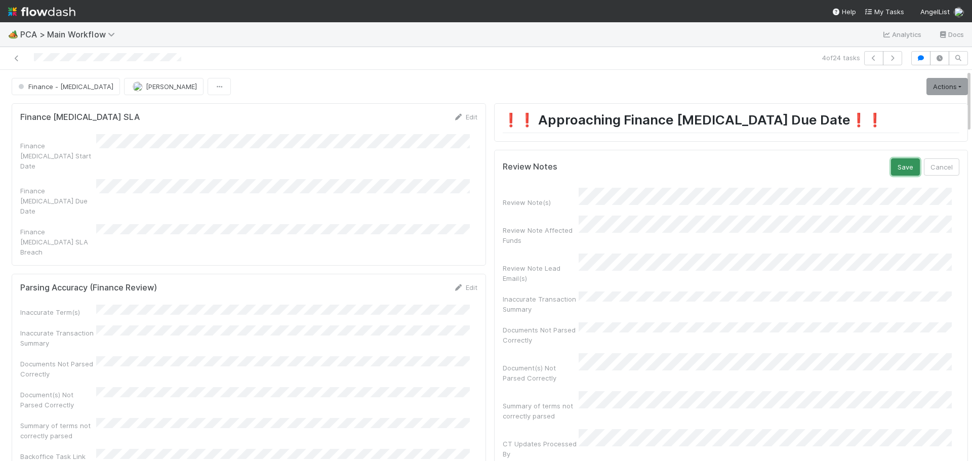
click at [891, 168] on button "Save" at bounding box center [905, 166] width 29 height 17
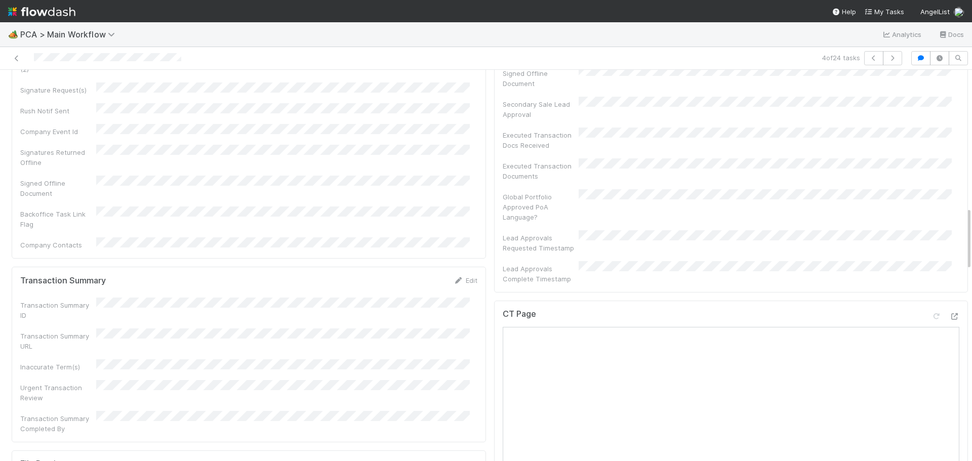
scroll to position [860, 0]
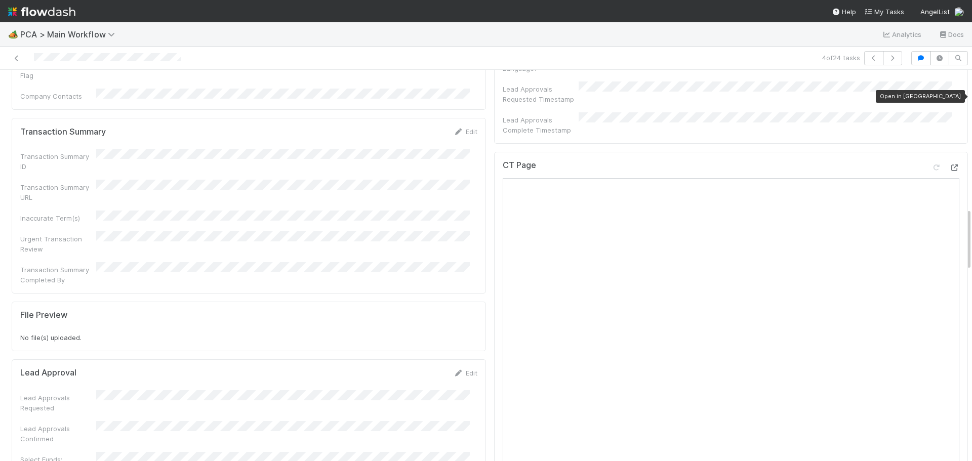
click at [949, 165] on icon at bounding box center [954, 168] width 10 height 7
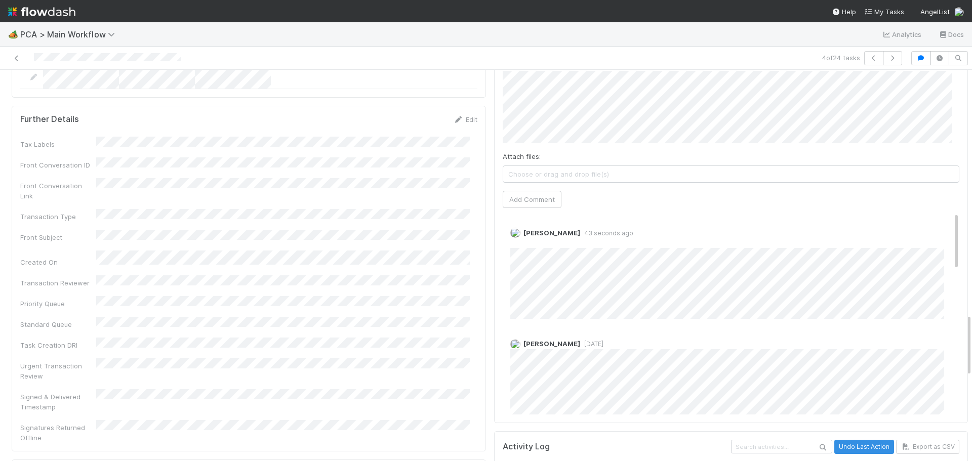
scroll to position [1518, 0]
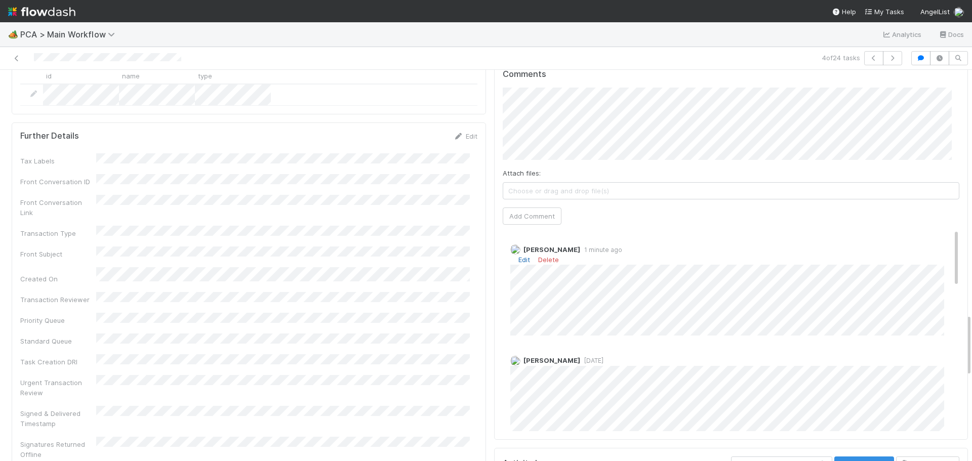
click at [519, 256] on link "Edit" at bounding box center [524, 260] width 12 height 8
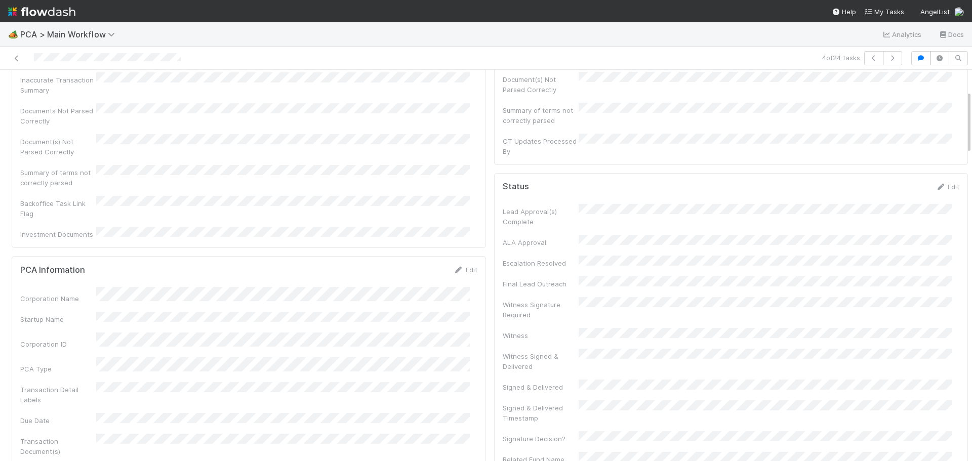
scroll to position [0, 0]
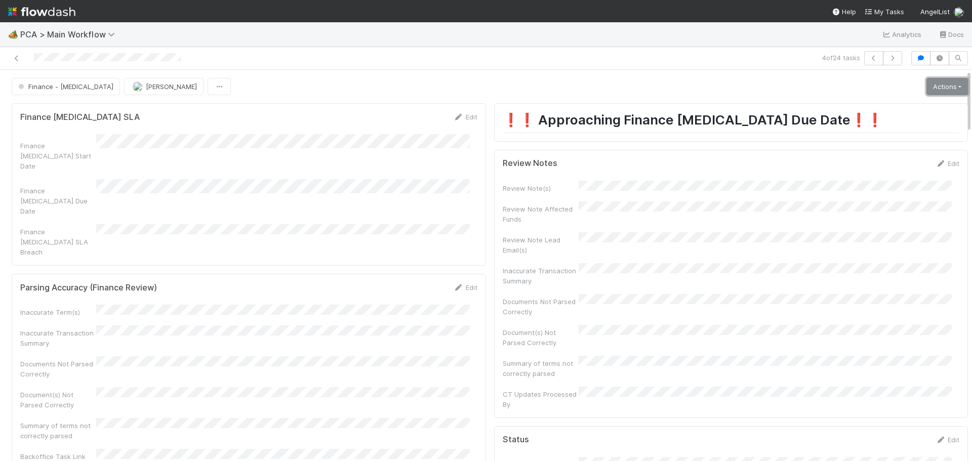
click at [926, 85] on link "Actions" at bounding box center [947, 86] width 42 height 17
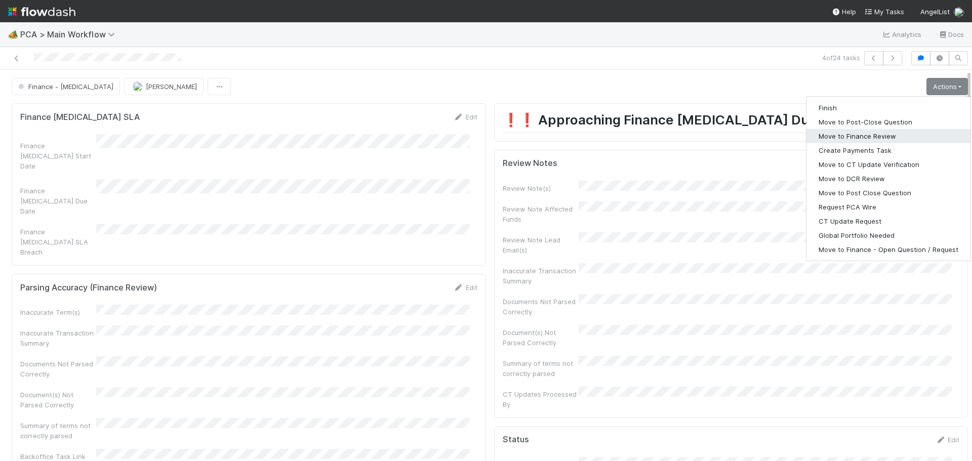
click at [852, 139] on button "Move to Finance Review" at bounding box center [888, 136] width 164 height 14
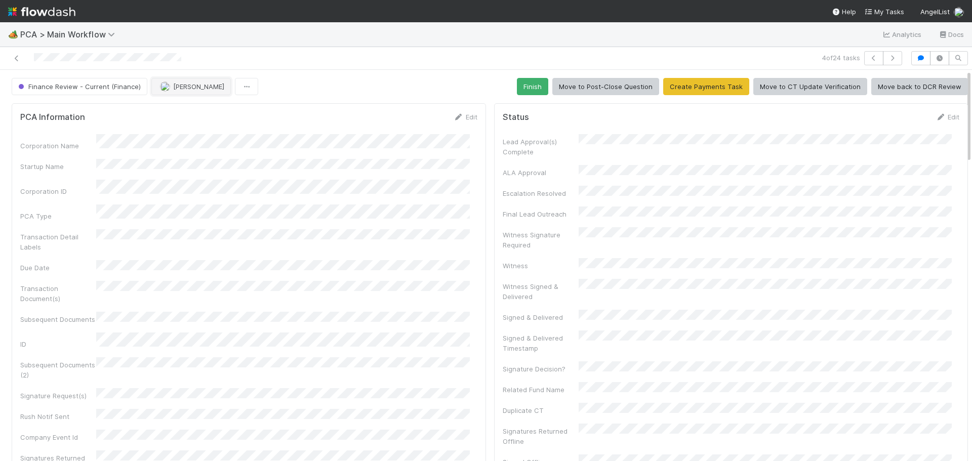
click at [203, 89] on span "Marenz Trajano" at bounding box center [198, 87] width 51 height 8
click at [208, 109] on div "Ronalie Nova" at bounding box center [216, 112] width 143 height 18
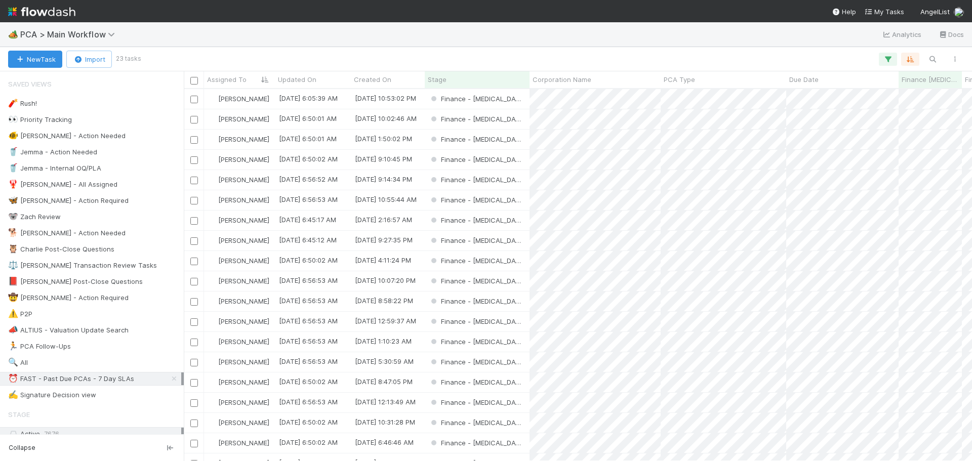
scroll to position [364, 781]
click at [508, 161] on div "Finance - ICU" at bounding box center [477, 160] width 105 height 20
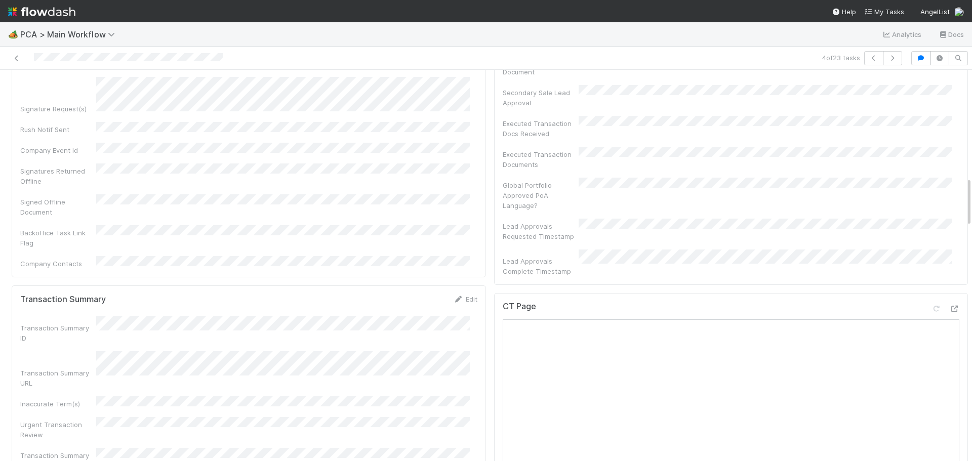
scroll to position [860, 0]
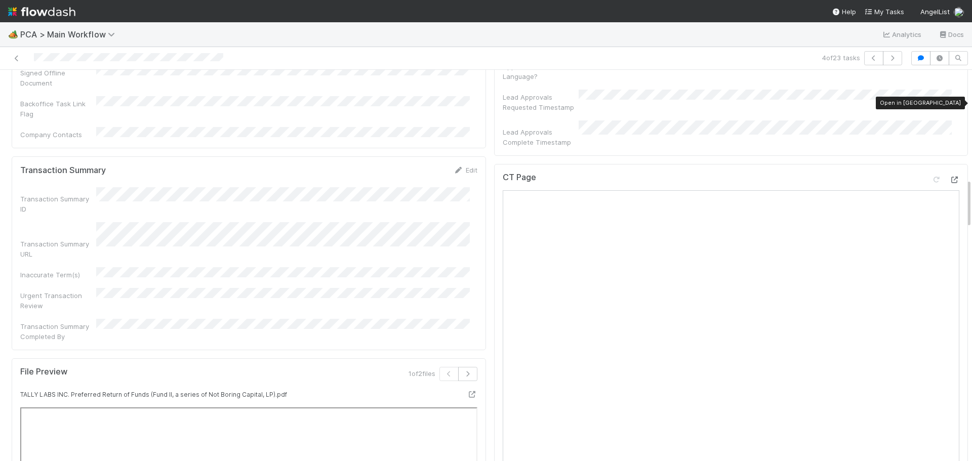
click at [949, 177] on icon at bounding box center [954, 180] width 10 height 7
drag, startPoint x: 488, startPoint y: 287, endPoint x: 697, endPoint y: 96, distance: 283.0
click at [690, 164] on div "CT Page" at bounding box center [731, 385] width 474 height 443
click at [949, 177] on icon at bounding box center [954, 180] width 10 height 7
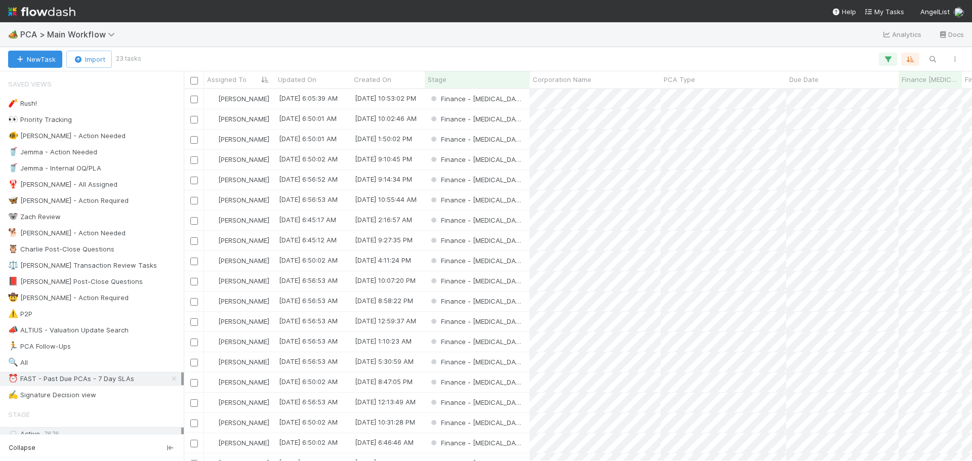
scroll to position [364, 781]
click at [515, 198] on div "Finance - ICU" at bounding box center [477, 200] width 105 height 20
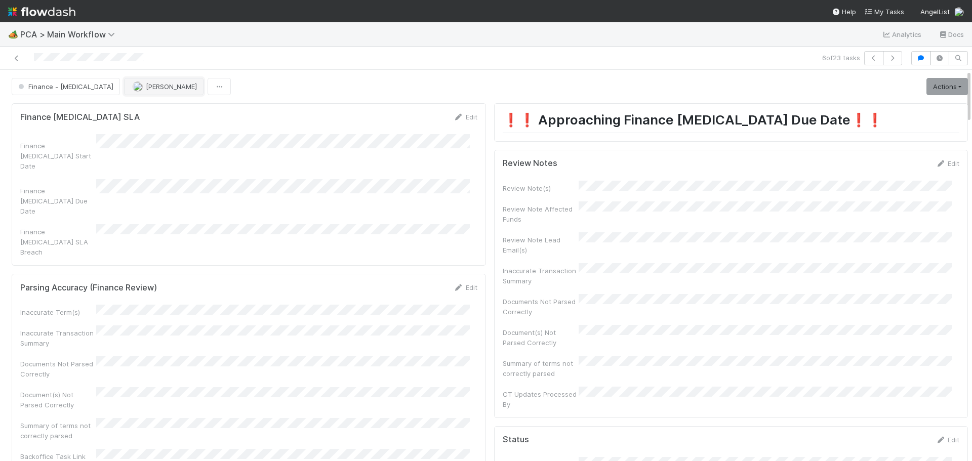
click at [130, 93] on button "Marenz Trajano" at bounding box center [163, 86] width 79 height 17
click at [107, 113] on span "Janice Garcia" at bounding box center [122, 112] width 51 height 8
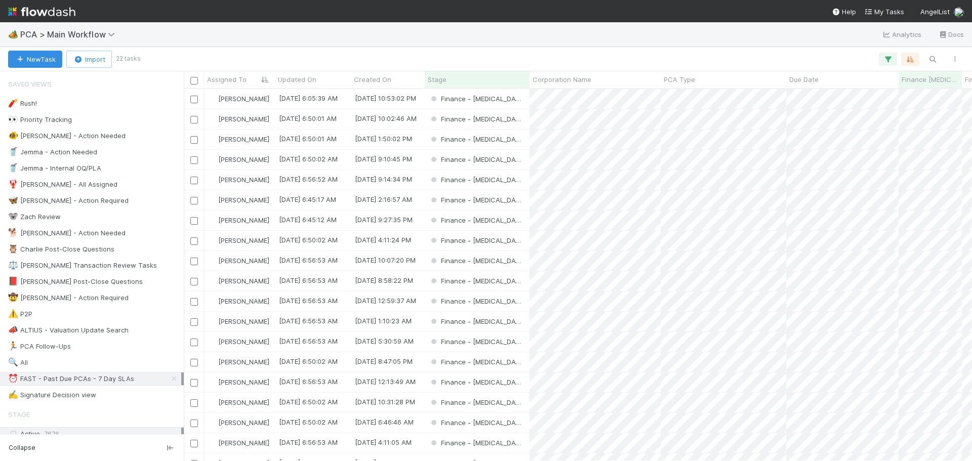
scroll to position [364, 781]
click at [515, 241] on div "Finance - ICU" at bounding box center [477, 241] width 105 height 20
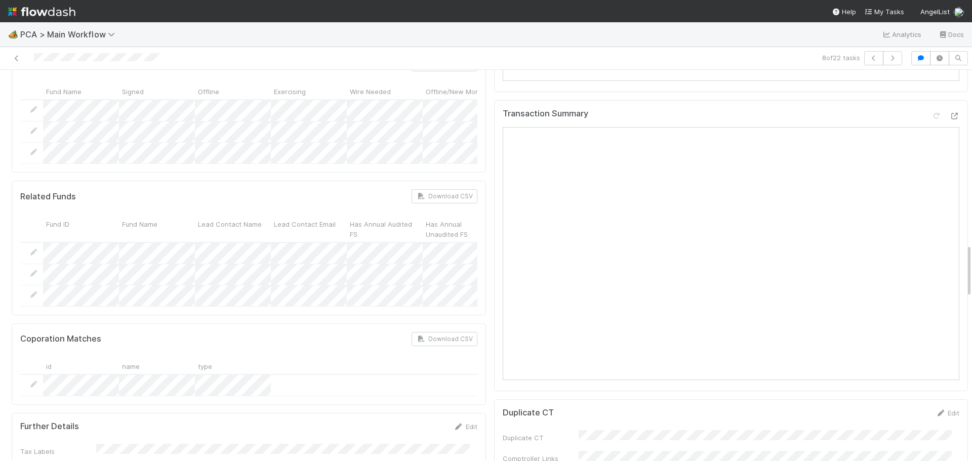
scroll to position [1215, 0]
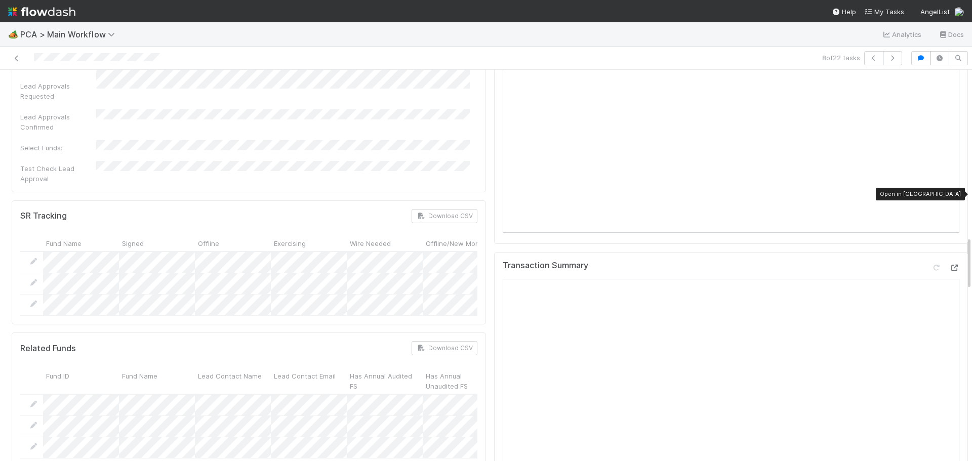
click at [949, 265] on icon at bounding box center [954, 268] width 10 height 7
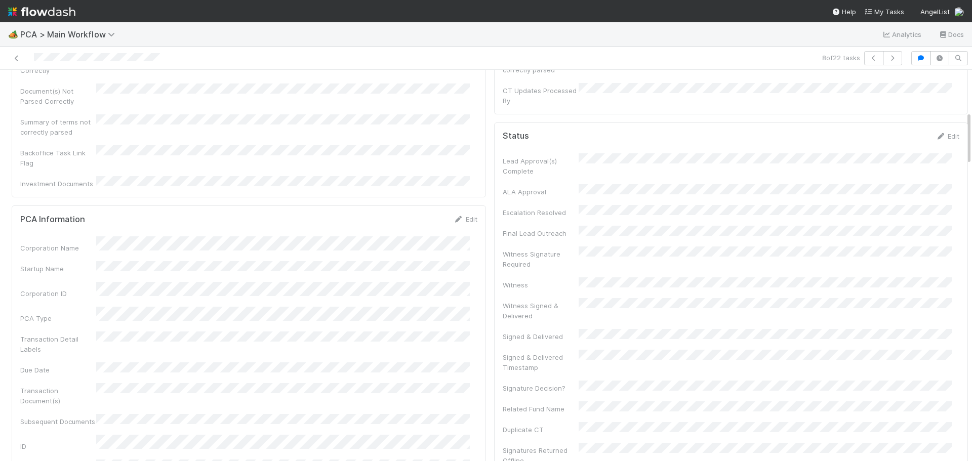
scroll to position [0, 0]
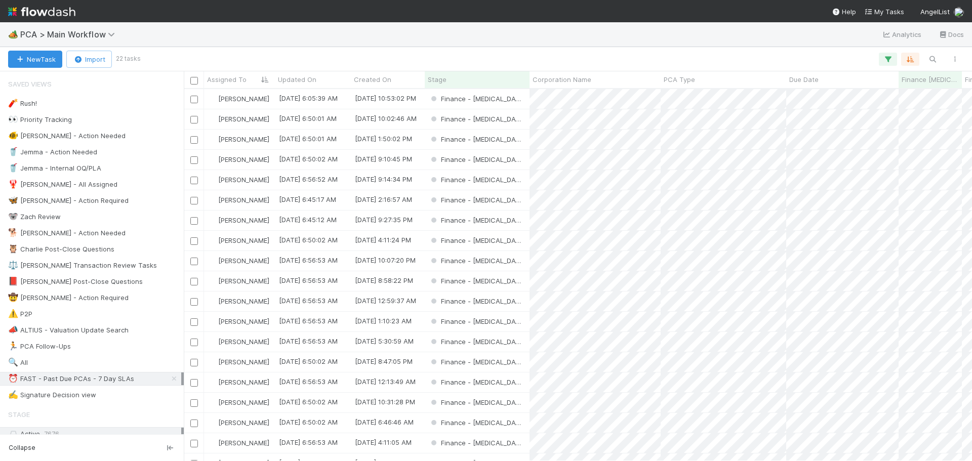
scroll to position [364, 781]
click at [512, 197] on div "Finance - ICU" at bounding box center [477, 200] width 105 height 20
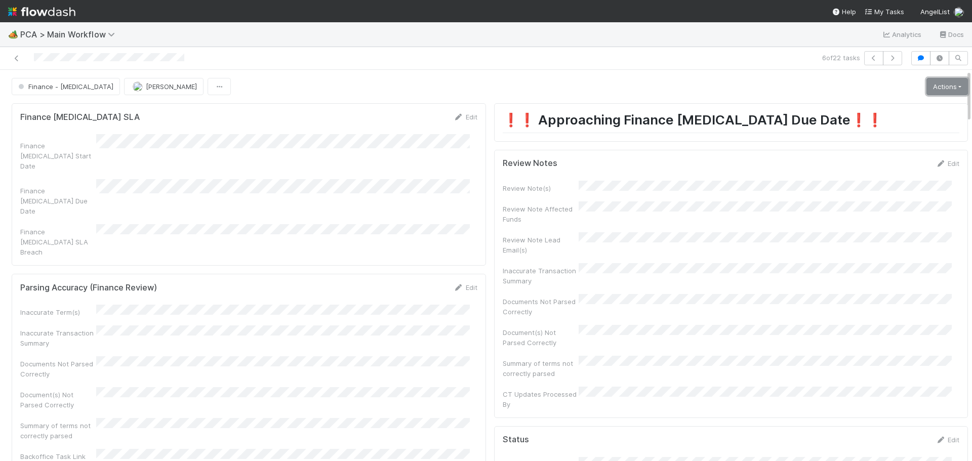
click at [926, 86] on link "Actions" at bounding box center [947, 86] width 42 height 17
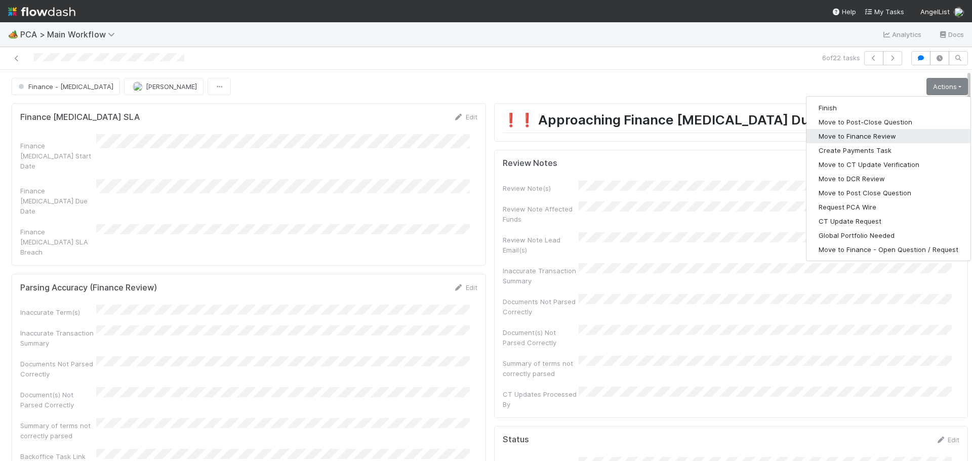
click at [845, 139] on button "Move to Finance Review" at bounding box center [888, 136] width 164 height 14
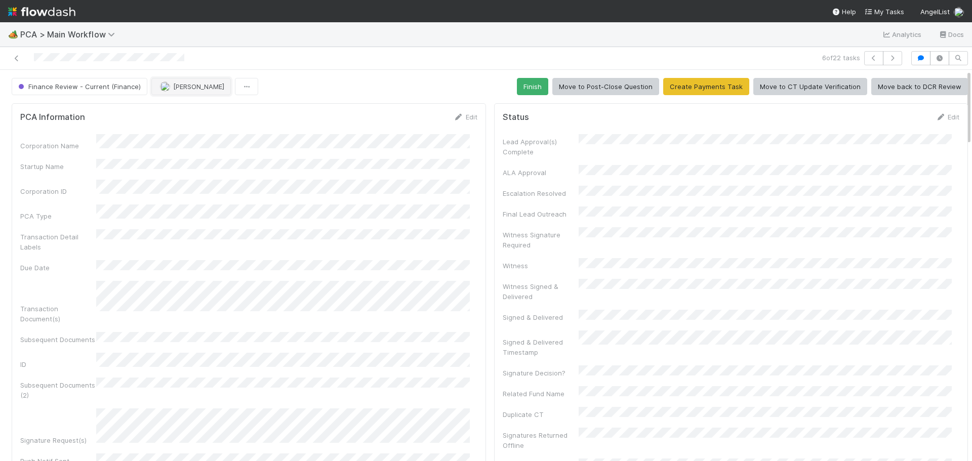
click at [175, 89] on span "Marenz Trajano" at bounding box center [198, 87] width 51 height 8
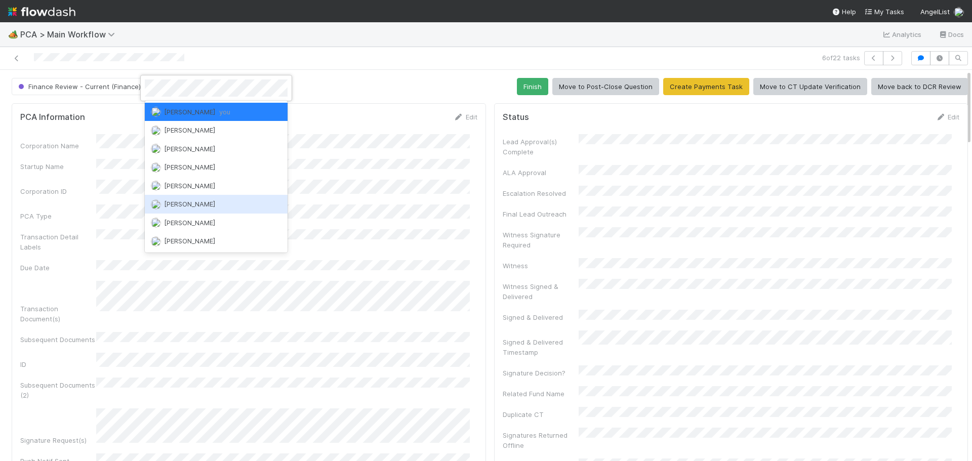
click at [226, 198] on div "Marvey Fuentes" at bounding box center [216, 204] width 143 height 18
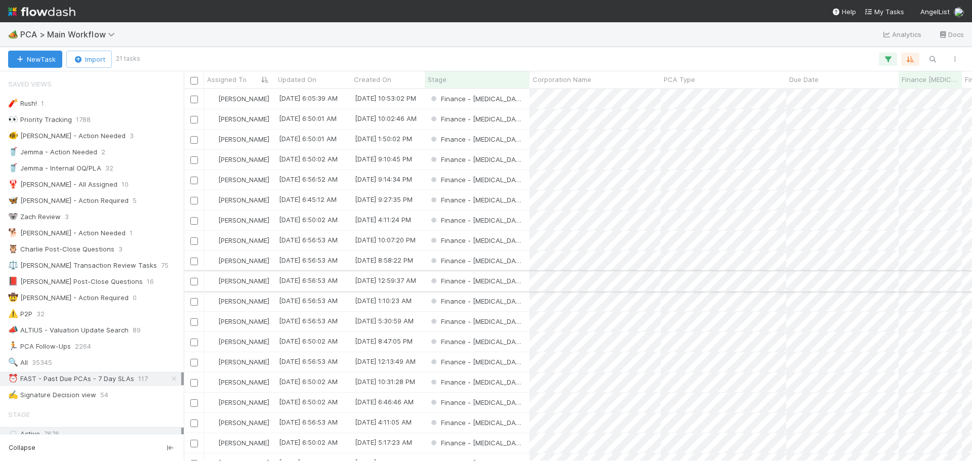
scroll to position [364, 781]
click at [513, 191] on div "Finance - ICU" at bounding box center [477, 200] width 105 height 20
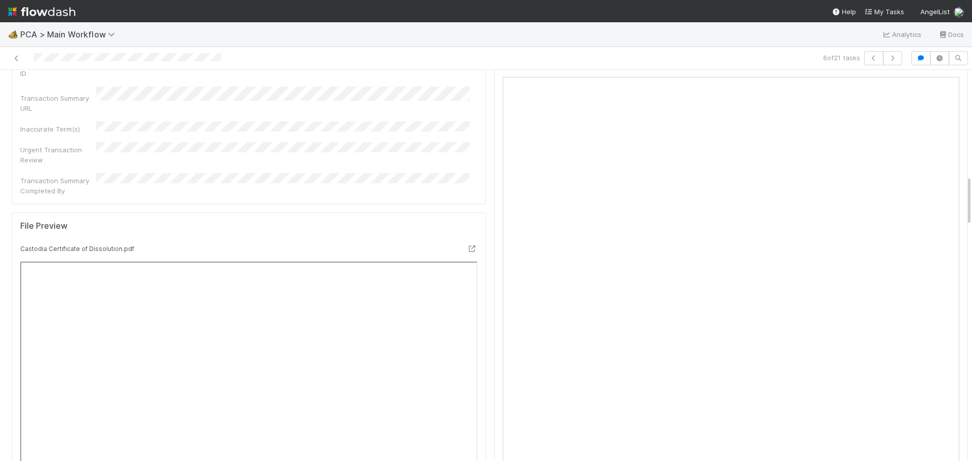
scroll to position [810, 0]
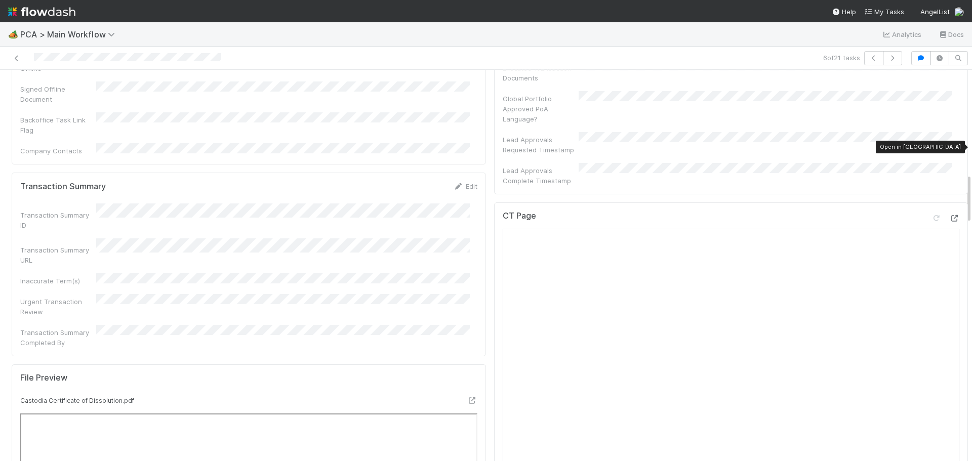
click at [949, 215] on icon at bounding box center [954, 218] width 10 height 7
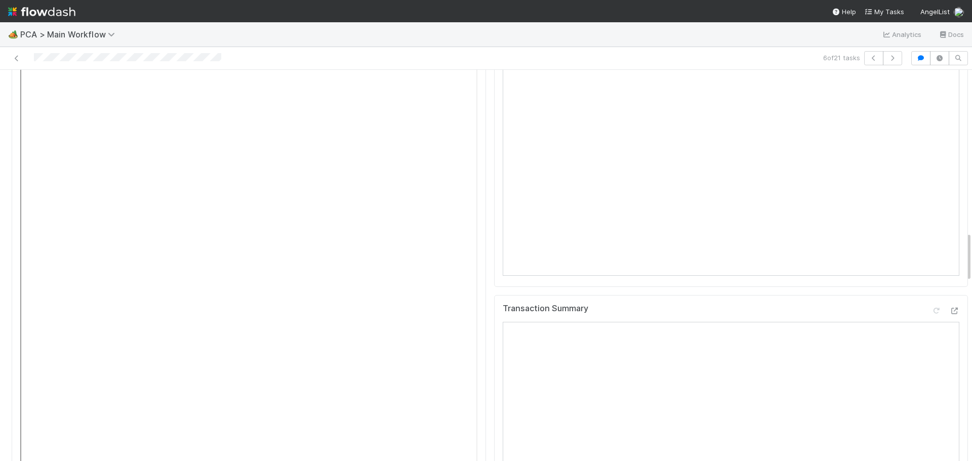
scroll to position [1265, 0]
click at [949, 210] on icon at bounding box center [954, 213] width 10 height 7
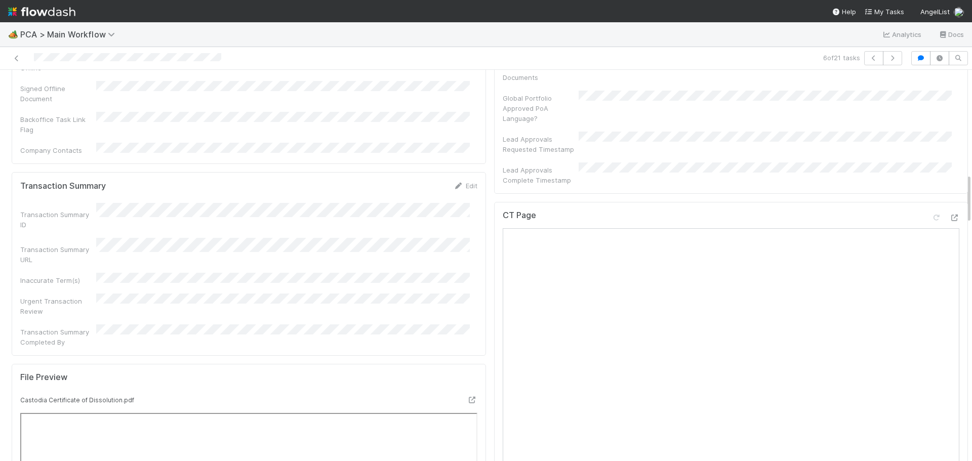
scroll to position [810, 0]
click at [949, 215] on icon at bounding box center [954, 218] width 10 height 7
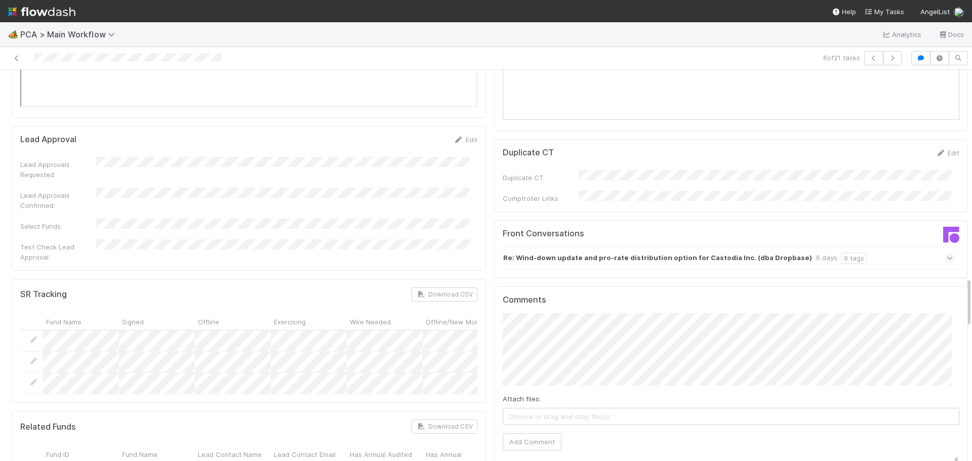
scroll to position [1620, 0]
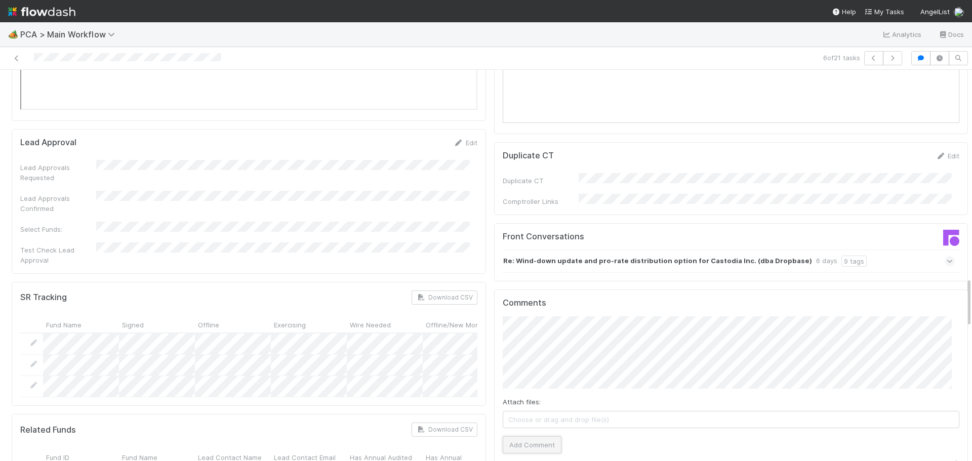
click at [527, 436] on button "Add Comment" at bounding box center [532, 444] width 59 height 17
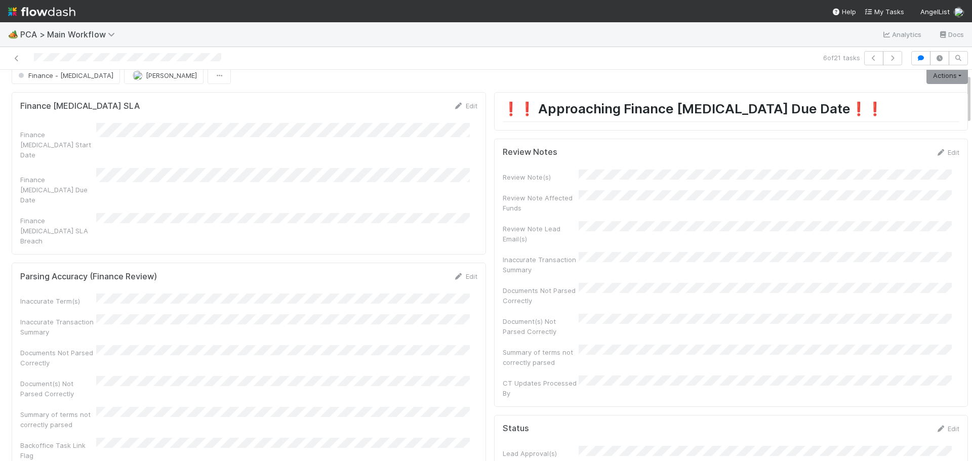
scroll to position [0, 0]
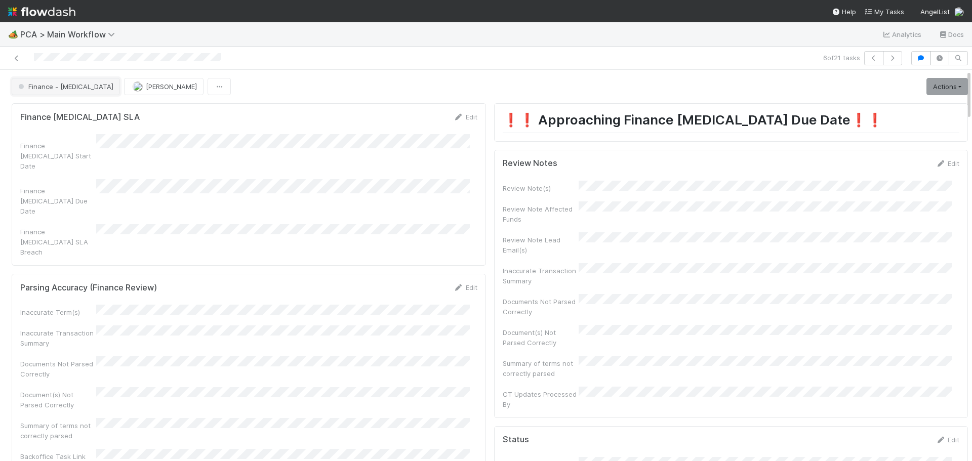
click at [51, 85] on span "Finance - ICU" at bounding box center [64, 87] width 97 height 8
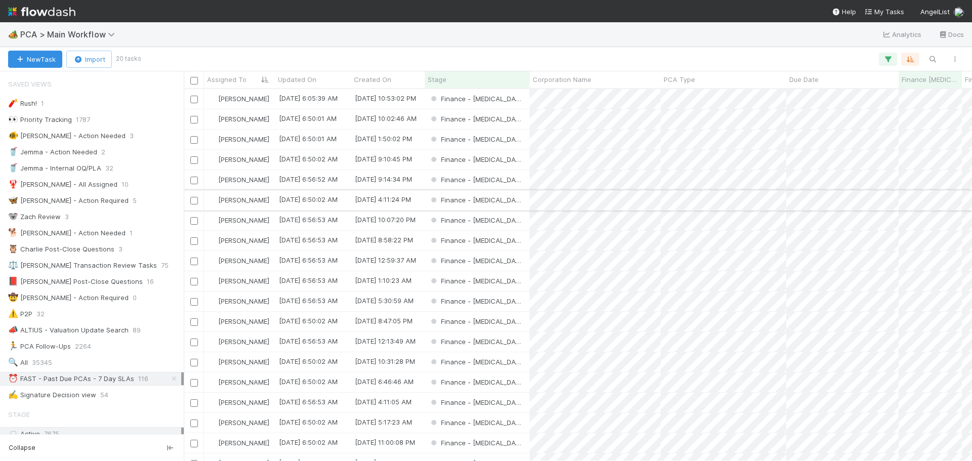
click at [520, 198] on div "Finance - ICU" at bounding box center [477, 200] width 105 height 20
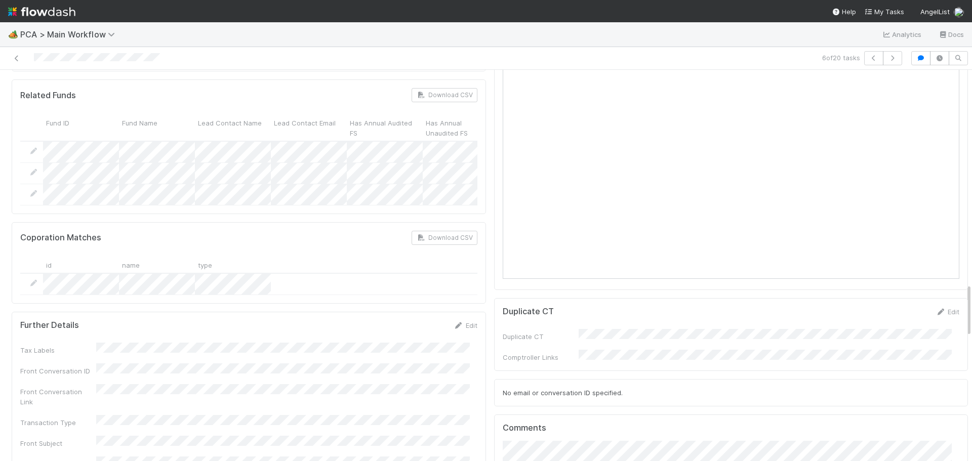
scroll to position [1822, 0]
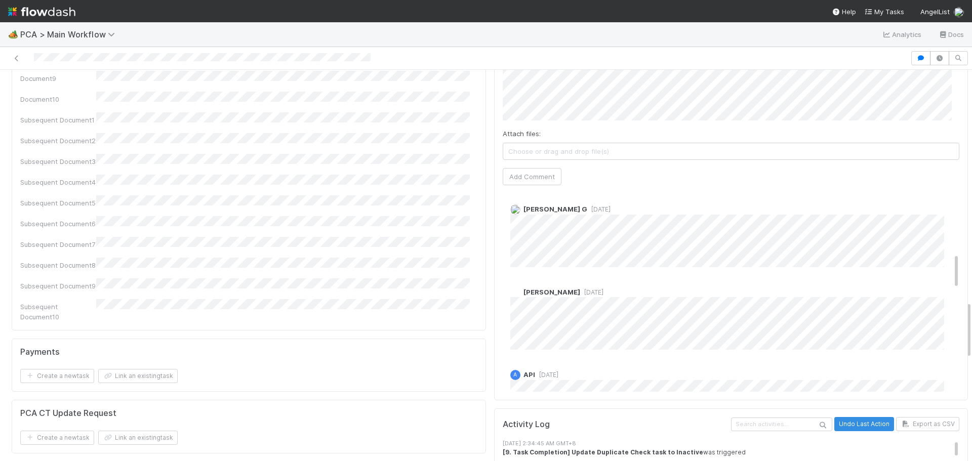
scroll to position [354, 0]
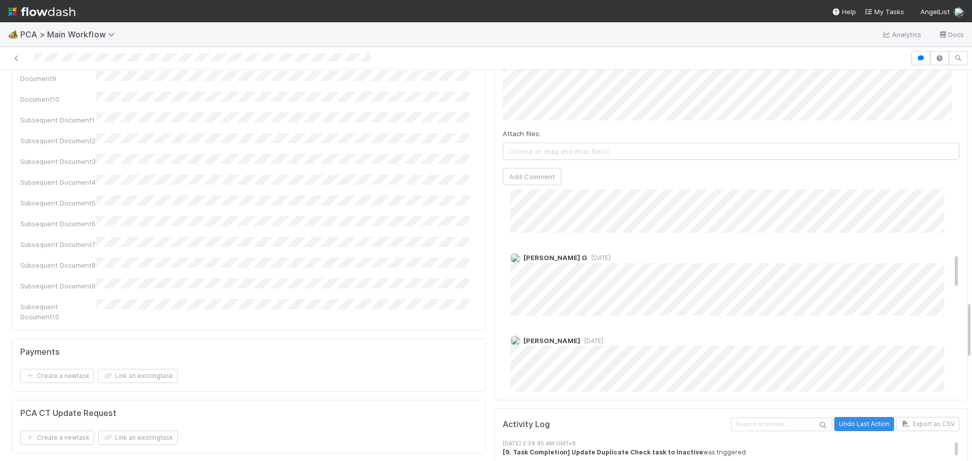
click at [587, 254] on span "[DATE]" at bounding box center [598, 258] width 23 height 8
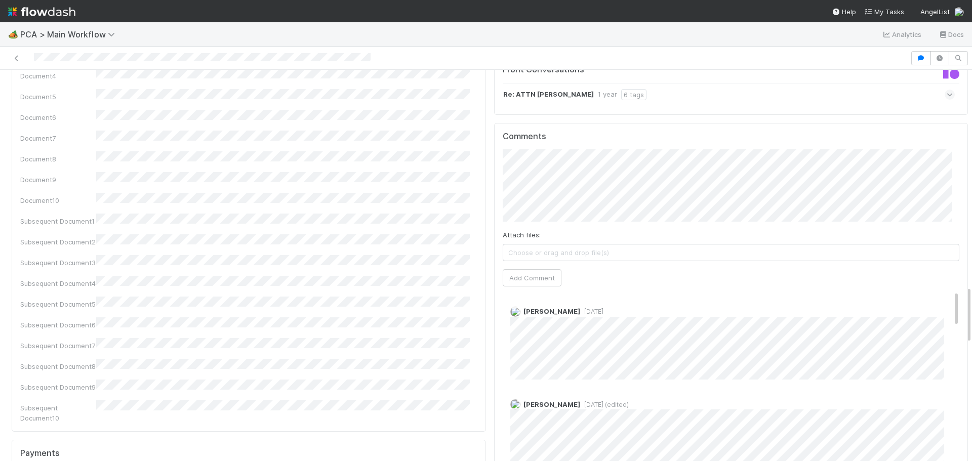
scroll to position [1367, 0]
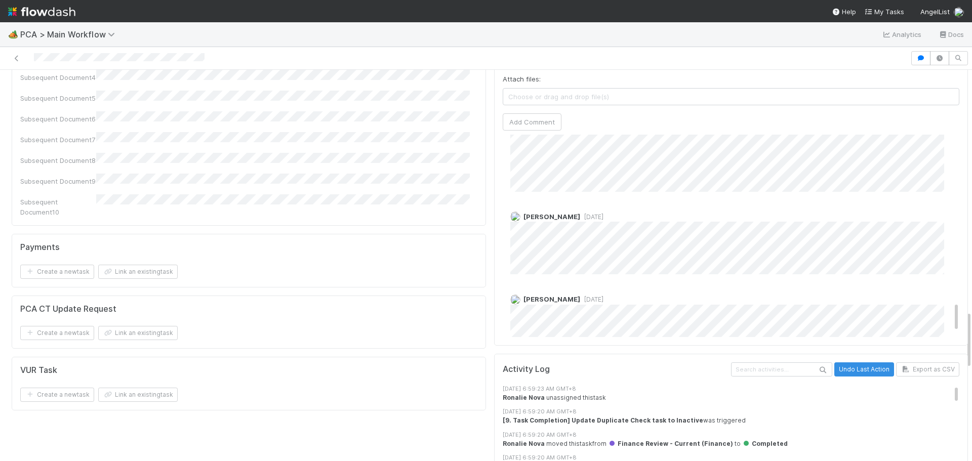
scroll to position [1146, 0]
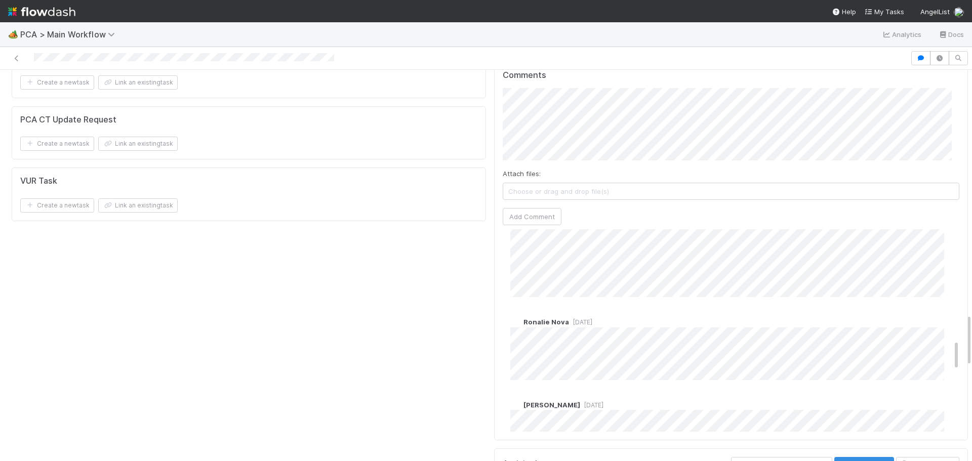
scroll to position [653, 0]
click at [588, 231] on div "[PERSON_NAME] [DATE]" at bounding box center [735, 306] width 465 height 150
click at [592, 240] on span "[DATE]" at bounding box center [591, 244] width 23 height 8
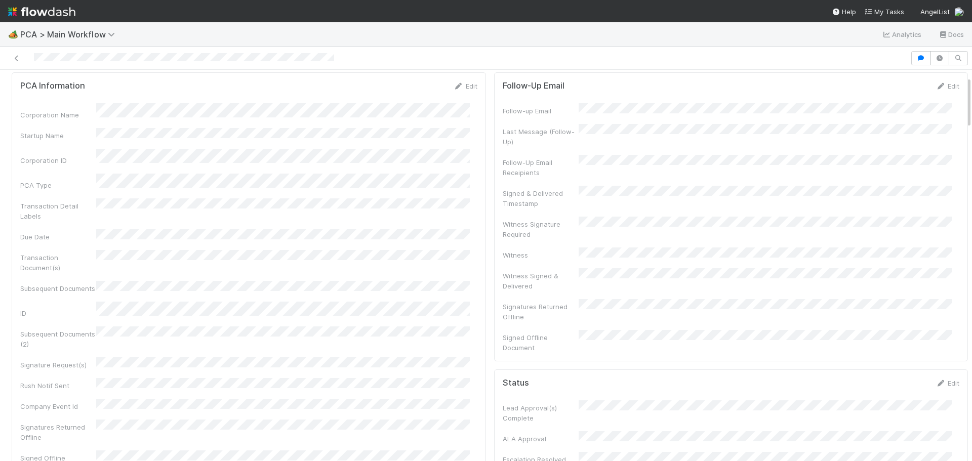
scroll to position [0, 0]
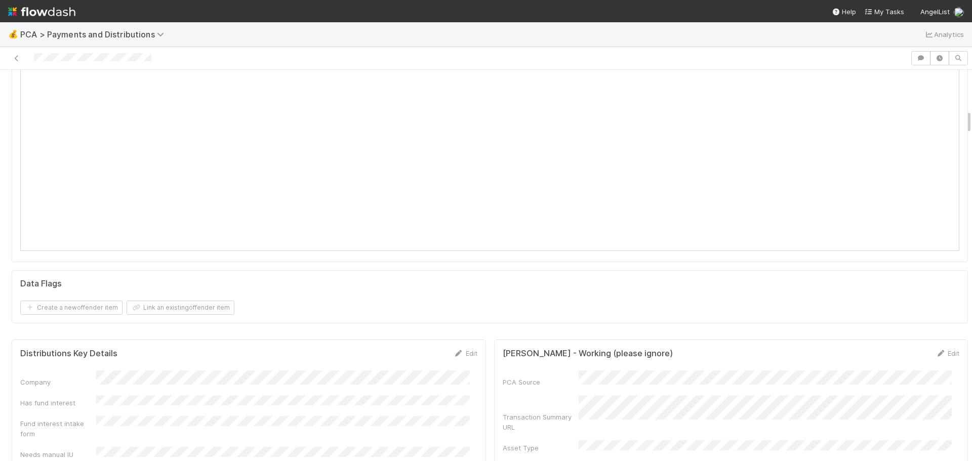
scroll to position [962, 0]
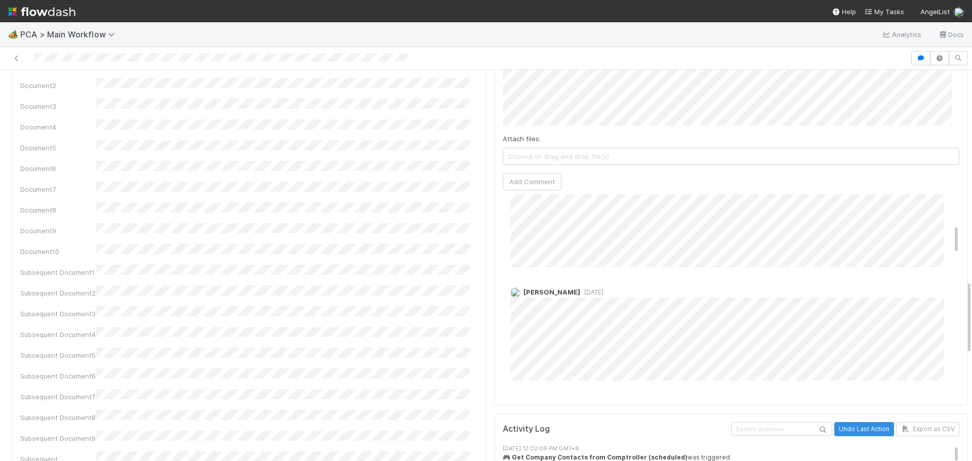
scroll to position [202, 0]
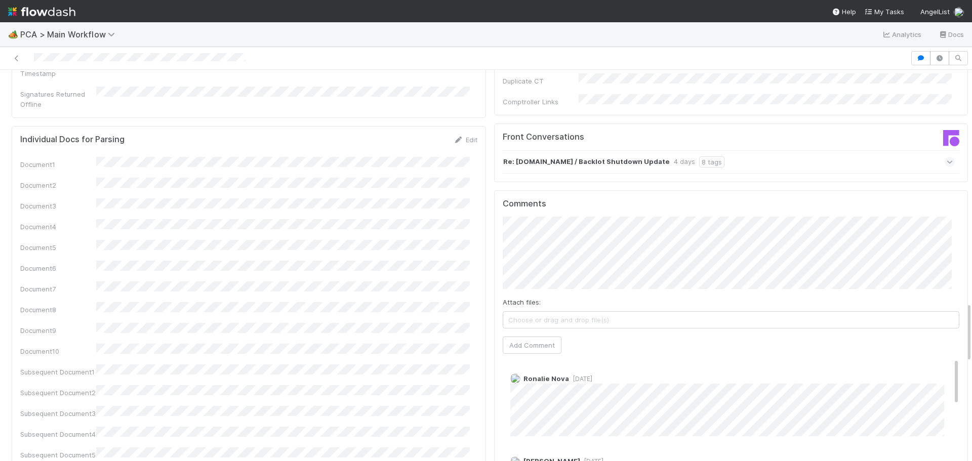
scroll to position [1518, 0]
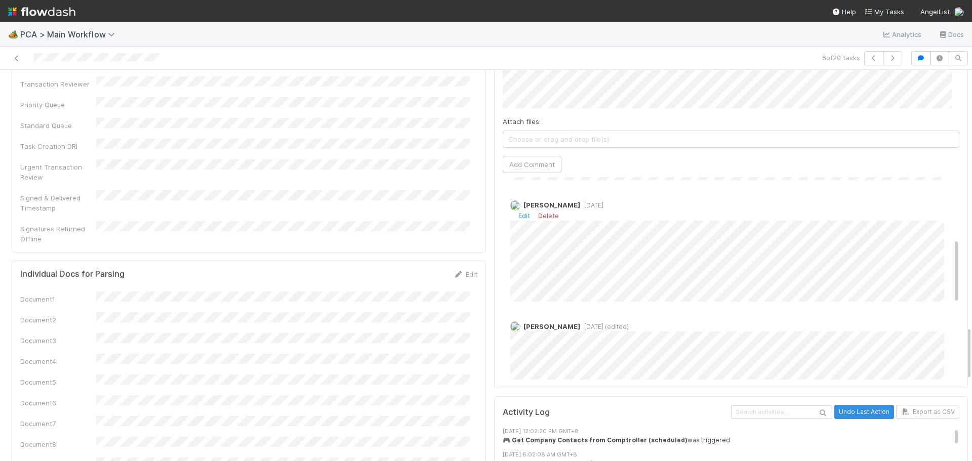
scroll to position [21, 0]
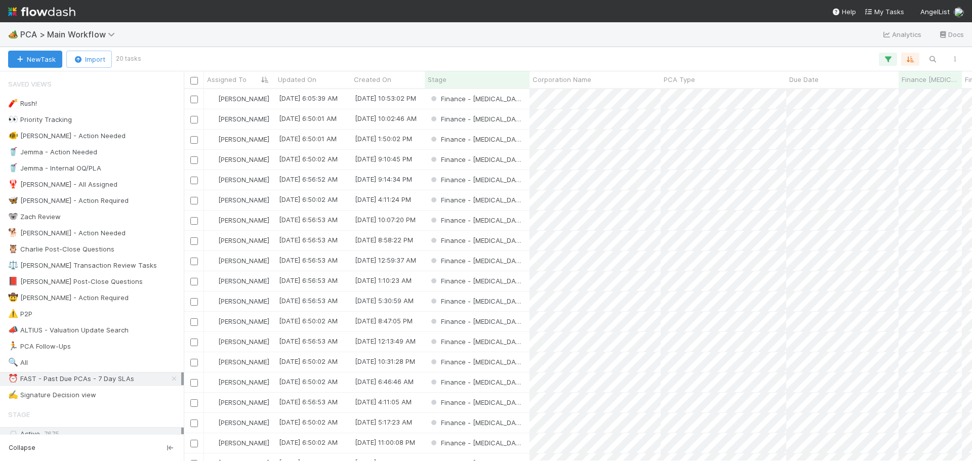
scroll to position [364, 781]
click at [513, 316] on div "Finance - [MEDICAL_DATA]" at bounding box center [477, 322] width 105 height 20
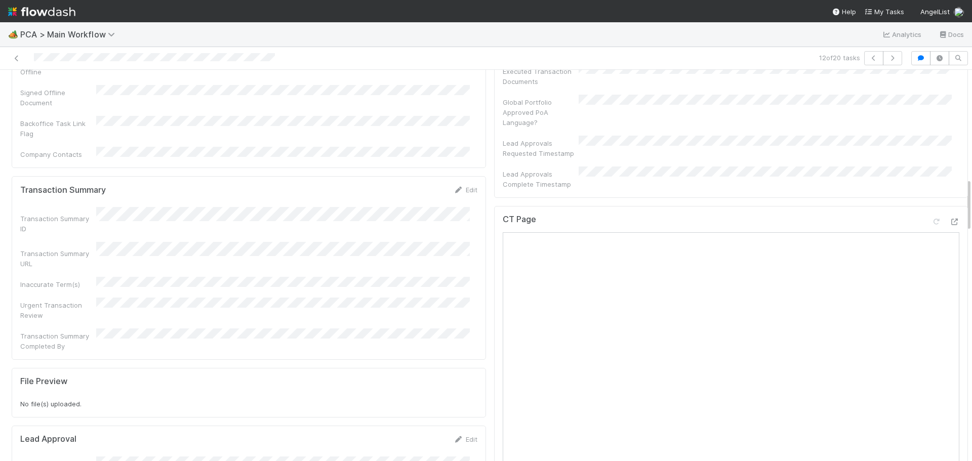
scroll to position [810, 0]
click at [949, 215] on icon at bounding box center [954, 218] width 10 height 7
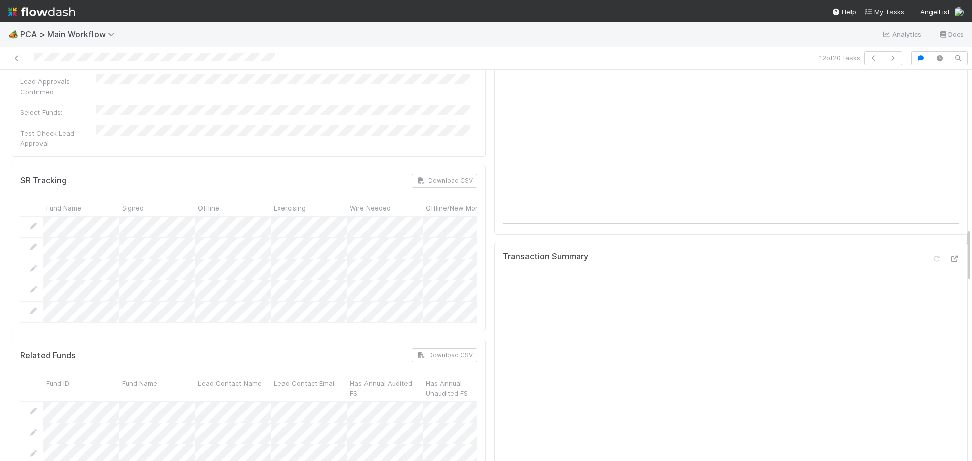
scroll to position [1265, 0]
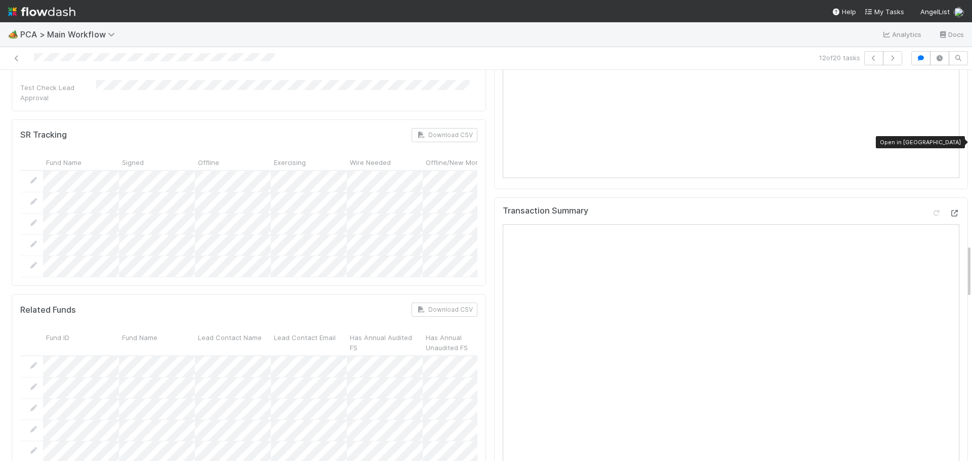
click at [949, 210] on icon at bounding box center [954, 213] width 10 height 7
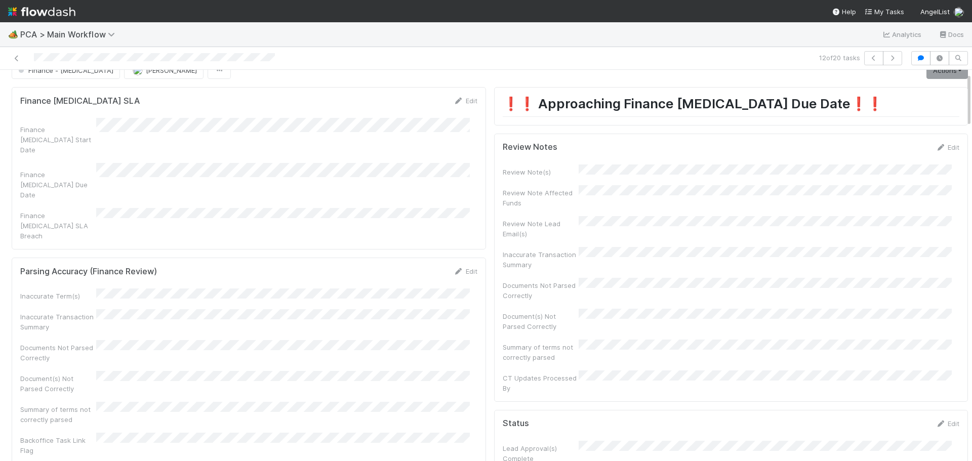
scroll to position [0, 0]
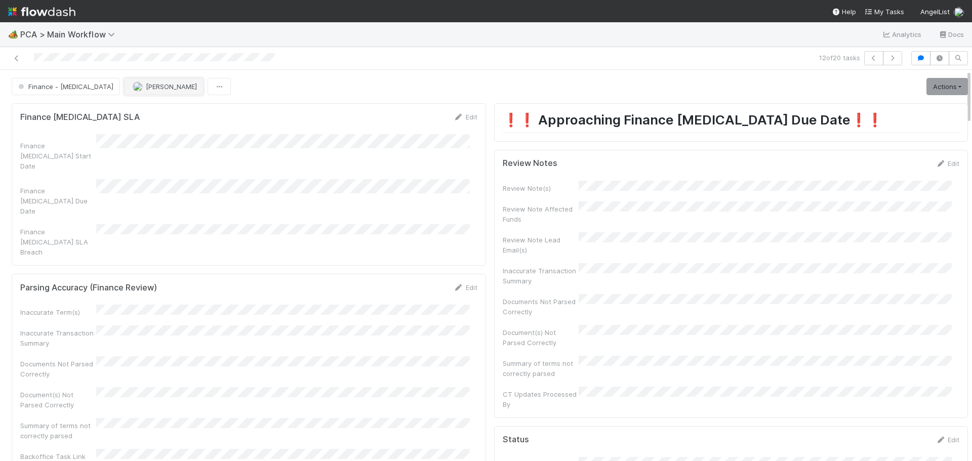
click at [146, 90] on span "[PERSON_NAME]" at bounding box center [171, 87] width 51 height 8
click at [162, 144] on div "Ronalie Nova" at bounding box center [149, 149] width 143 height 18
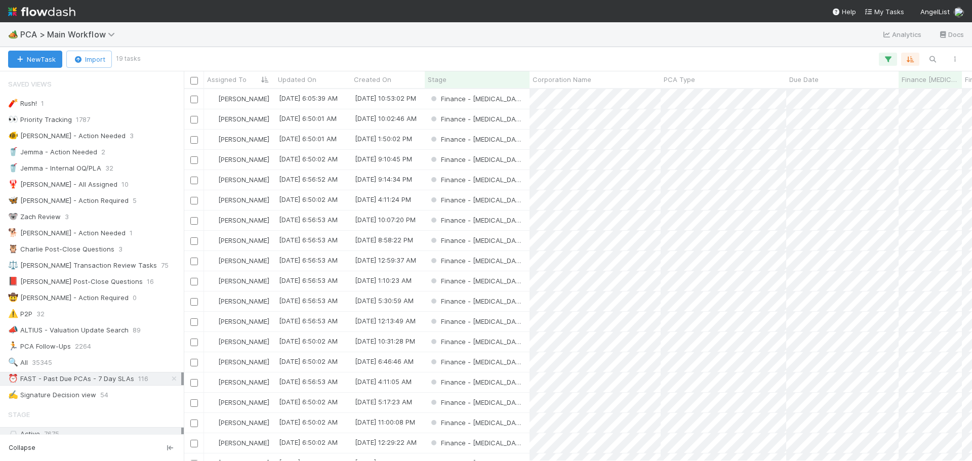
scroll to position [21, 0]
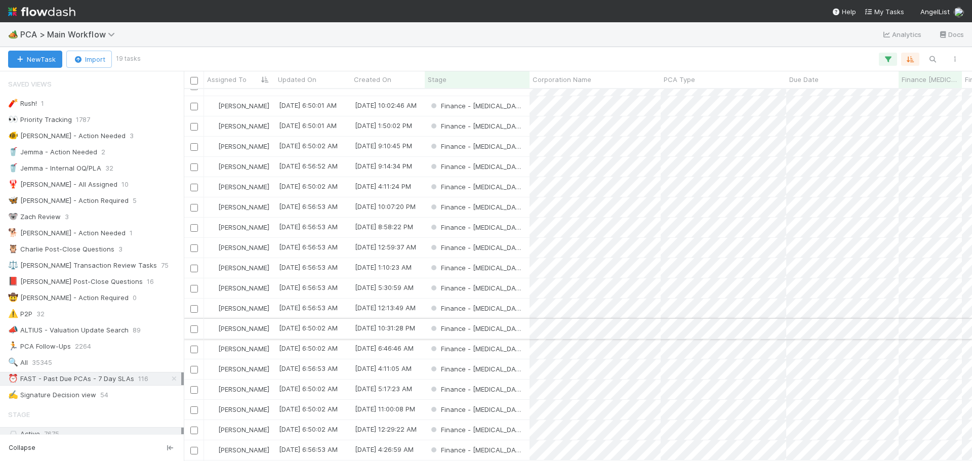
click at [512, 320] on div "Finance - [MEDICAL_DATA]" at bounding box center [477, 329] width 105 height 20
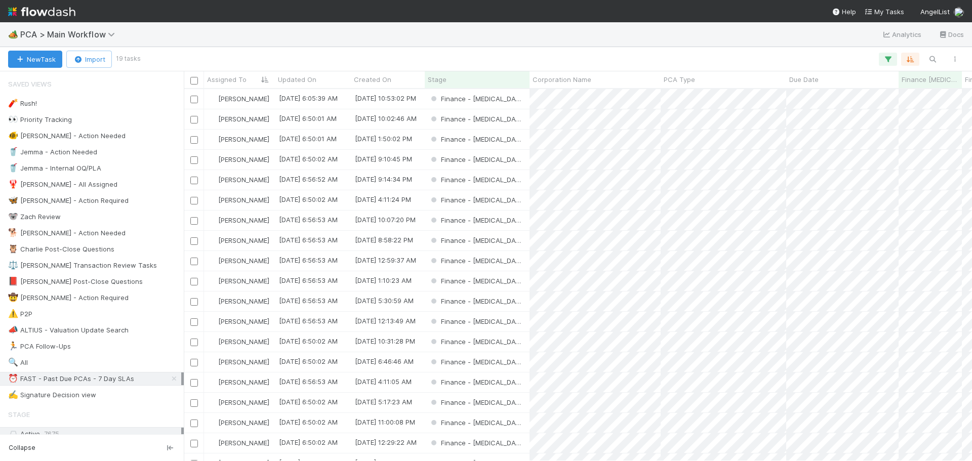
scroll to position [364, 781]
click at [519, 346] on div "Finance - [MEDICAL_DATA]" at bounding box center [477, 342] width 105 height 20
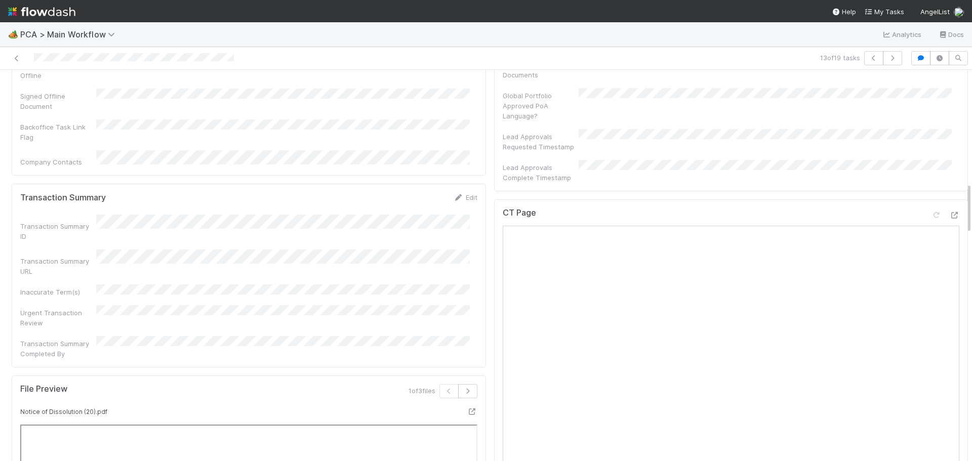
scroll to position [810, 0]
click at [949, 215] on icon at bounding box center [954, 218] width 10 height 7
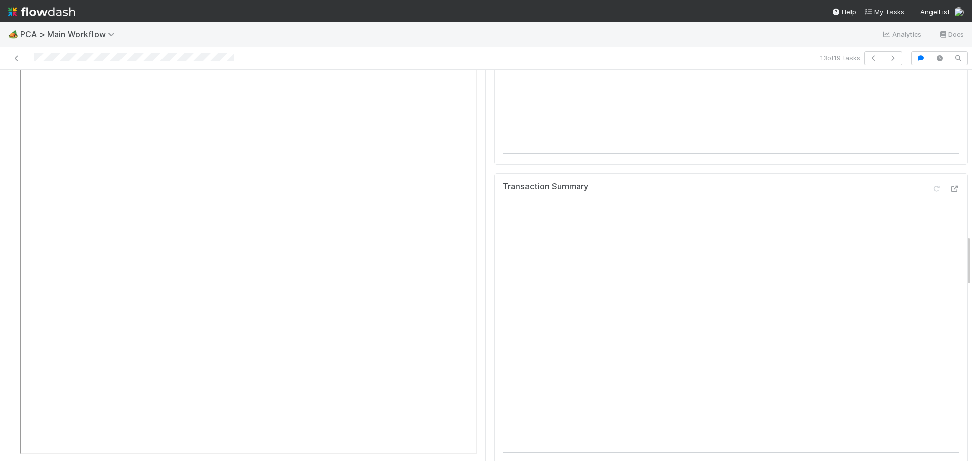
scroll to position [1265, 0]
click at [949, 210] on icon at bounding box center [954, 213] width 10 height 7
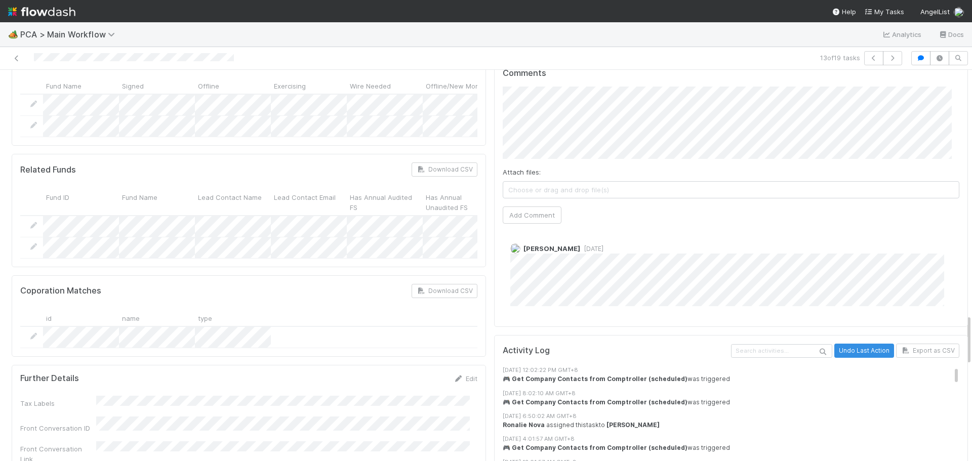
scroll to position [1721, 0]
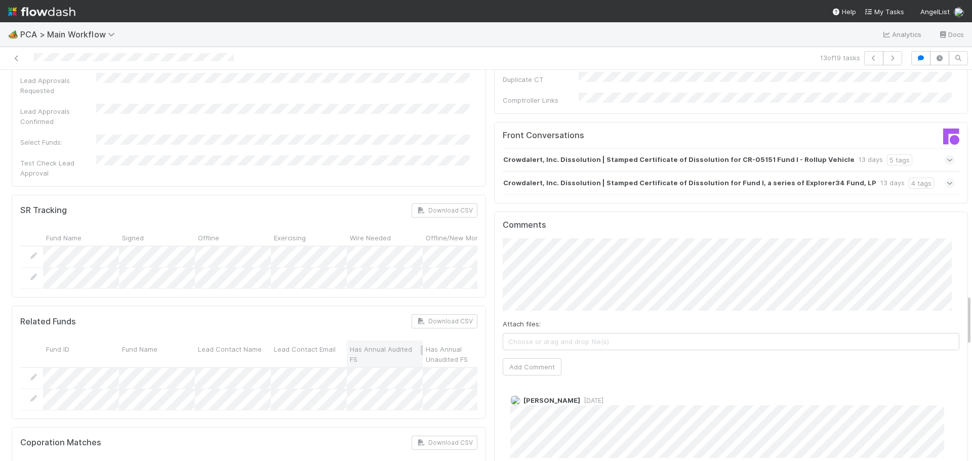
click at [533, 358] on button "Add Comment" at bounding box center [532, 366] width 59 height 17
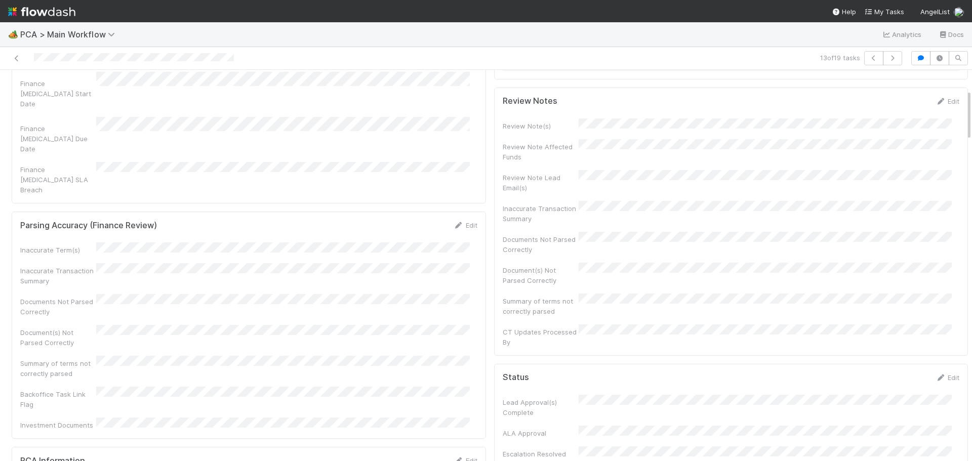
scroll to position [0, 0]
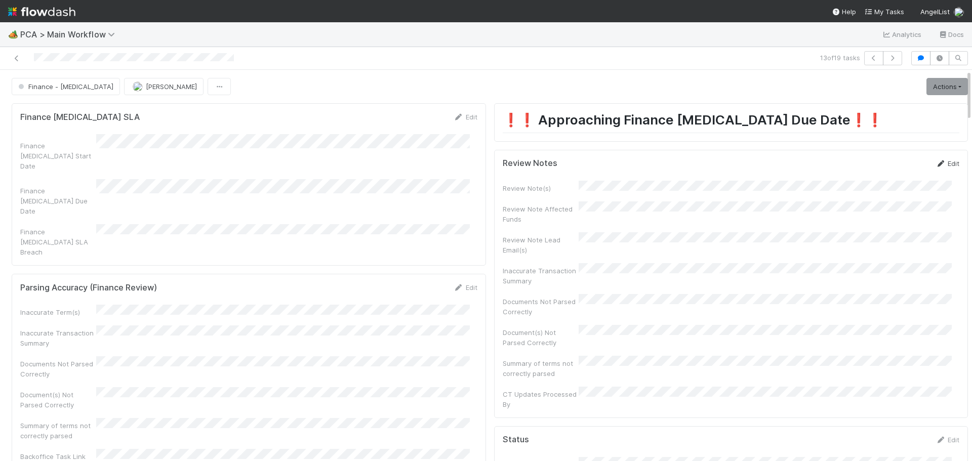
click at [935, 162] on link "Edit" at bounding box center [947, 163] width 24 height 8
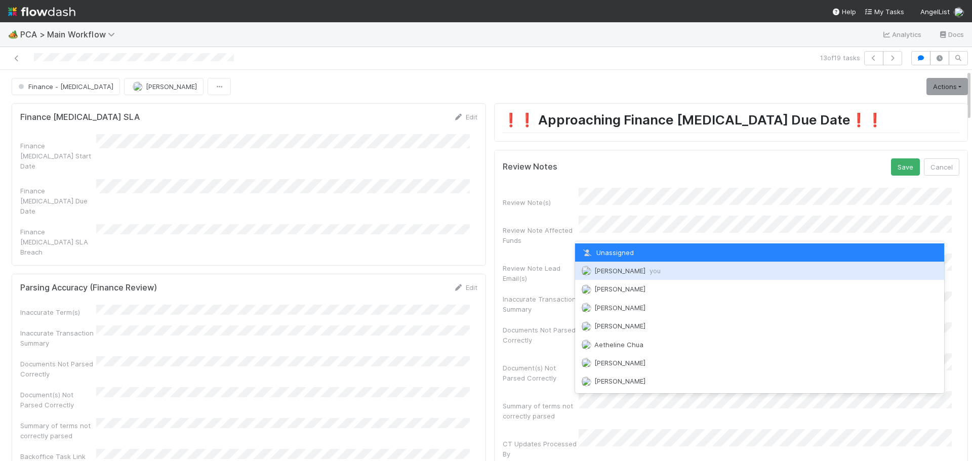
click at [624, 276] on div "Marenz Trajano you" at bounding box center [759, 271] width 369 height 18
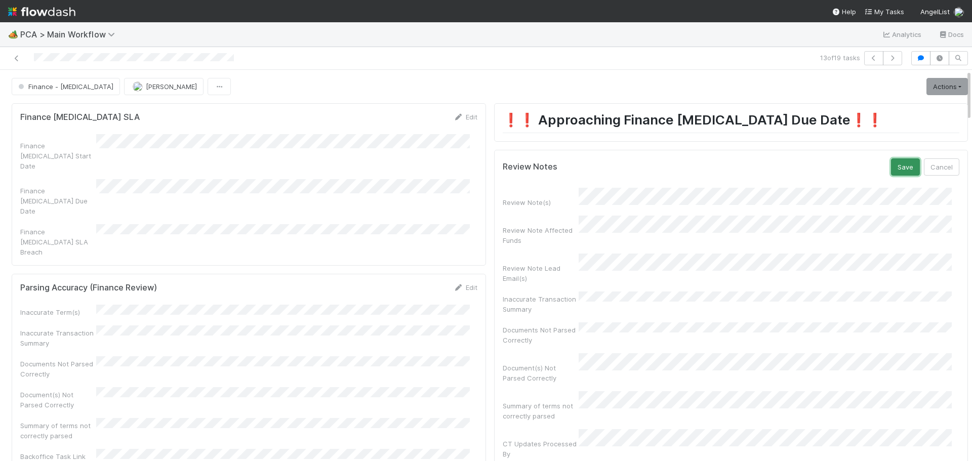
click at [891, 170] on button "Save" at bounding box center [905, 166] width 29 height 17
click at [938, 87] on link "Actions" at bounding box center [947, 86] width 42 height 17
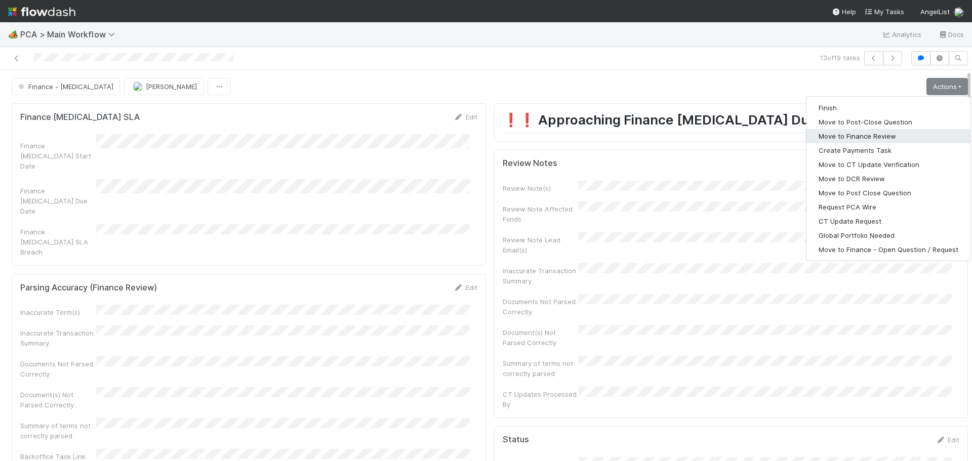
click at [854, 137] on button "Move to Finance Review" at bounding box center [888, 136] width 164 height 14
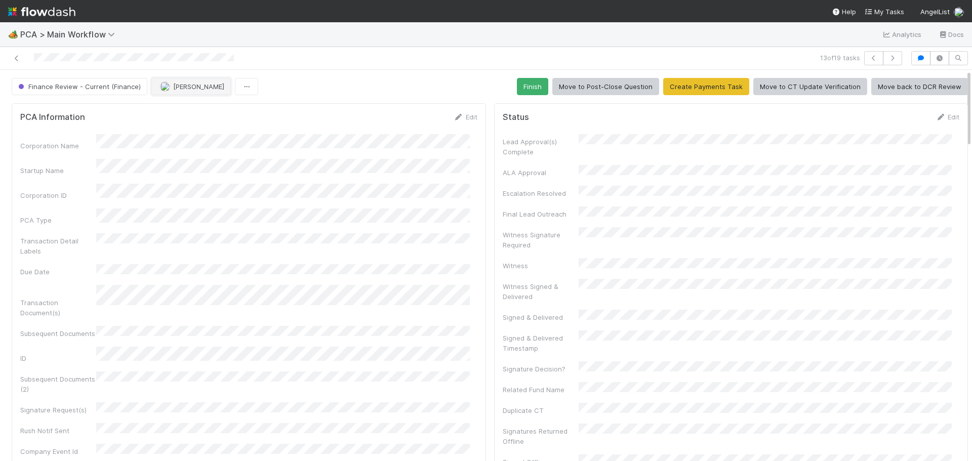
click at [186, 89] on span "[PERSON_NAME]" at bounding box center [198, 87] width 51 height 8
click at [185, 108] on span "Ronalie Nova" at bounding box center [185, 112] width 42 height 8
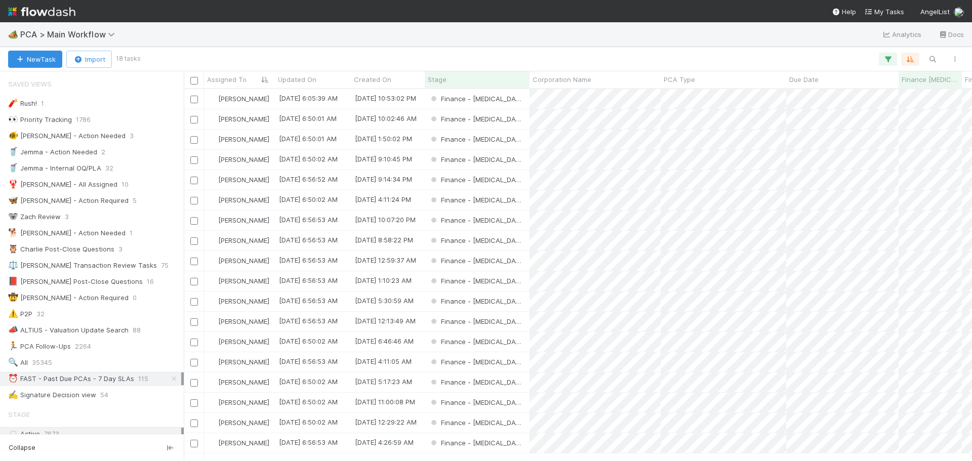
scroll to position [364, 781]
click at [512, 241] on div "Finance - [MEDICAL_DATA]" at bounding box center [477, 241] width 105 height 20
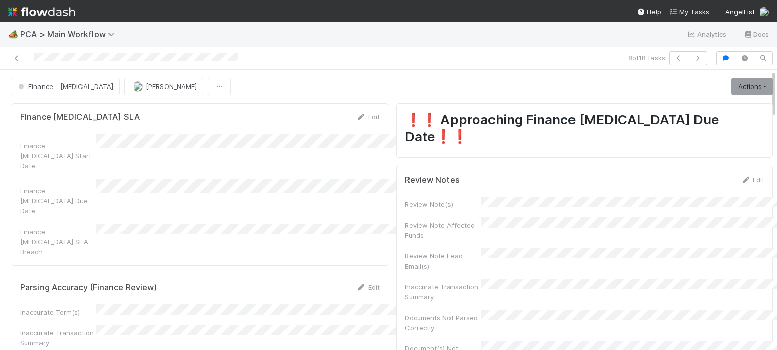
click at [729, 318] on div "Review Note(s) Review Note Affected Funds Review Note Lead Email(s) Inaccurate …" at bounding box center [584, 311] width 359 height 229
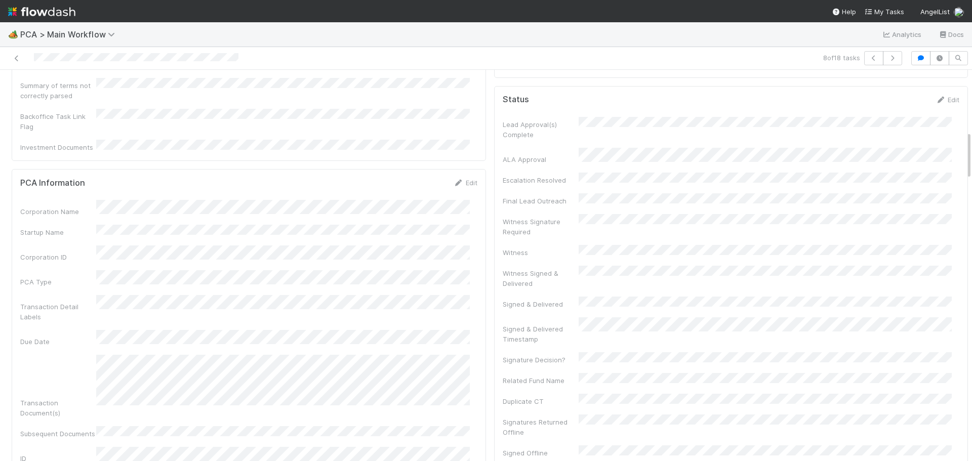
scroll to position [253, 0]
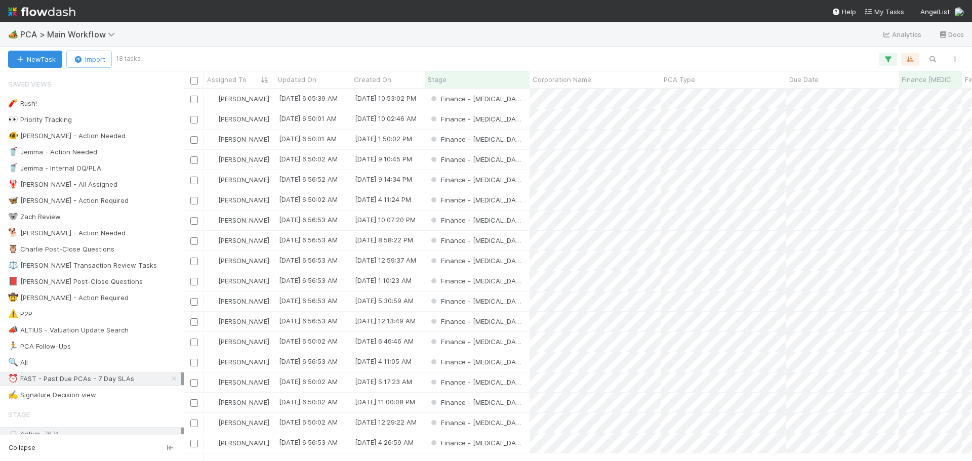
scroll to position [364, 781]
click at [510, 348] on div "Finance - [MEDICAL_DATA]" at bounding box center [477, 342] width 105 height 20
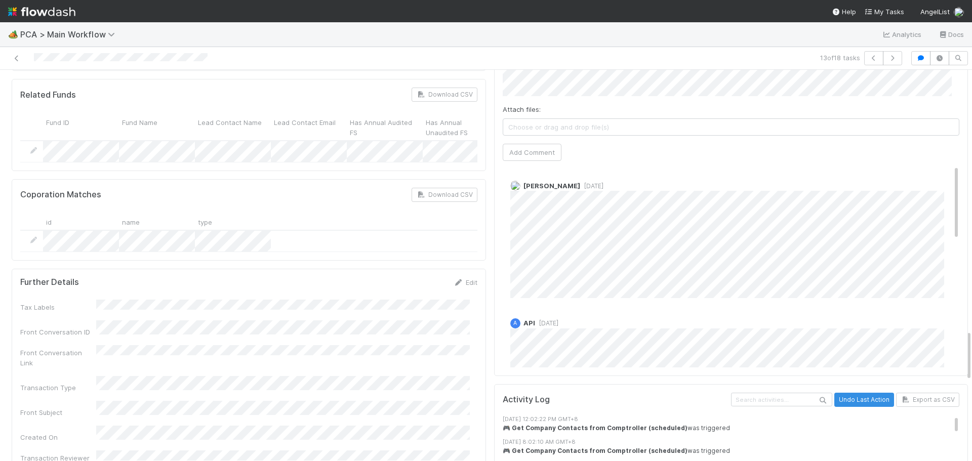
scroll to position [1974, 0]
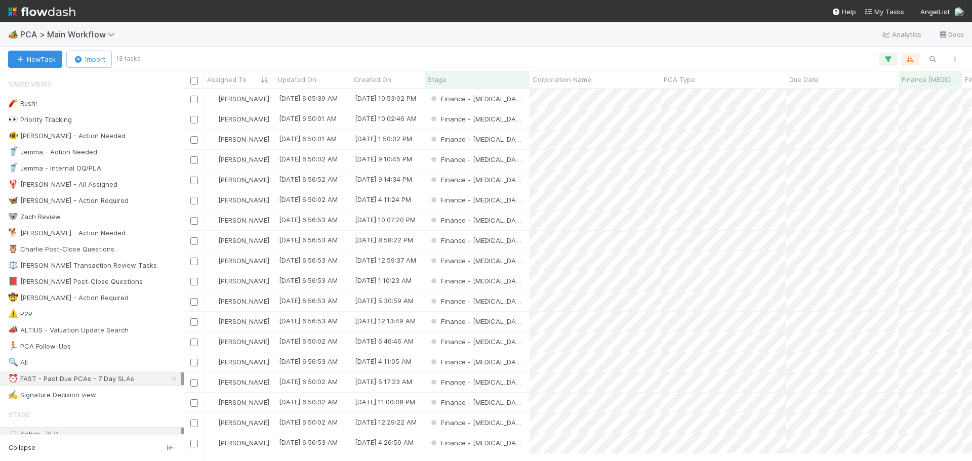
scroll to position [364, 781]
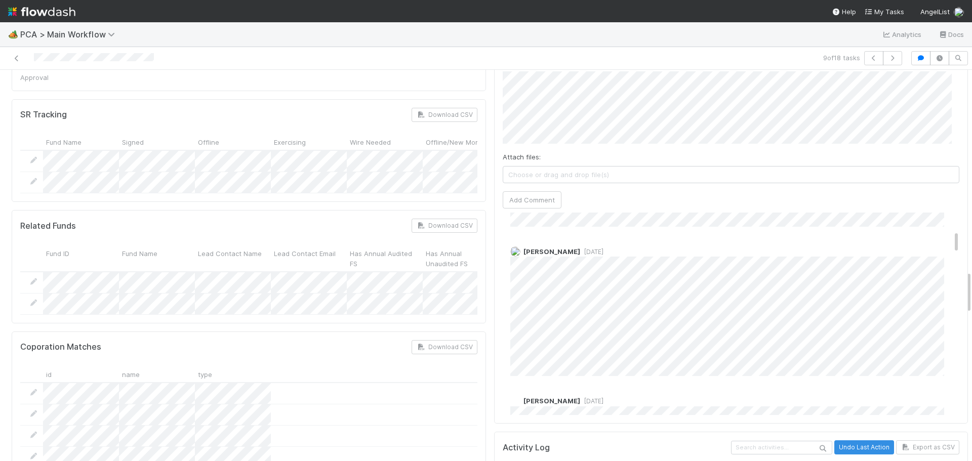
scroll to position [152, 0]
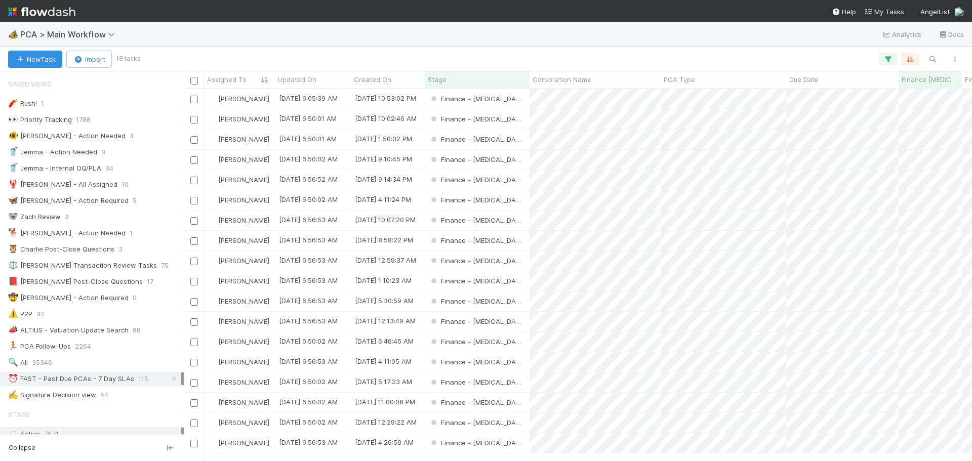
scroll to position [1, 0]
click at [515, 390] on div "Finance - [MEDICAL_DATA]" at bounding box center [477, 383] width 105 height 20
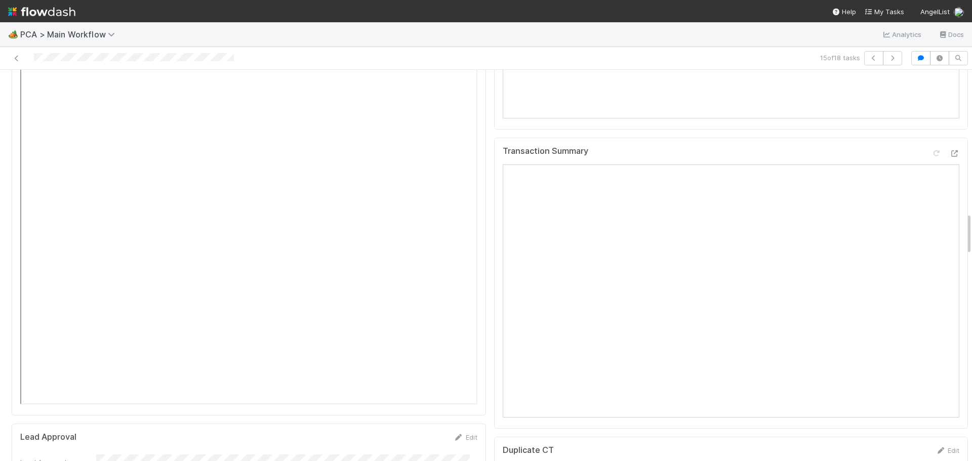
scroll to position [1265, 0]
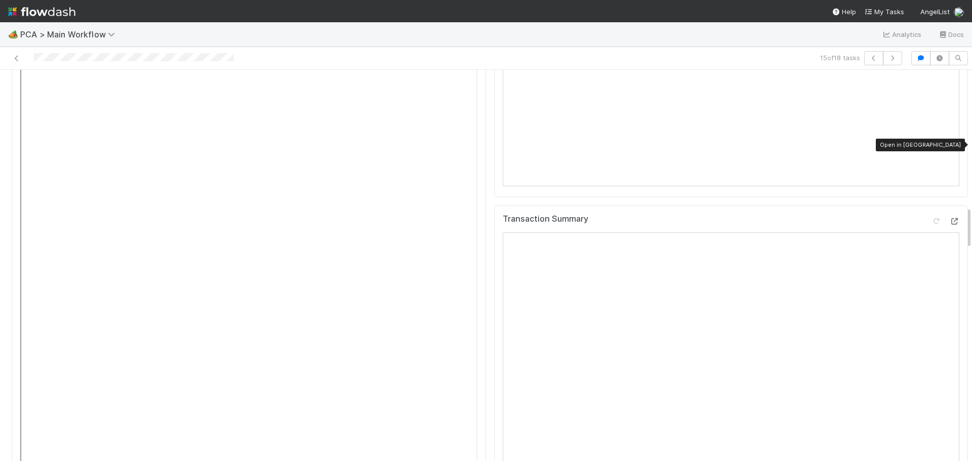
click at [949, 218] on icon at bounding box center [954, 221] width 10 height 7
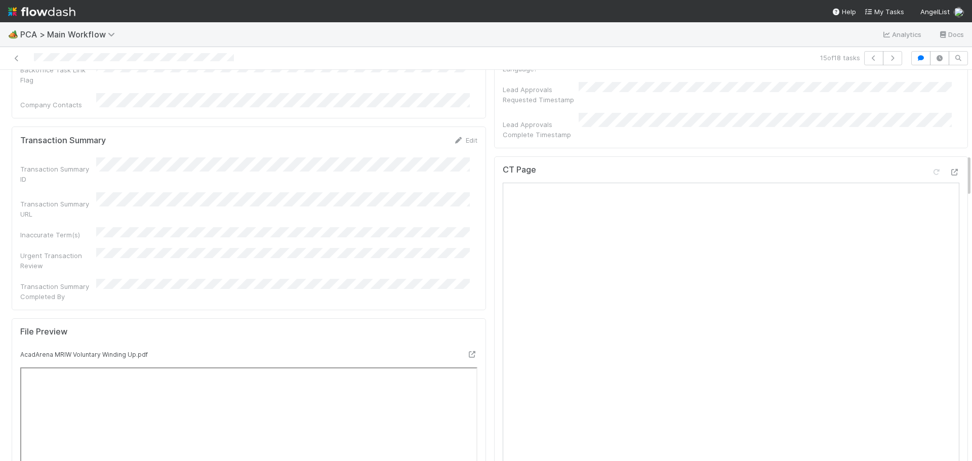
scroll to position [759, 0]
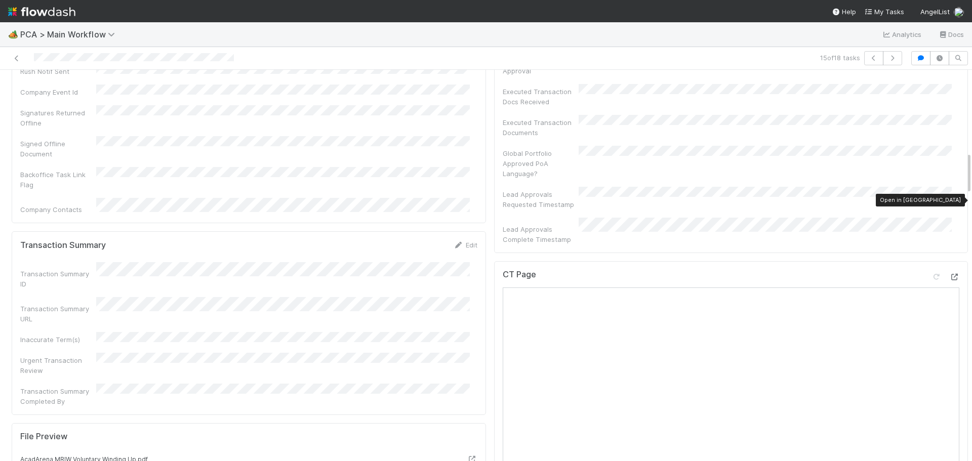
click at [949, 274] on icon at bounding box center [954, 277] width 10 height 7
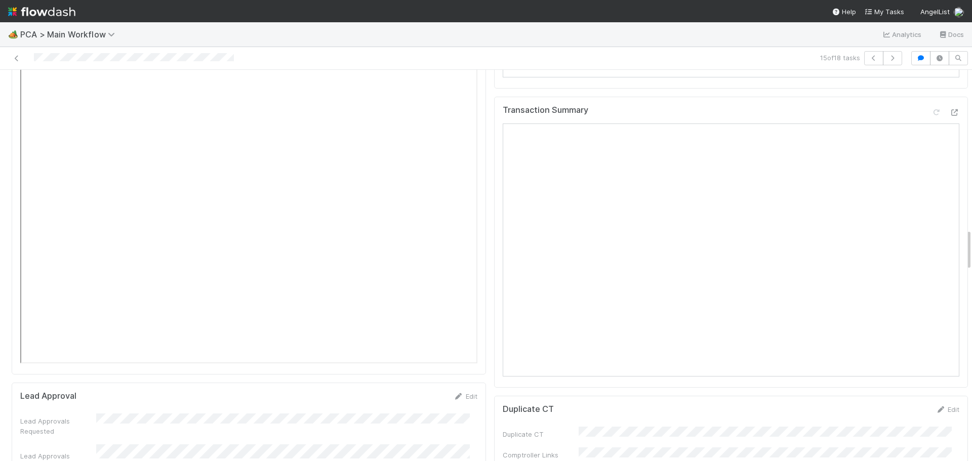
scroll to position [1468, 0]
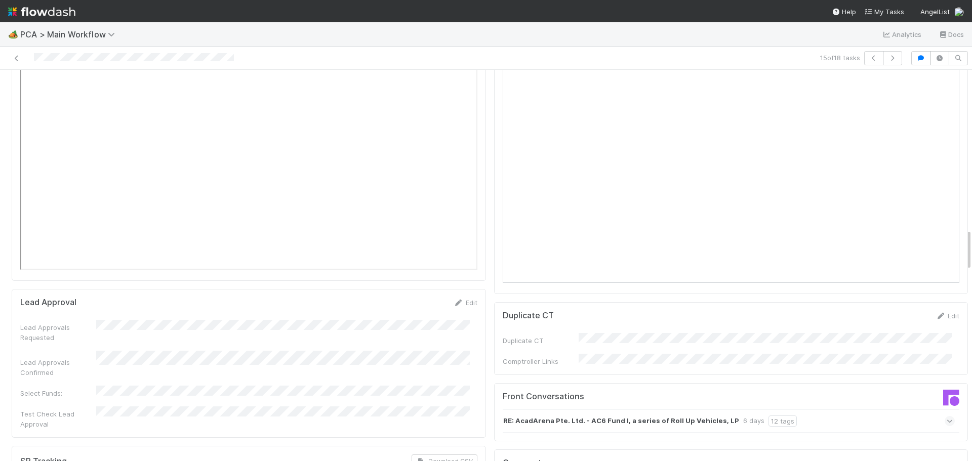
click at [933, 409] on div "RE: AcadArena Pte. Ltd. - AC6 Fund I, a series of Roll Up Vehicles, LP 6 days 1…" at bounding box center [735, 420] width 465 height 23
click at [947, 416] on icon at bounding box center [950, 421] width 7 height 10
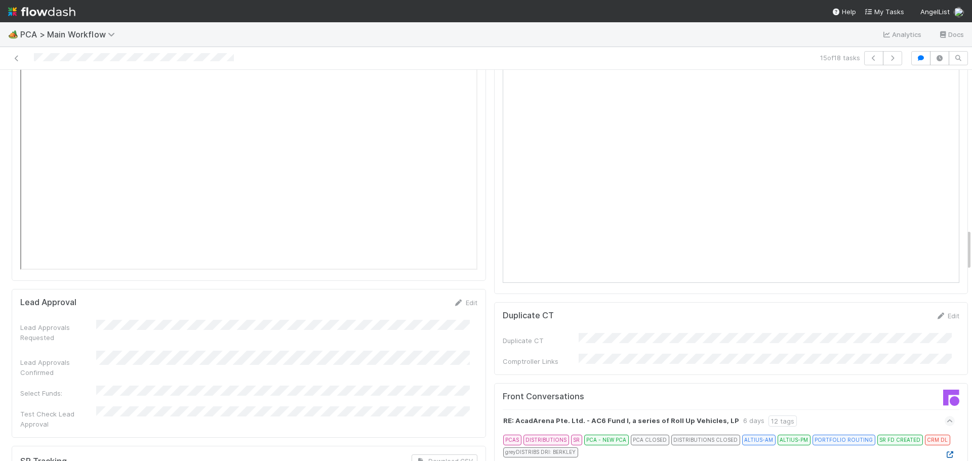
click at [945, 451] on icon at bounding box center [950, 454] width 10 height 7
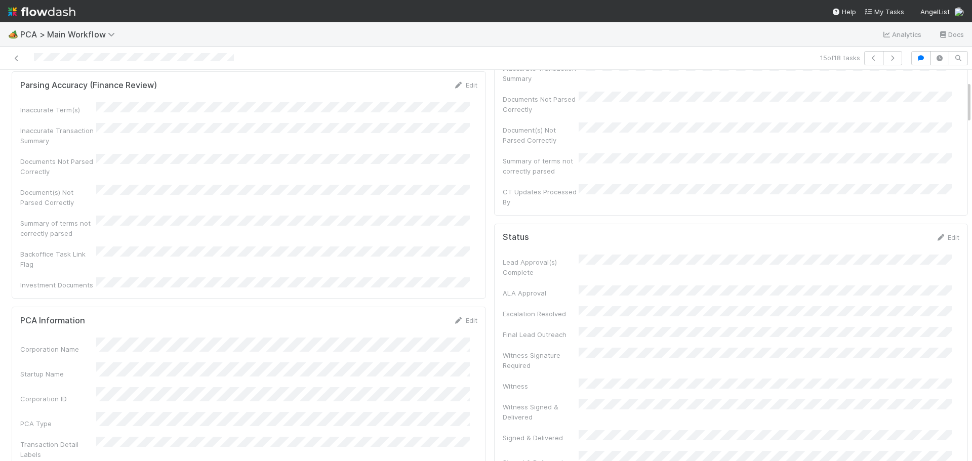
scroll to position [0, 0]
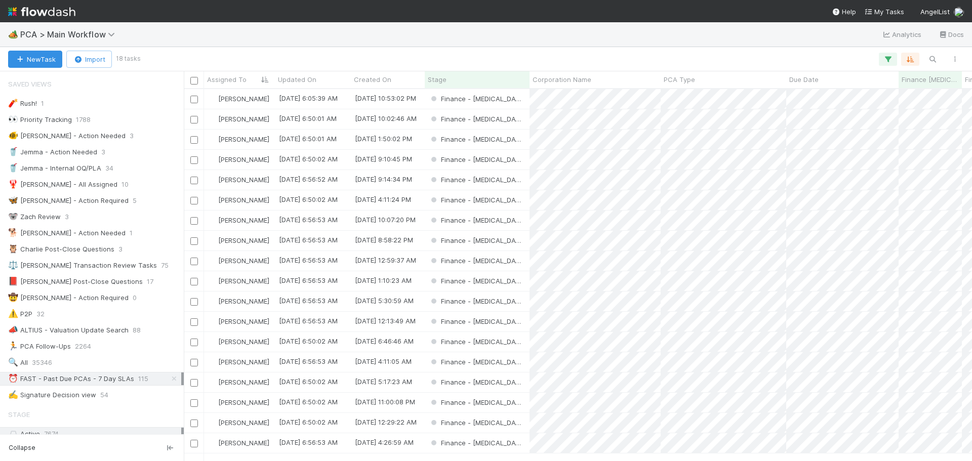
scroll to position [1, 0]
click at [505, 403] on div "Finance - ICU" at bounding box center [477, 403] width 105 height 20
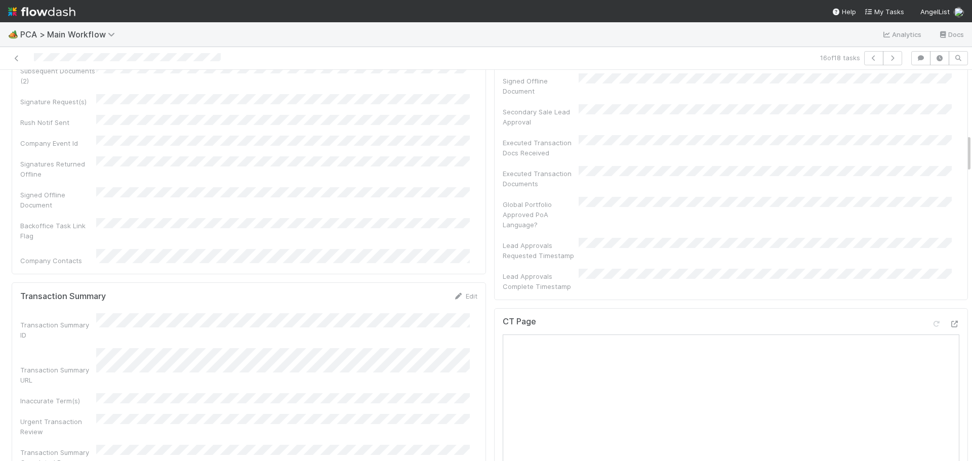
scroll to position [709, 0]
click at [949, 316] on icon at bounding box center [954, 319] width 10 height 7
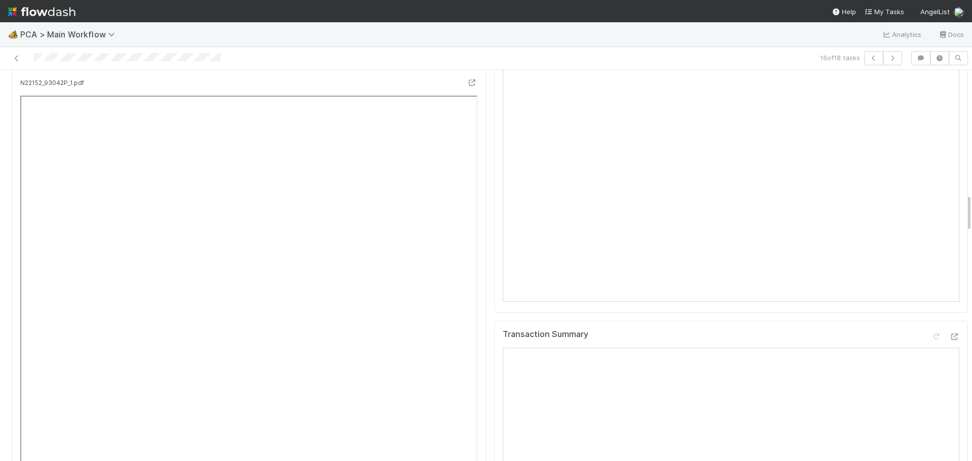
scroll to position [1265, 0]
click at [949, 210] on icon at bounding box center [954, 213] width 10 height 7
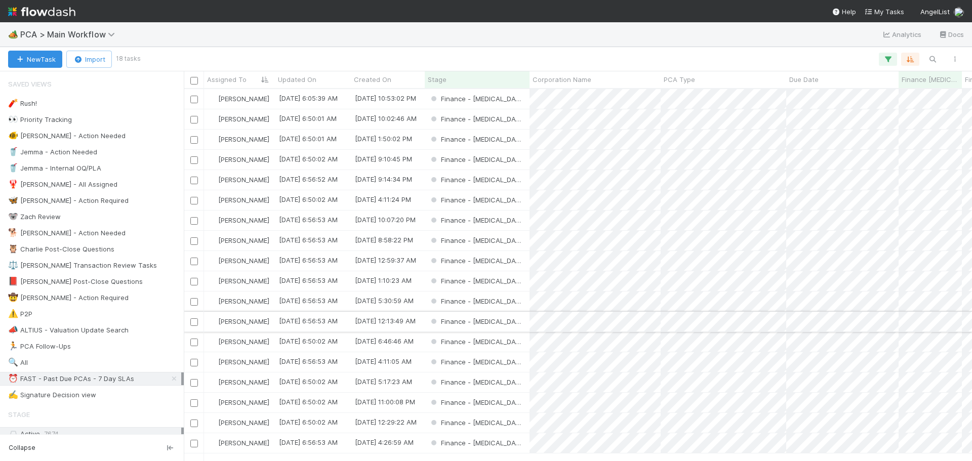
scroll to position [1, 0]
click at [517, 424] on div "Finance - ICU" at bounding box center [477, 423] width 105 height 20
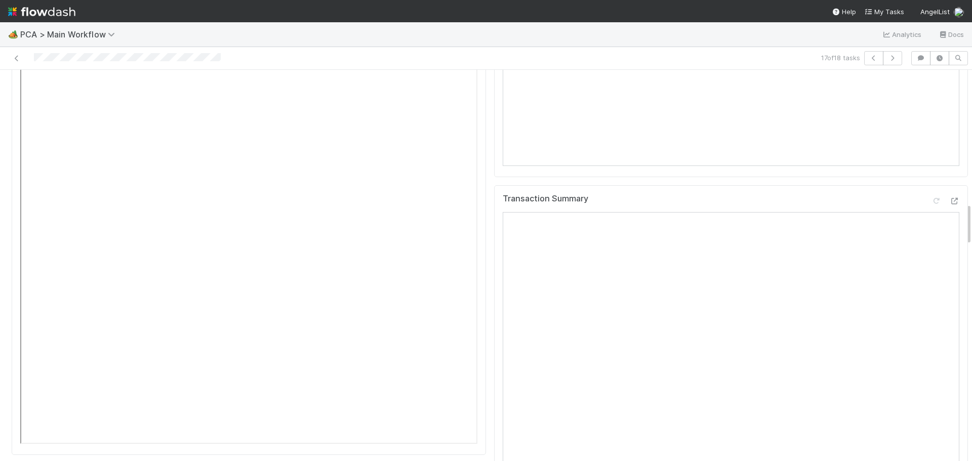
scroll to position [1215, 0]
click at [949, 273] on icon at bounding box center [954, 276] width 10 height 7
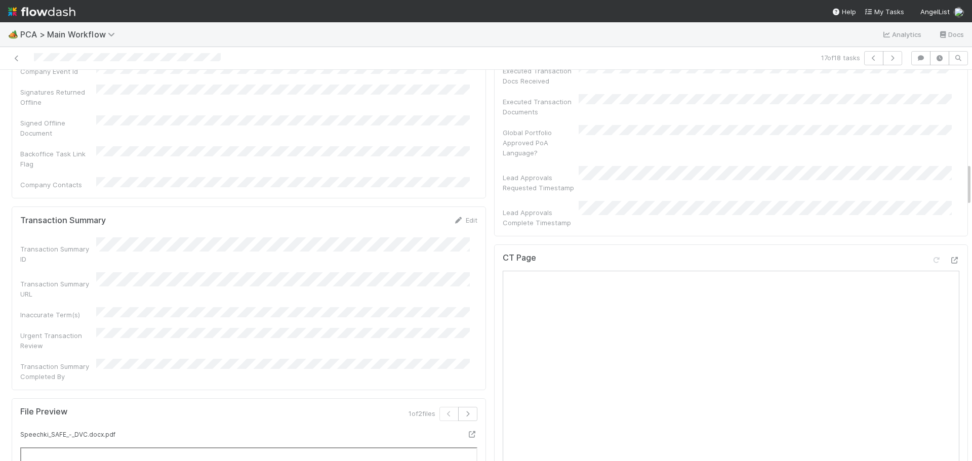
scroll to position [759, 0]
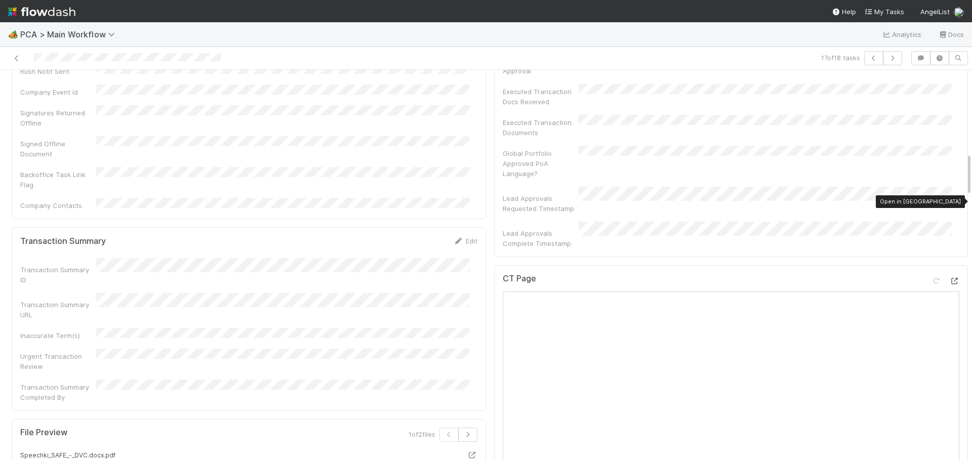
click at [949, 278] on icon at bounding box center [954, 281] width 10 height 7
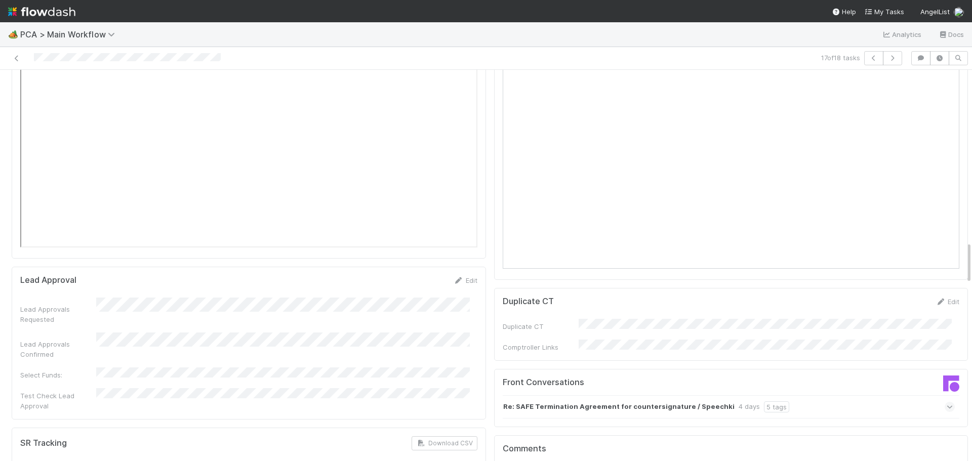
scroll to position [1569, 0]
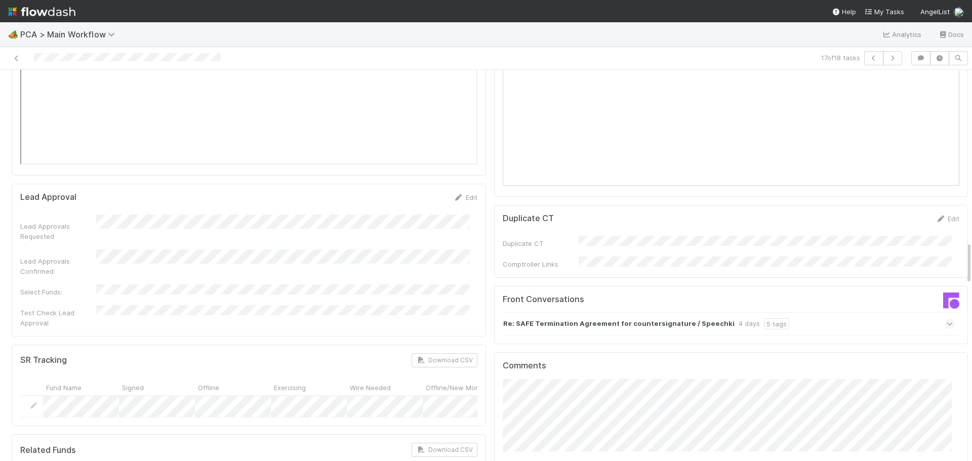
click at [945, 319] on span at bounding box center [950, 324] width 10 height 10
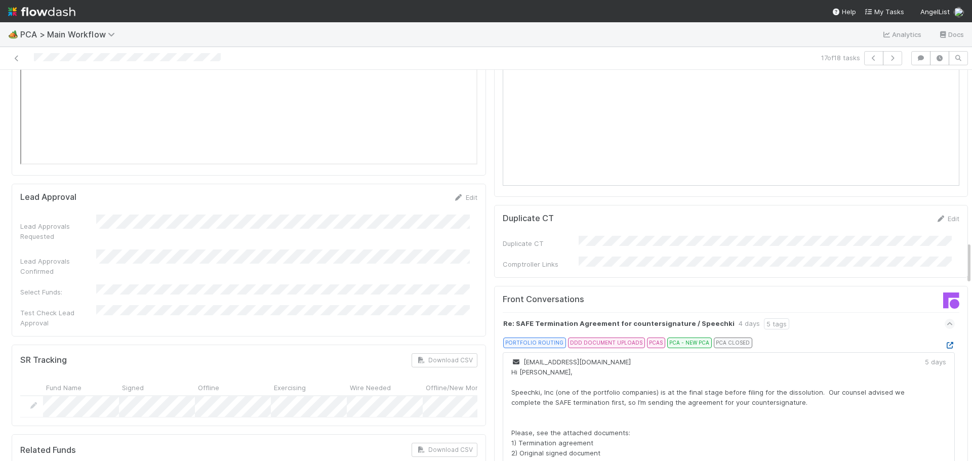
click at [945, 342] on icon at bounding box center [950, 345] width 10 height 7
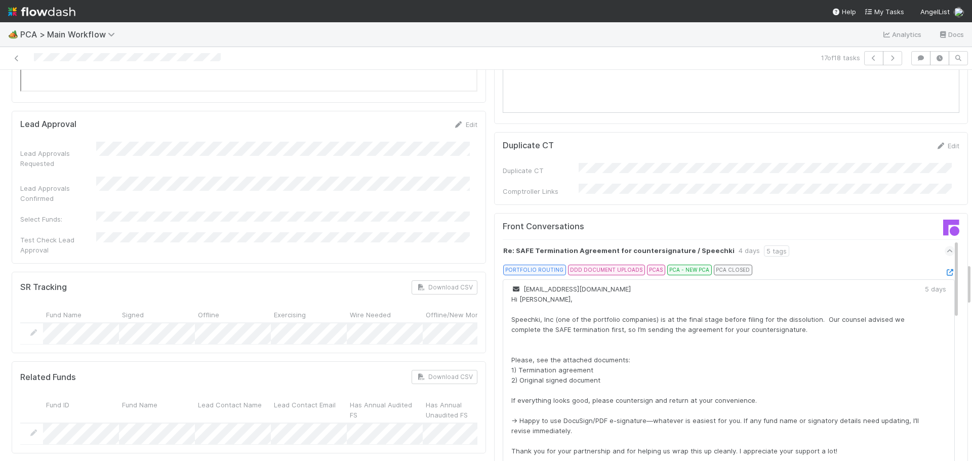
scroll to position [1461, 0]
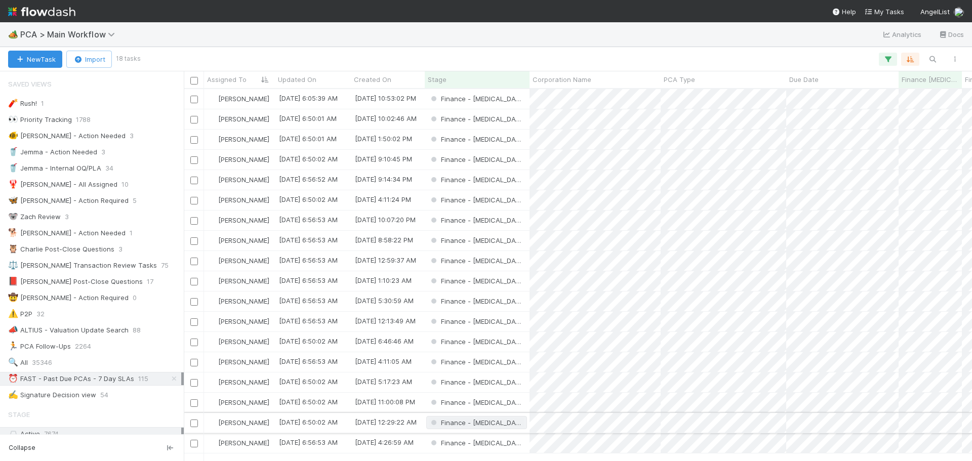
scroll to position [1, 0]
click at [518, 439] on div "Finance - ICU" at bounding box center [477, 443] width 105 height 20
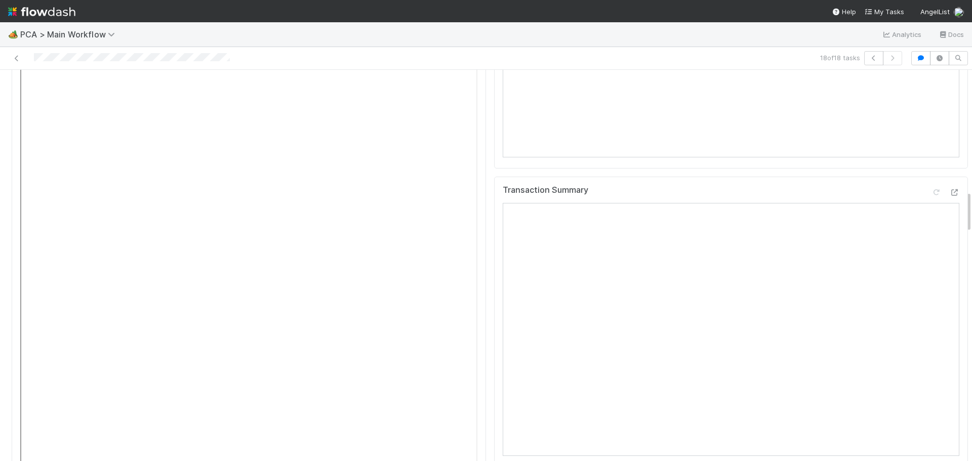
scroll to position [1114, 0]
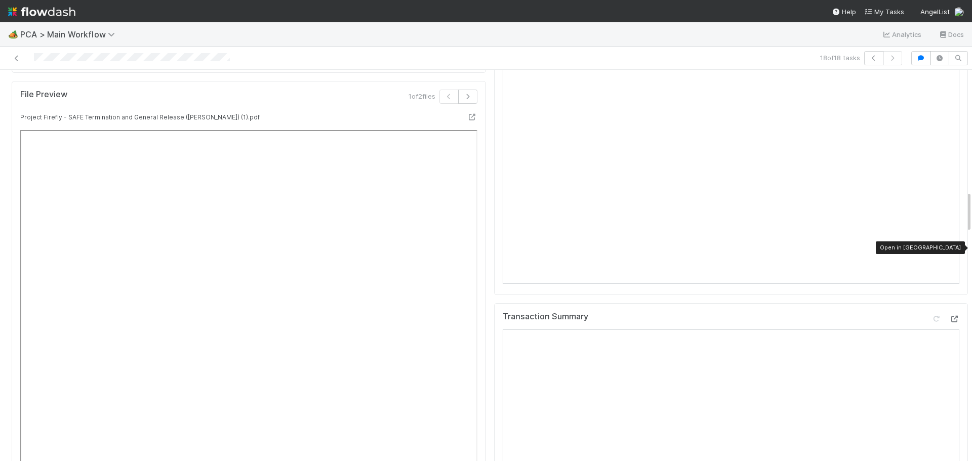
click at [949, 316] on icon at bounding box center [954, 319] width 10 height 7
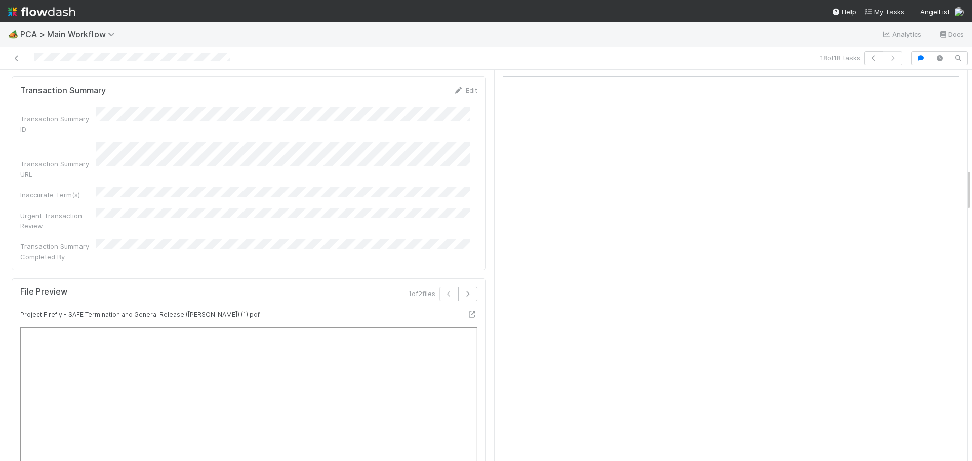
scroll to position [911, 0]
click at [467, 316] on icon at bounding box center [472, 319] width 10 height 7
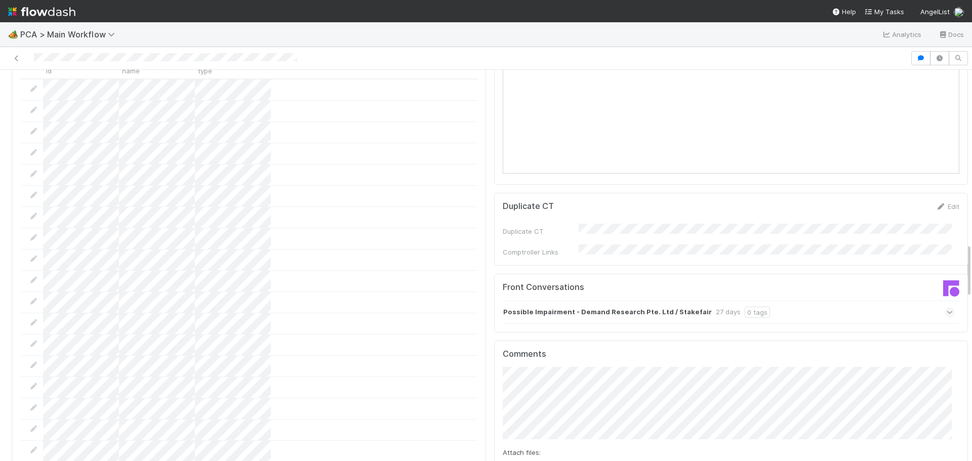
scroll to position [1114, 0]
